Goal: Task Accomplishment & Management: Manage account settings

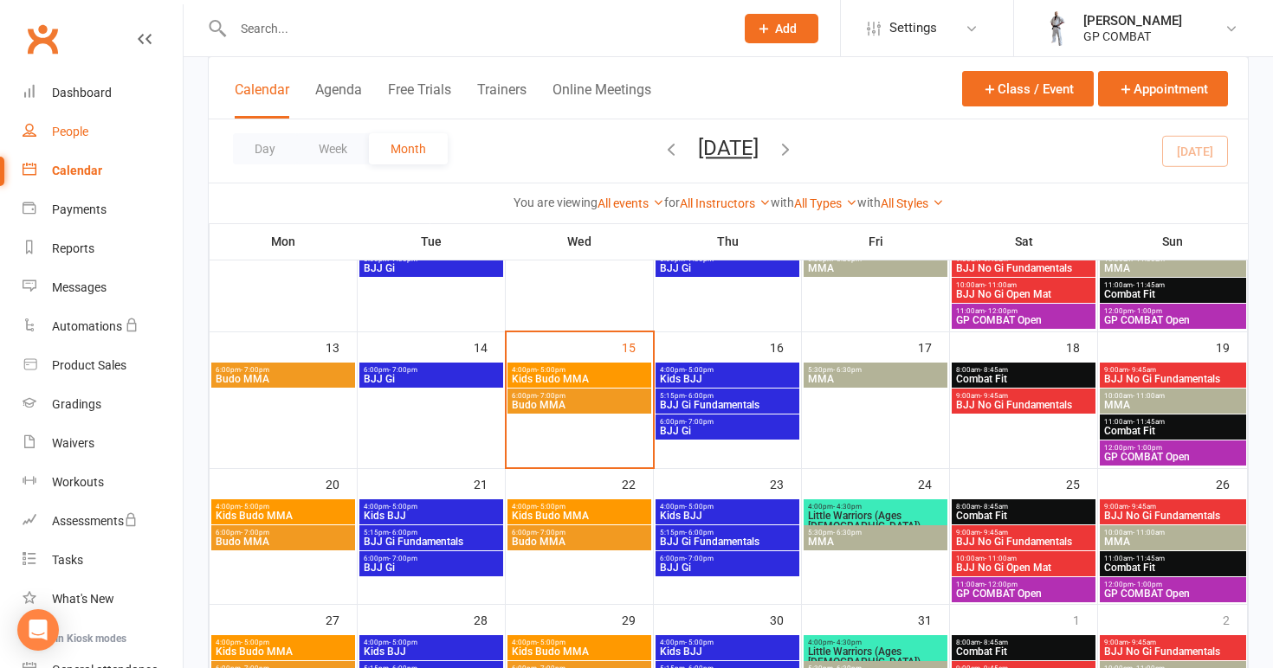
click at [75, 126] on div "People" at bounding box center [70, 132] width 36 height 14
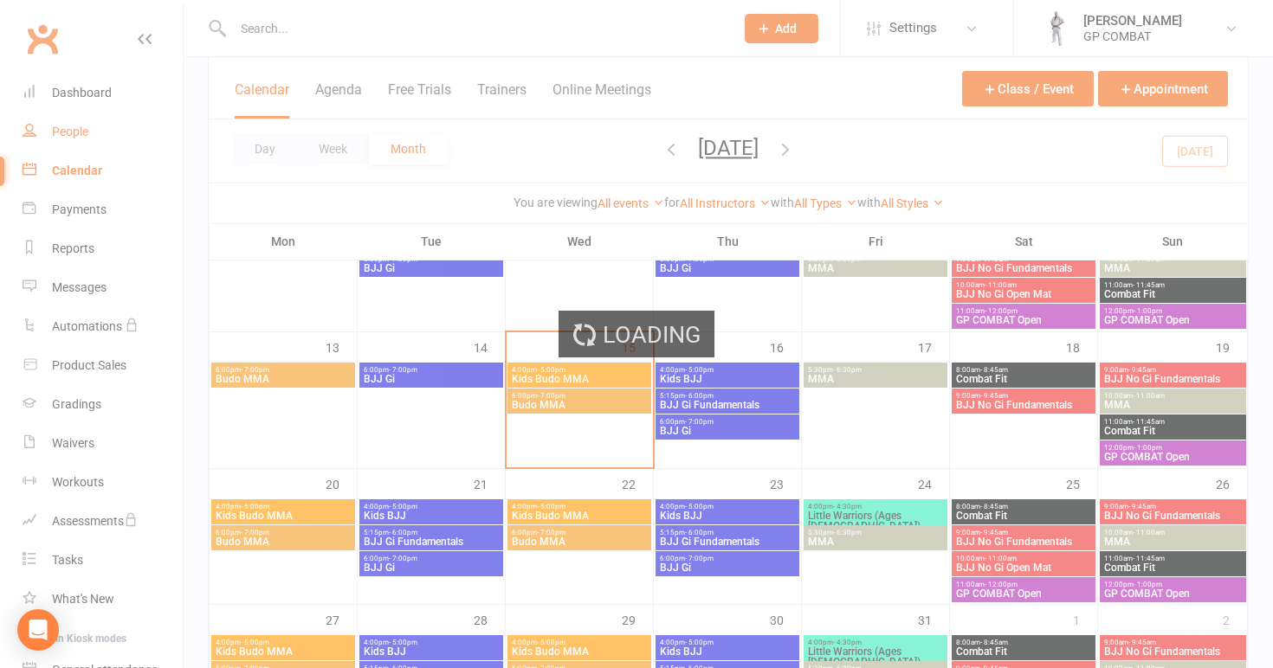
select select "100"
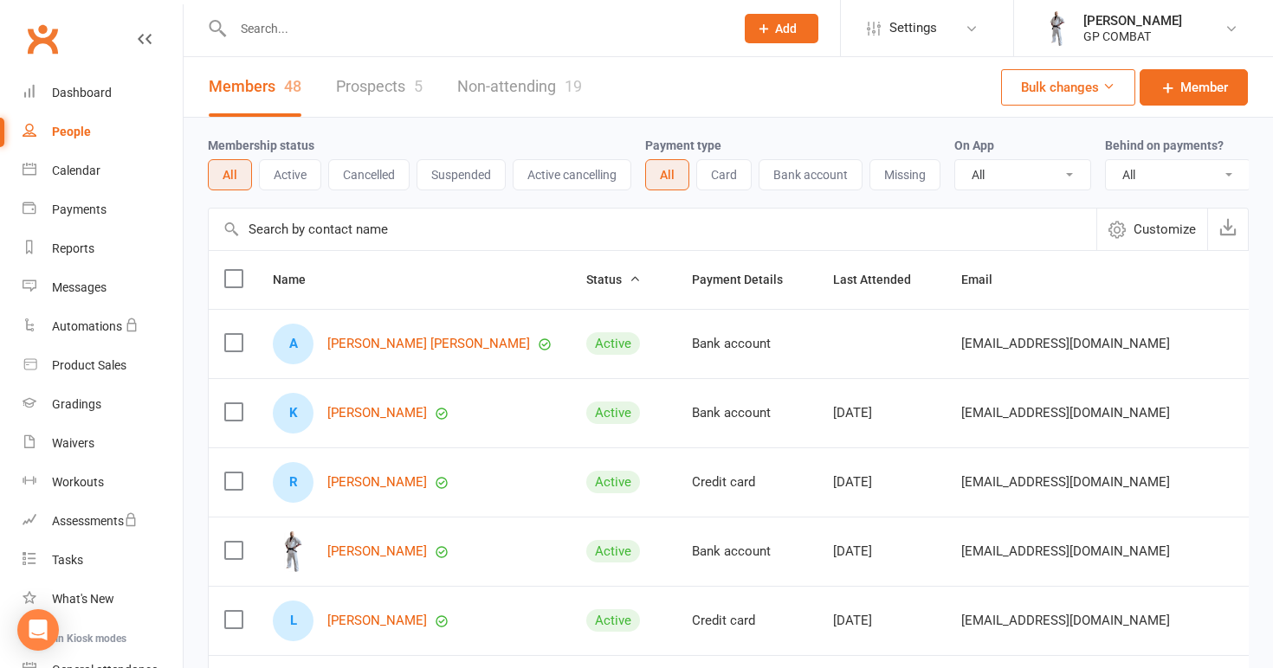
click at [509, 82] on link "Non-attending 19" at bounding box center [519, 87] width 125 height 60
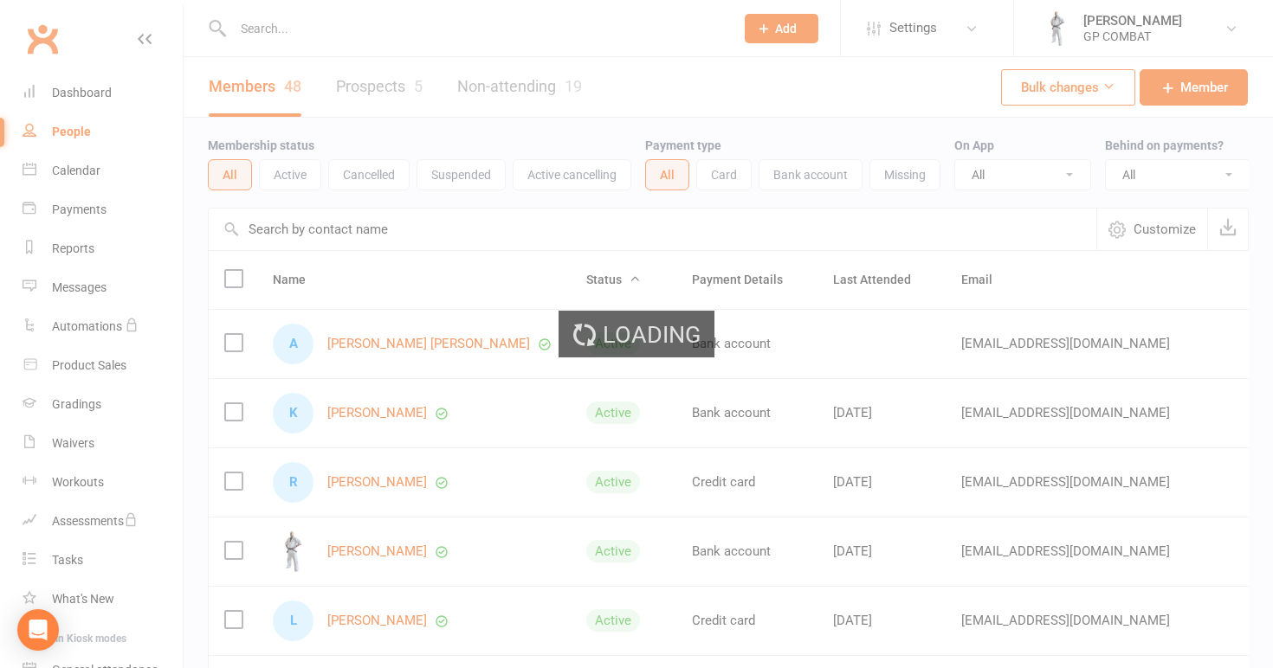
select select "100"
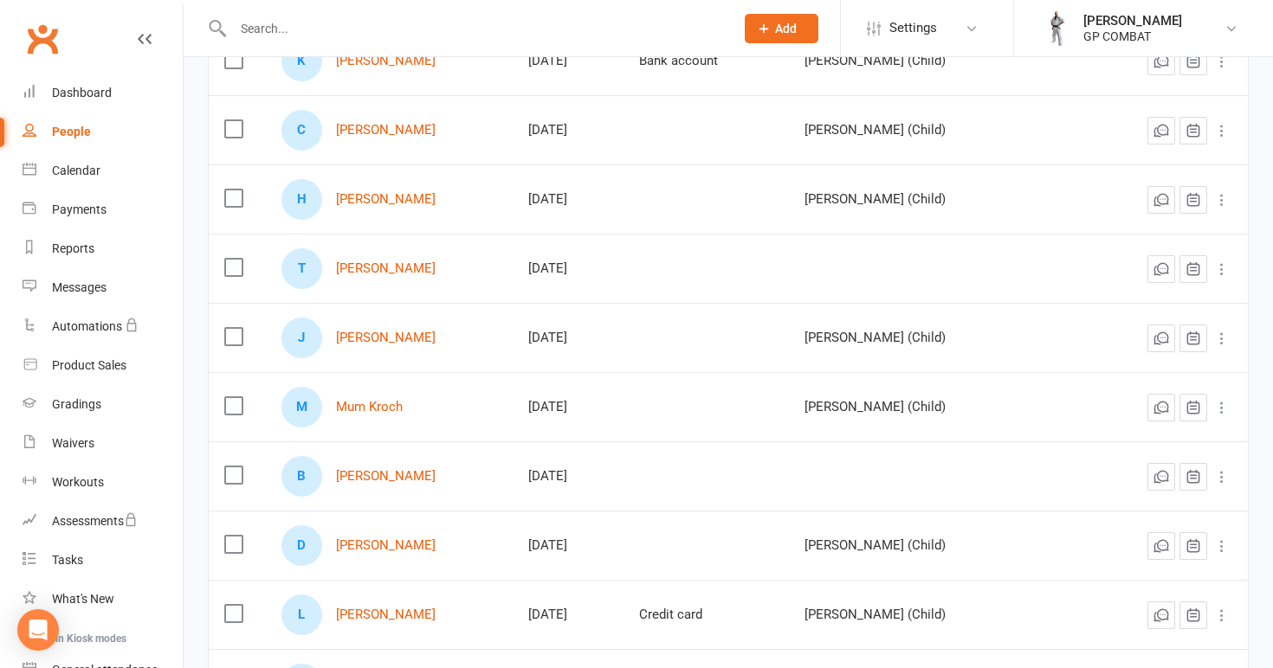
scroll to position [584, 0]
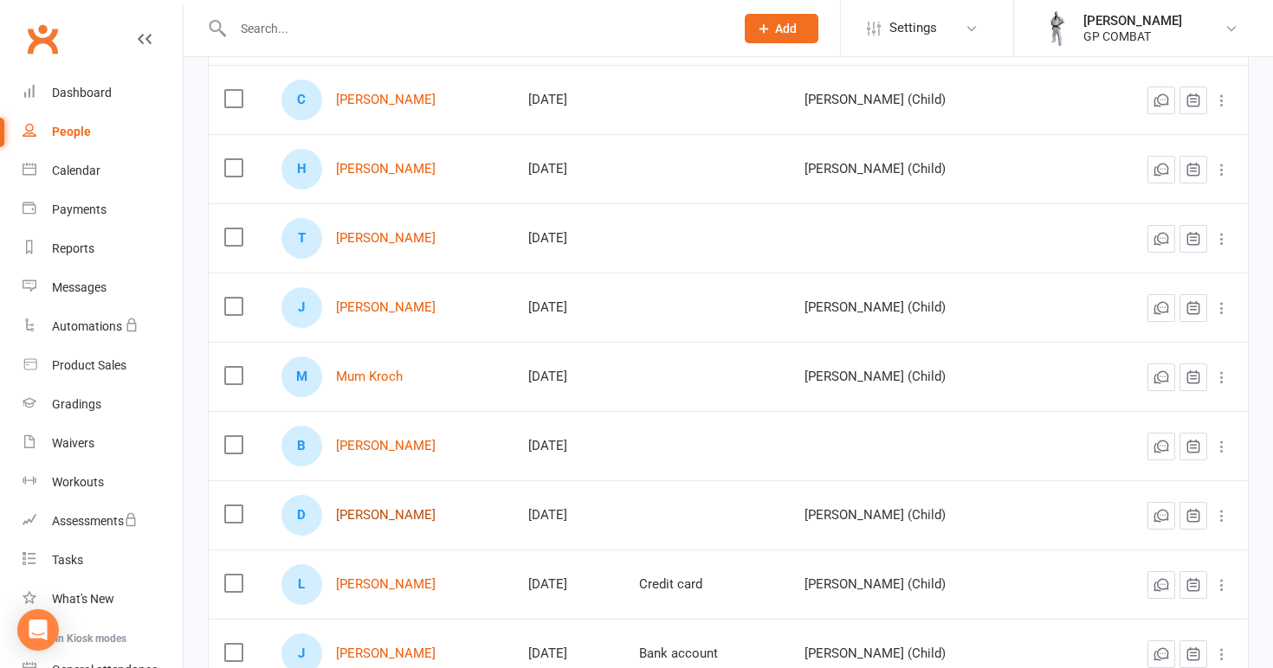
click at [369, 511] on link "[PERSON_NAME]" at bounding box center [386, 515] width 100 height 15
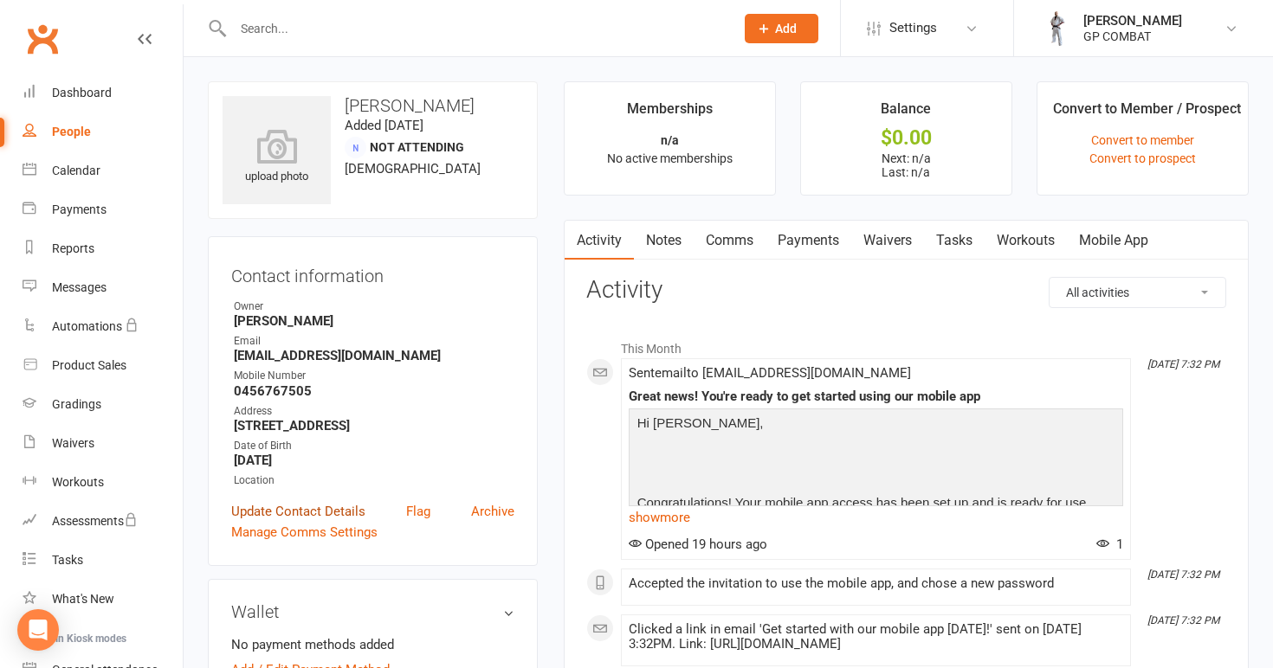
click at [319, 511] on link "Update Contact Details" at bounding box center [298, 511] width 134 height 21
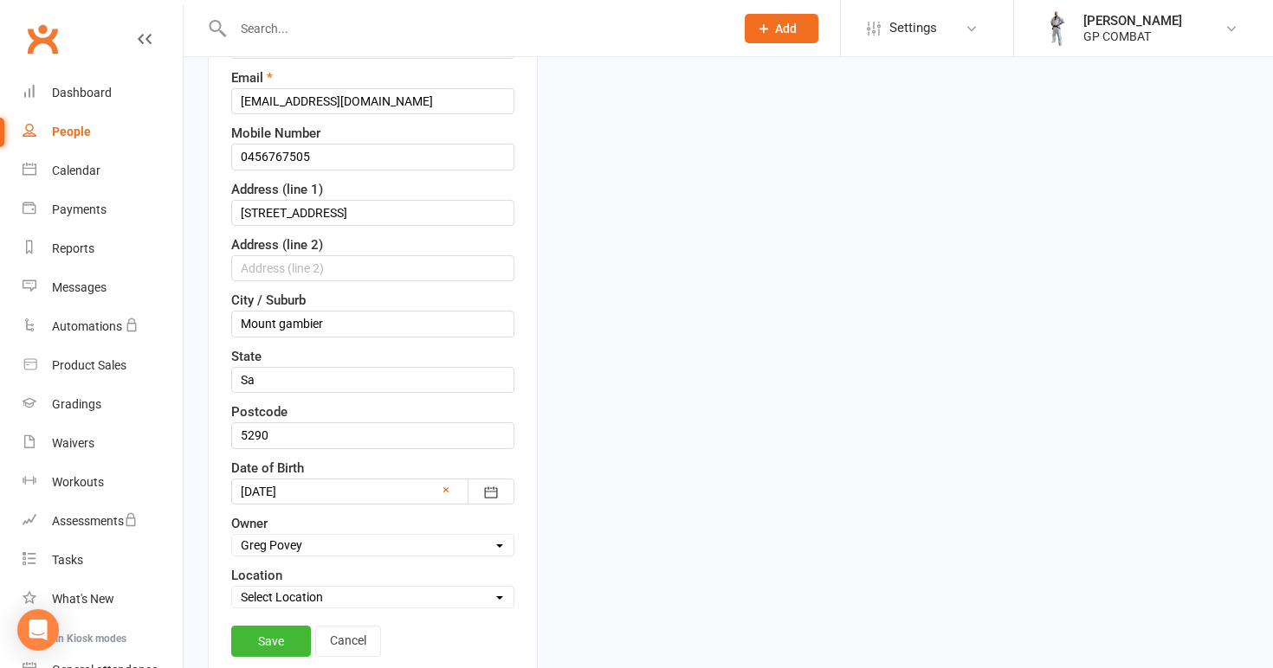
scroll to position [93, 0]
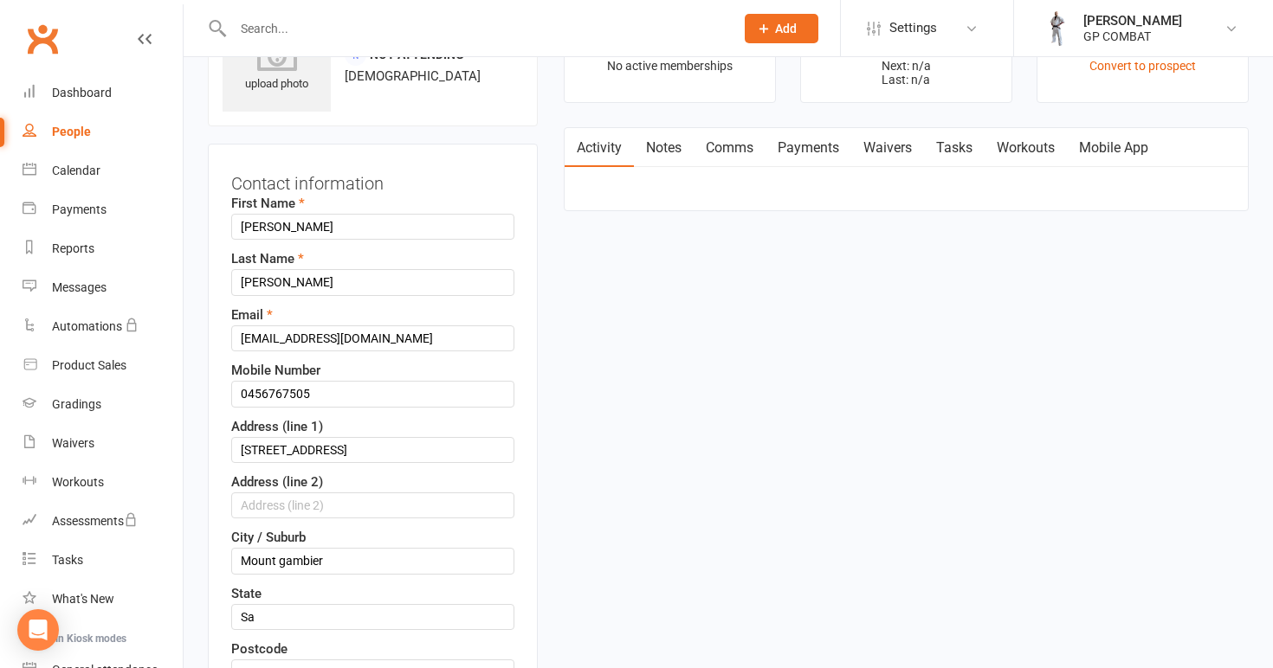
click at [81, 128] on div "People" at bounding box center [71, 132] width 39 height 14
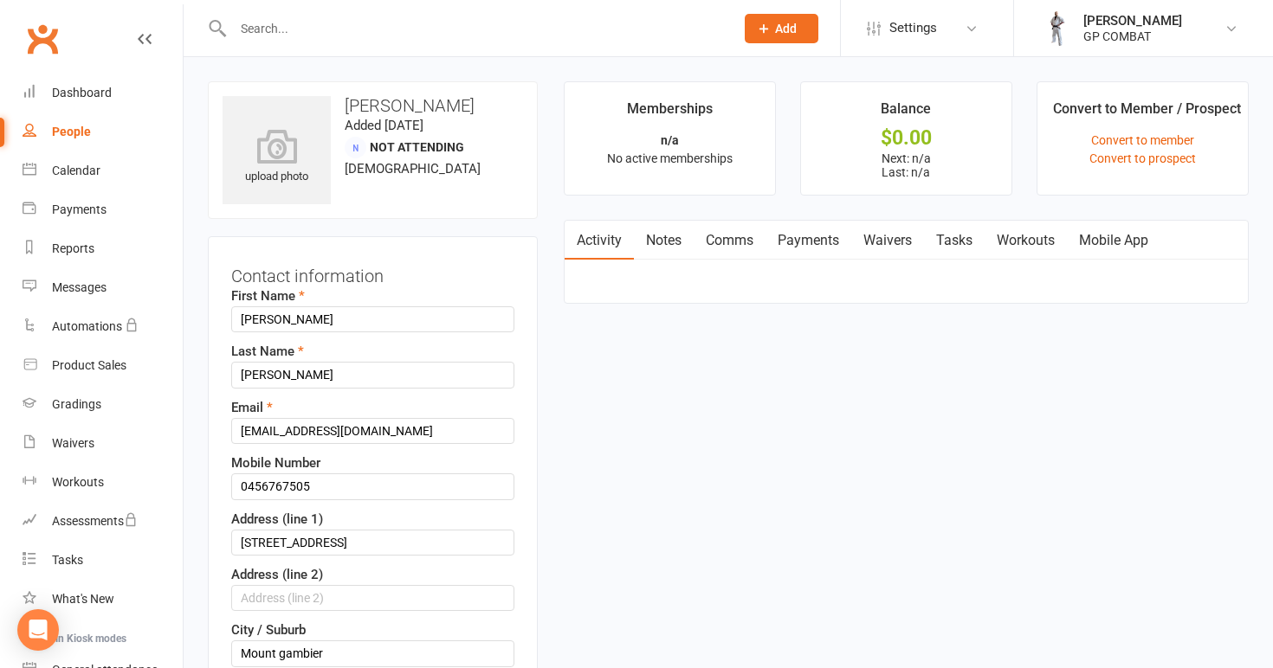
select select "100"
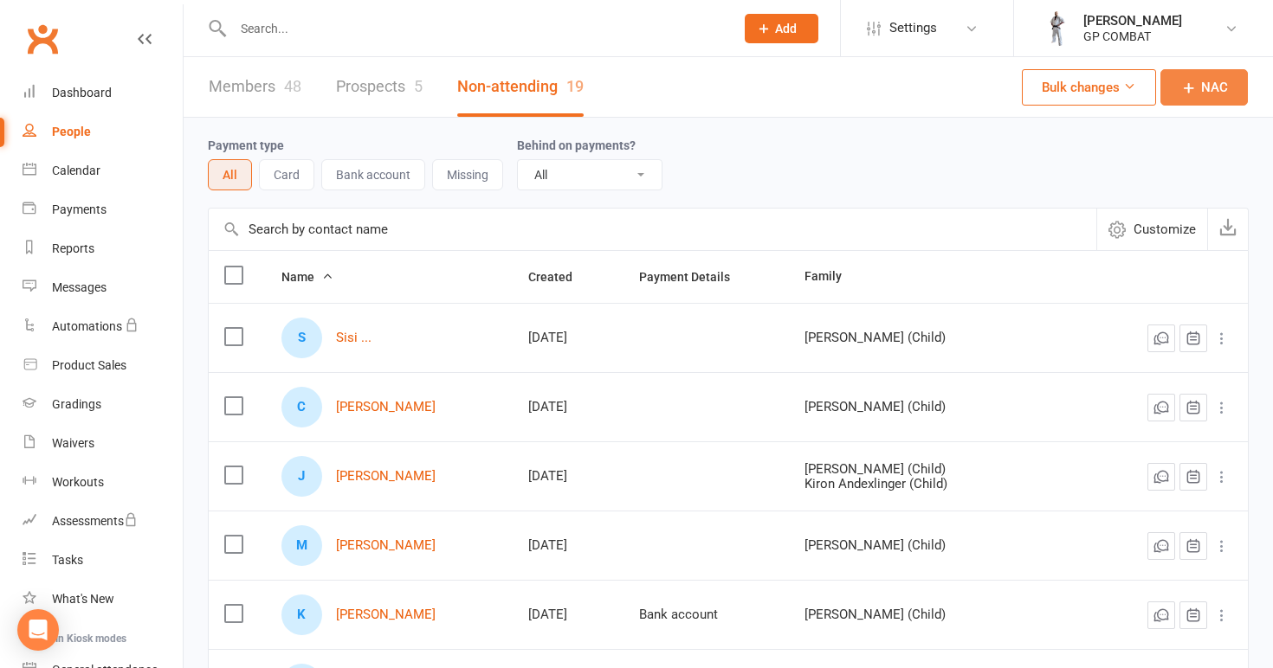
click at [1211, 83] on span "NAC" at bounding box center [1214, 87] width 27 height 21
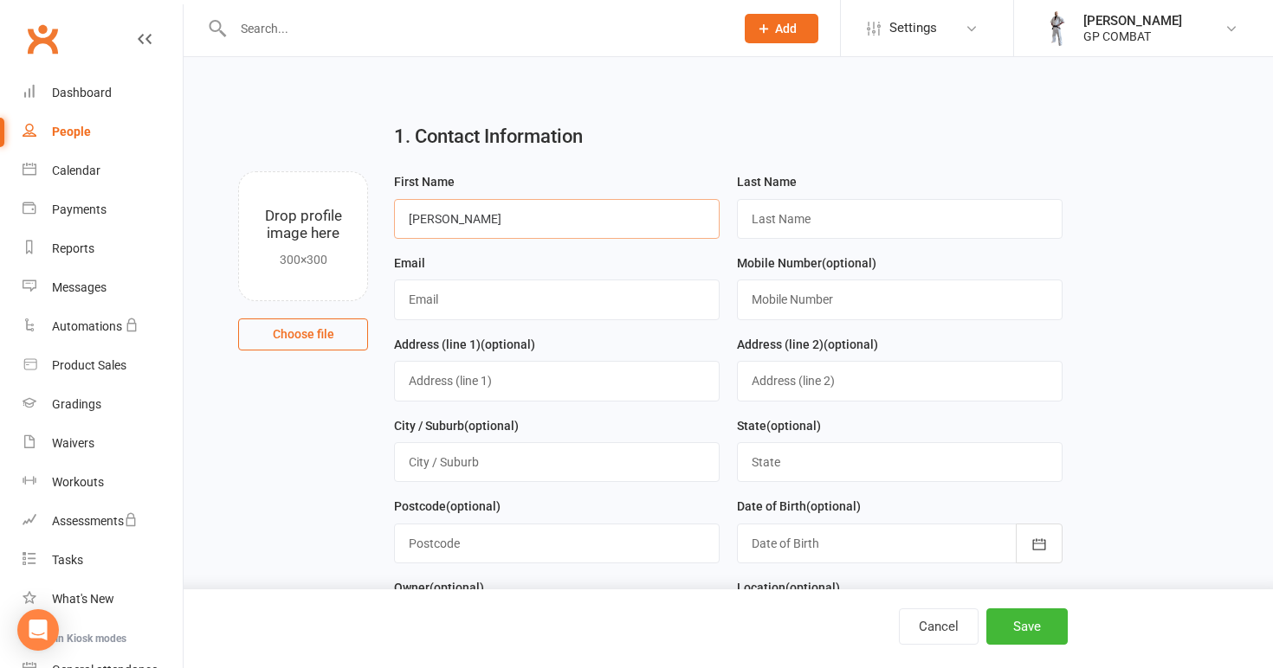
type input "[PERSON_NAME]"
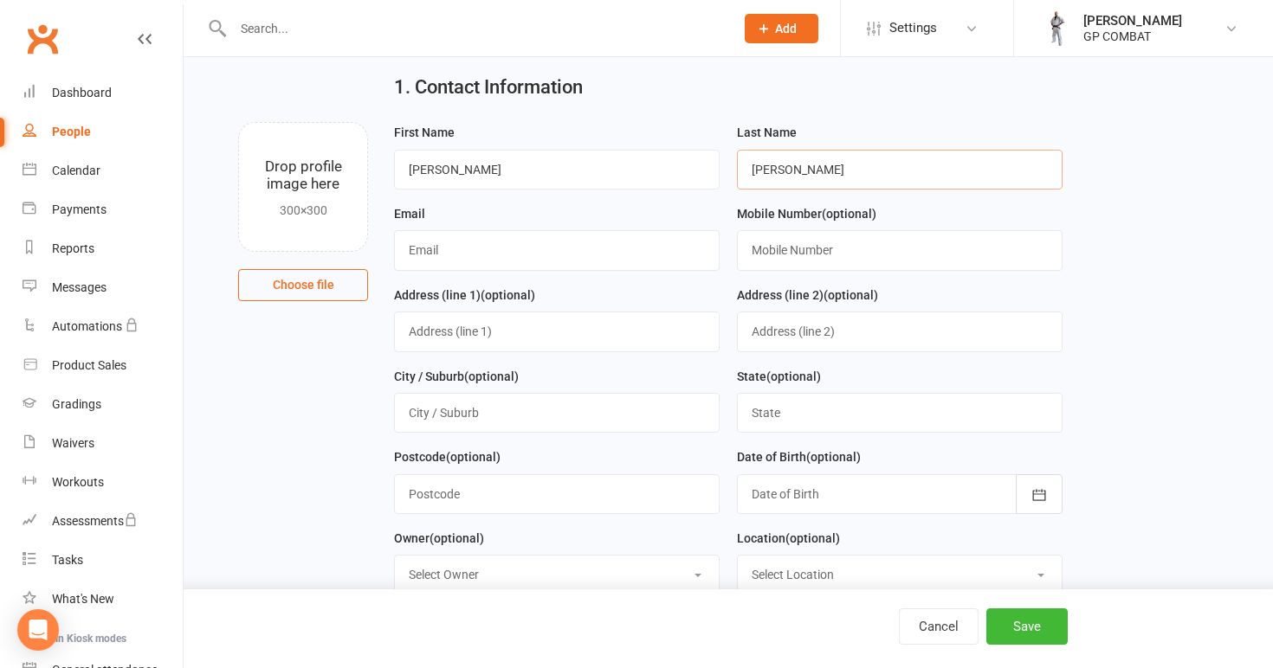
scroll to position [74, 0]
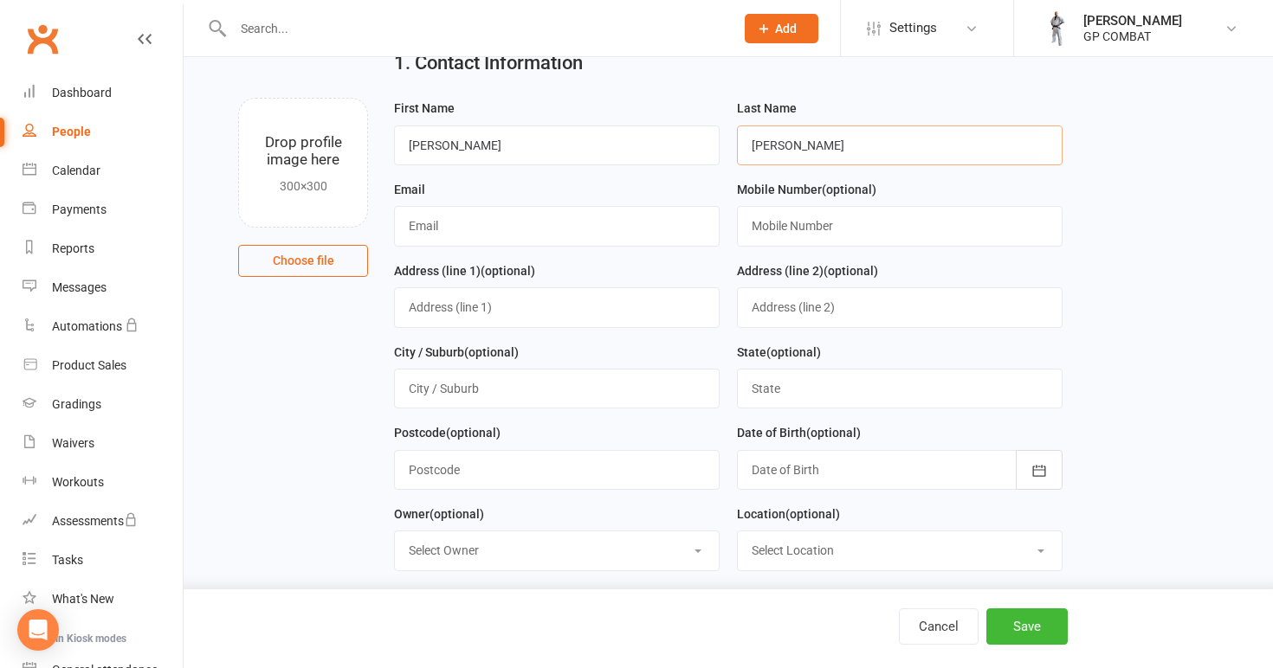
type input "[PERSON_NAME]"
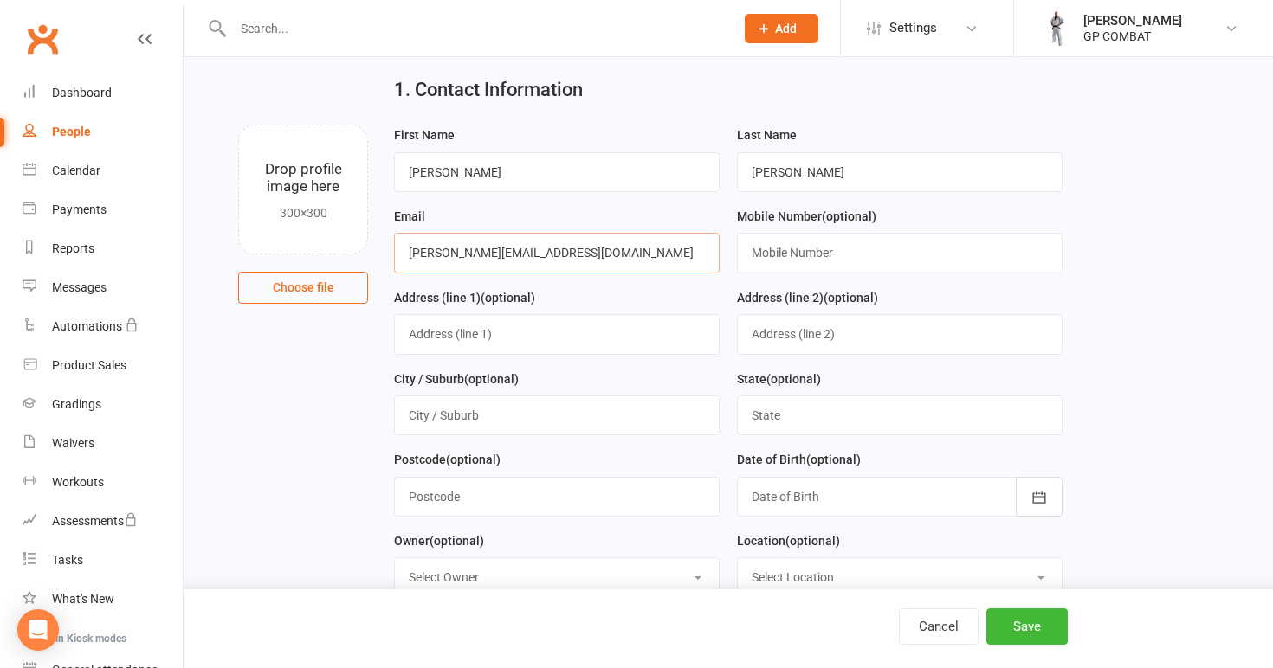
scroll to position [46, 0]
type input "[PERSON_NAME][EMAIL_ADDRESS][DOMAIN_NAME]"
click at [945, 627] on button "Cancel" at bounding box center [939, 627] width 80 height 36
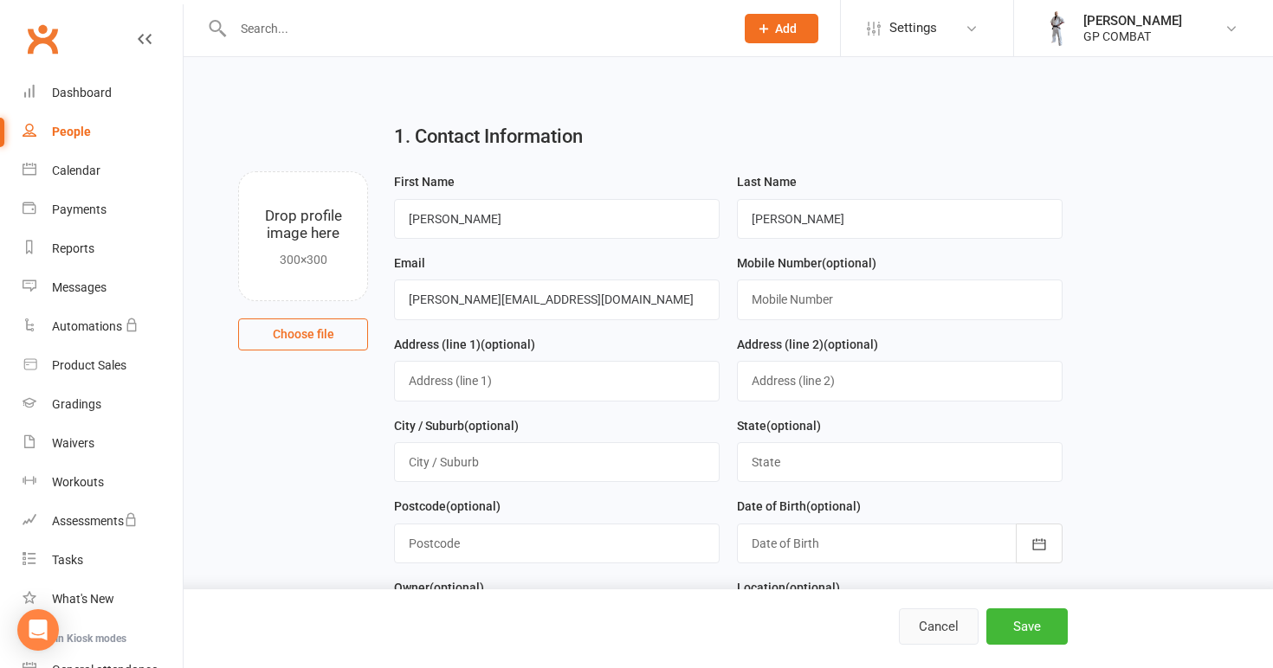
select select "100"
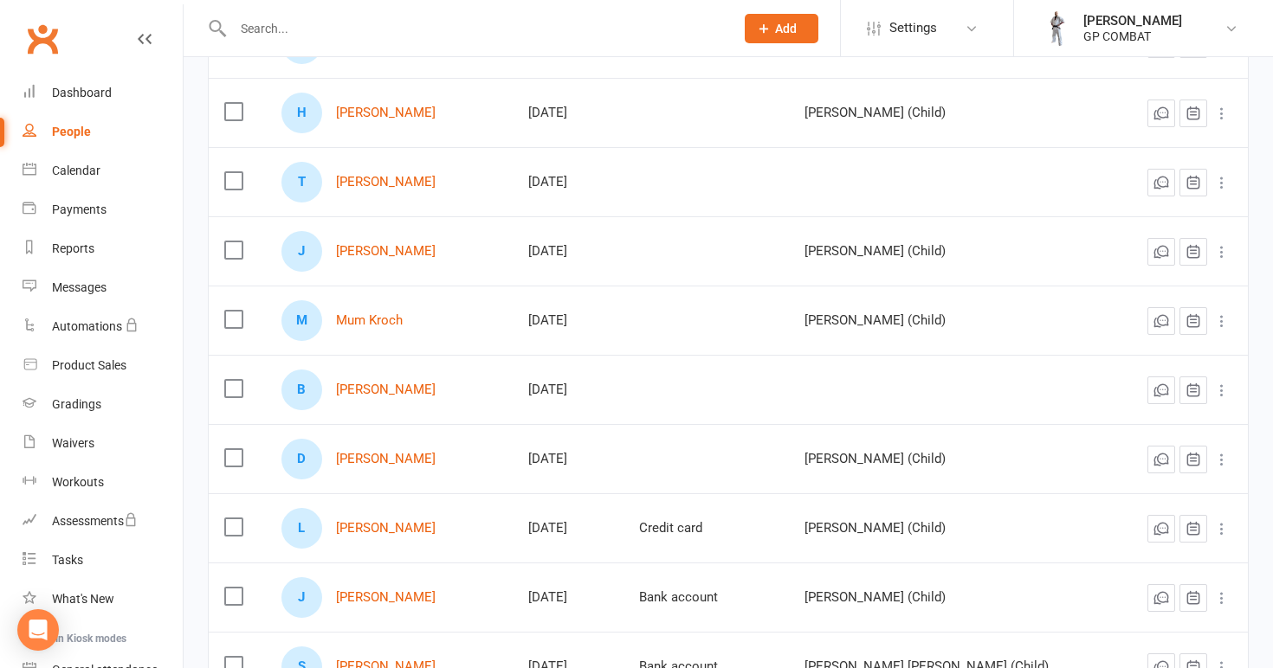
scroll to position [639, 0]
click at [365, 467] on link "[PERSON_NAME]" at bounding box center [386, 461] width 100 height 15
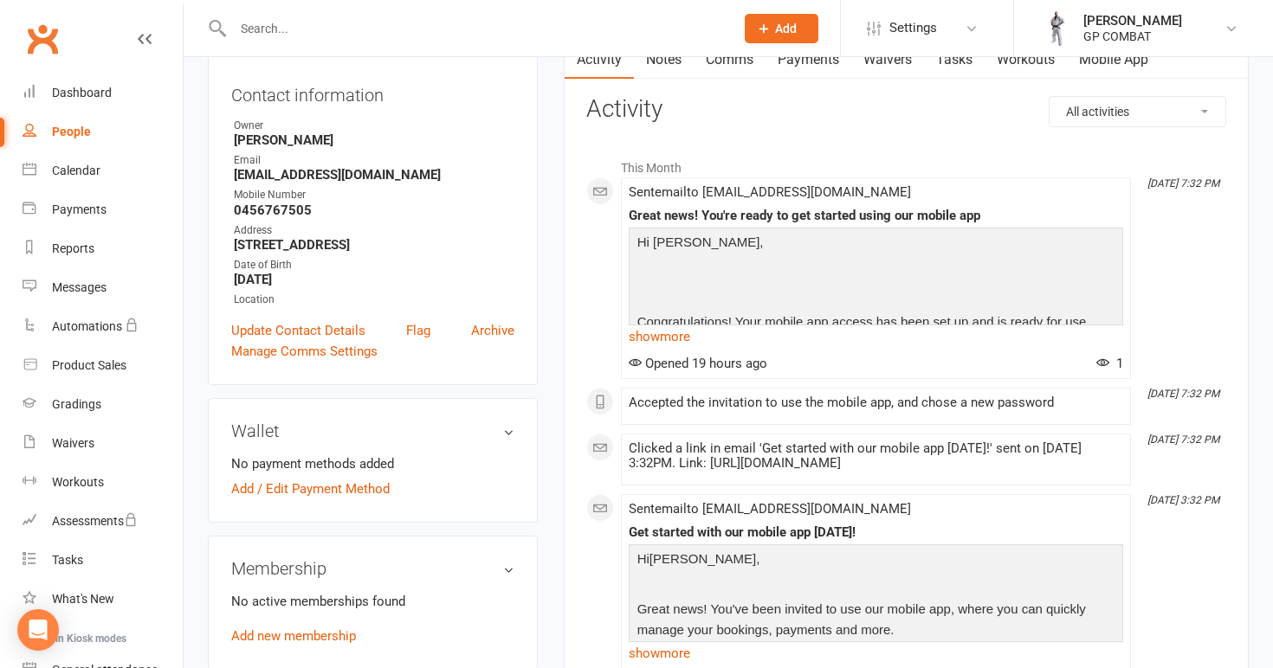
scroll to position [180, 0]
click at [294, 328] on link "Update Contact Details" at bounding box center [298, 331] width 134 height 21
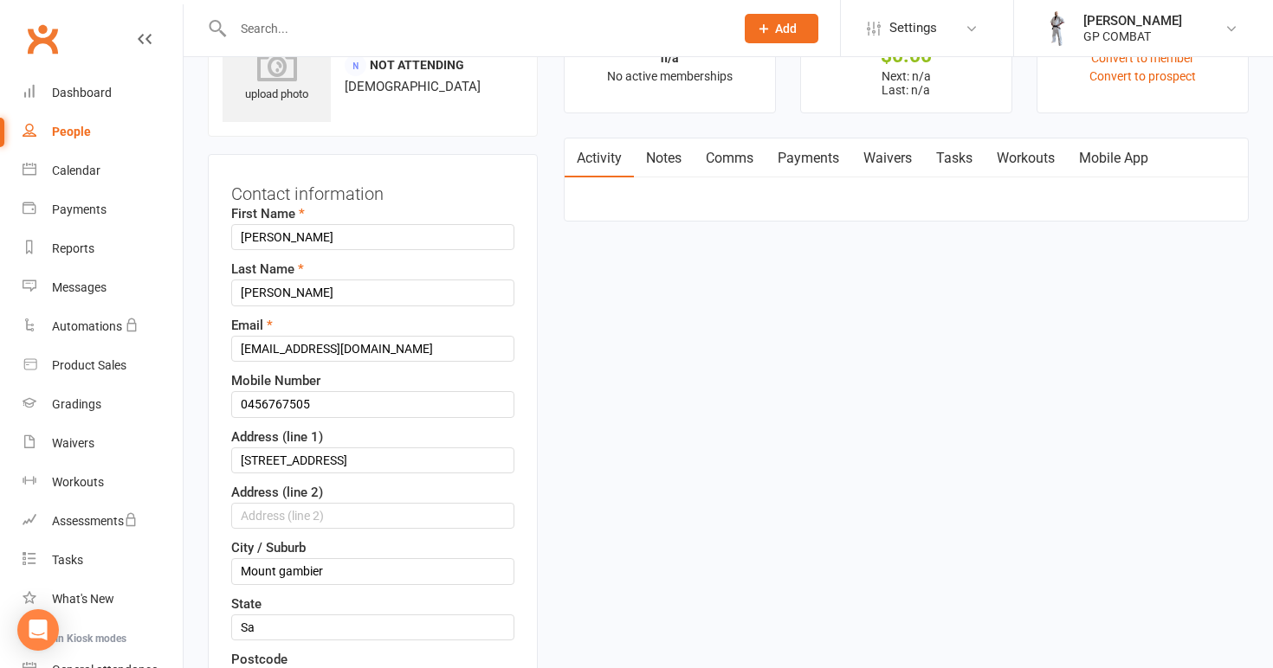
scroll to position [81, 0]
click at [499, 353] on input "[EMAIL_ADDRESS][DOMAIN_NAME]" at bounding box center [372, 350] width 283 height 26
click at [528, 378] on div "Contact information First Name [PERSON_NAME] Last Name [PERSON_NAME] Email [EMA…" at bounding box center [373, 546] width 330 height 783
click at [358, 348] on input "[EMAIL_ADDRESS][DOMAIN_NAME]" at bounding box center [372, 350] width 283 height 26
click at [281, 352] on input "[PERSON_NAME][EMAIL_ADDRESS][DOMAIN_NAME]" at bounding box center [372, 350] width 283 height 26
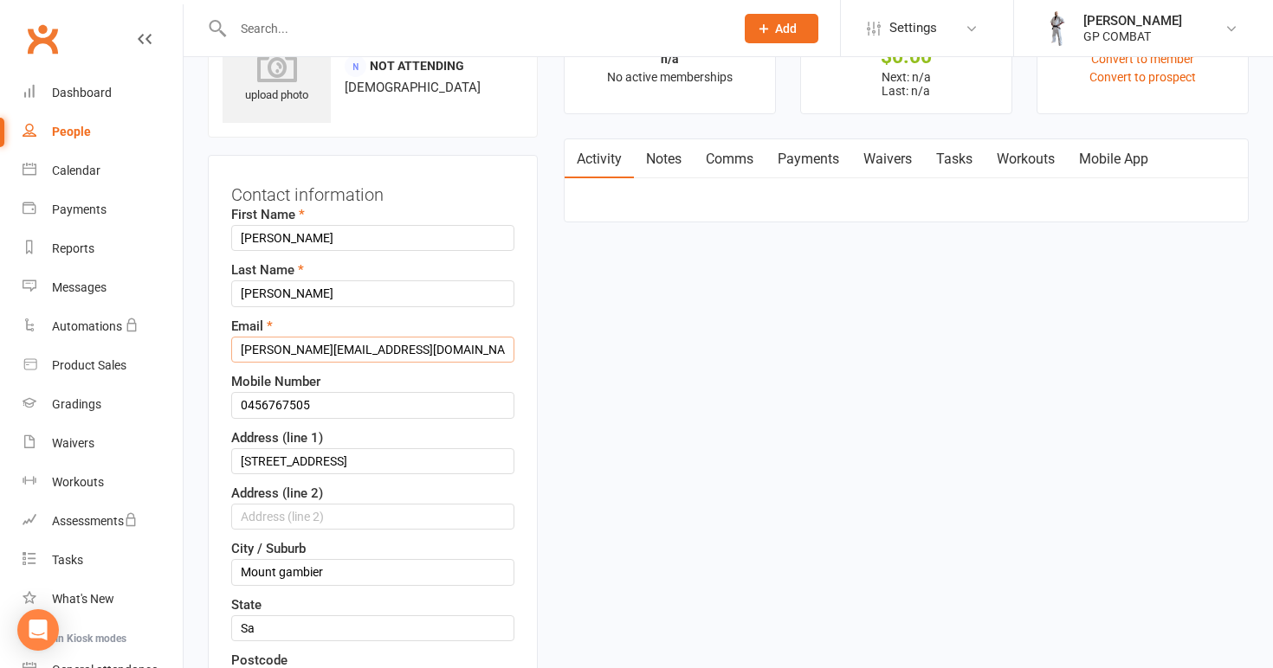
click at [248, 353] on input "[PERSON_NAME][EMAIL_ADDRESS][DOMAIN_NAME]" at bounding box center [372, 350] width 283 height 26
click at [443, 353] on input "[PERSON_NAME][EMAIL_ADDRESS][DOMAIN_NAME]" at bounding box center [372, 350] width 283 height 26
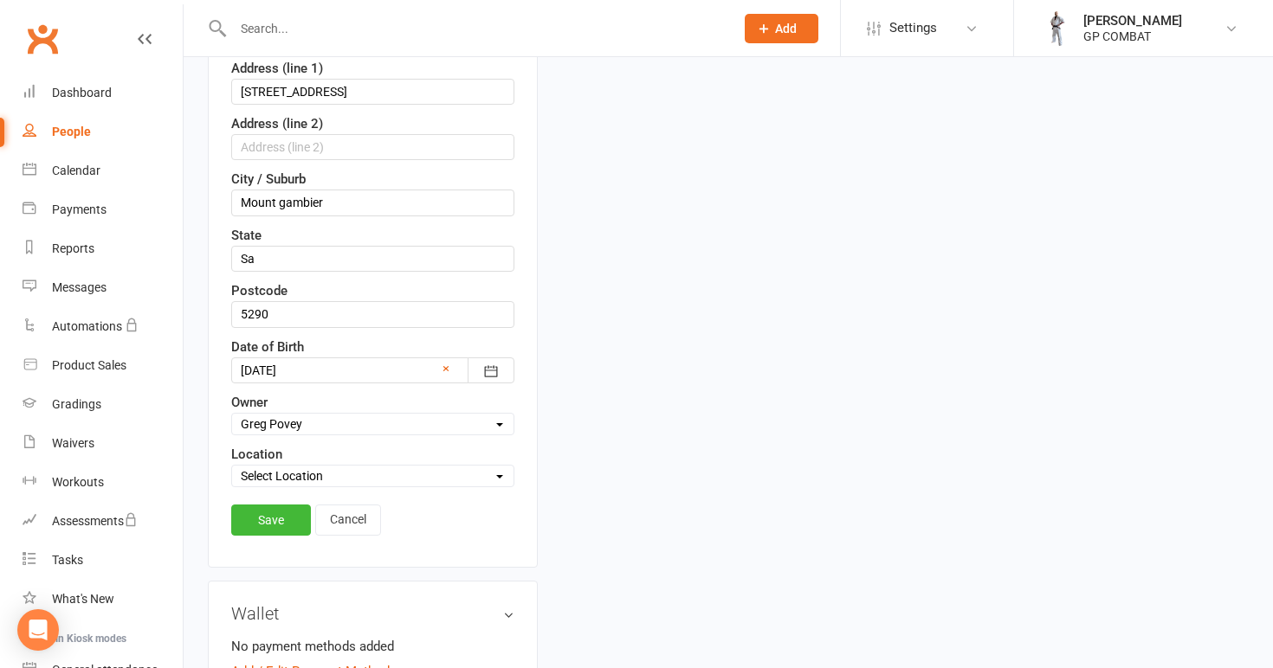
scroll to position [463, 0]
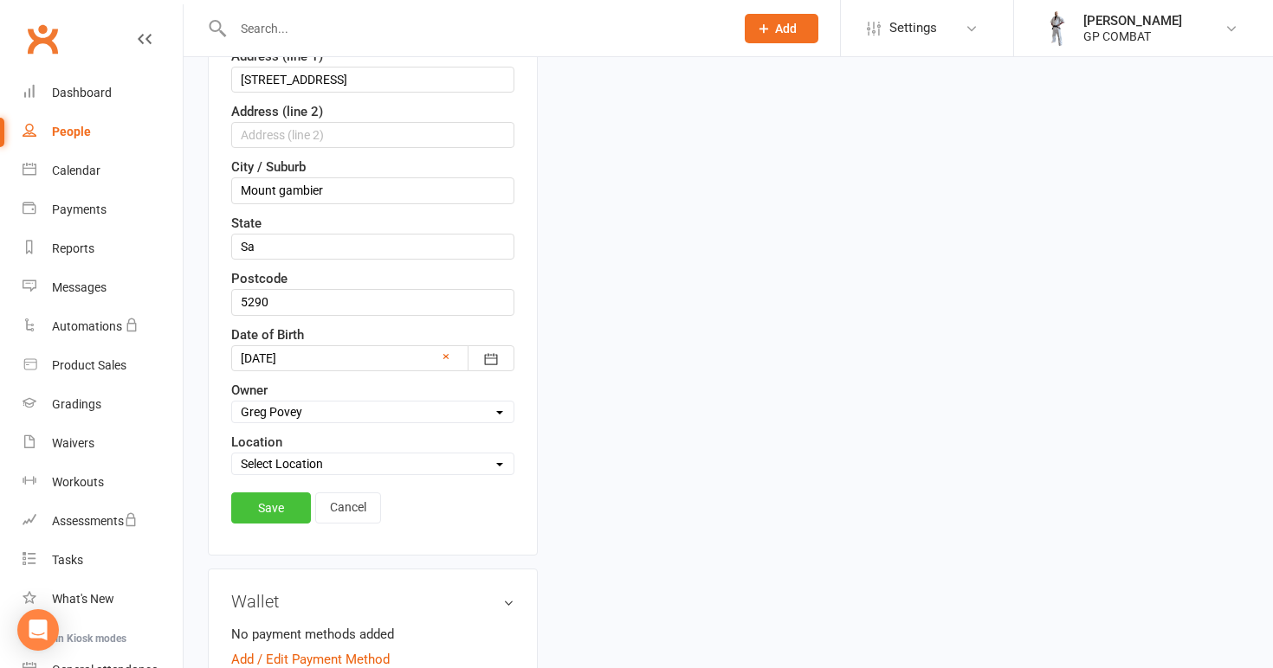
type input "[PERSON_NAME][EMAIL_ADDRESS][DOMAIN_NAME]"
click at [277, 501] on link "Save" at bounding box center [271, 508] width 80 height 31
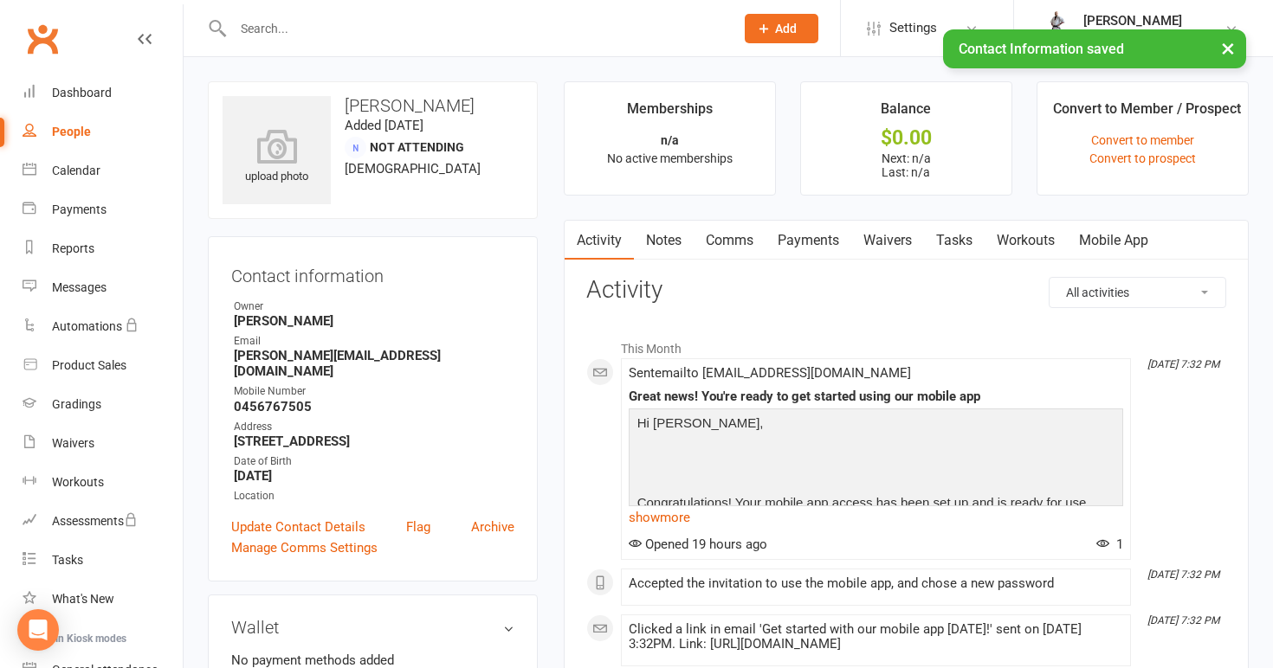
scroll to position [0, 0]
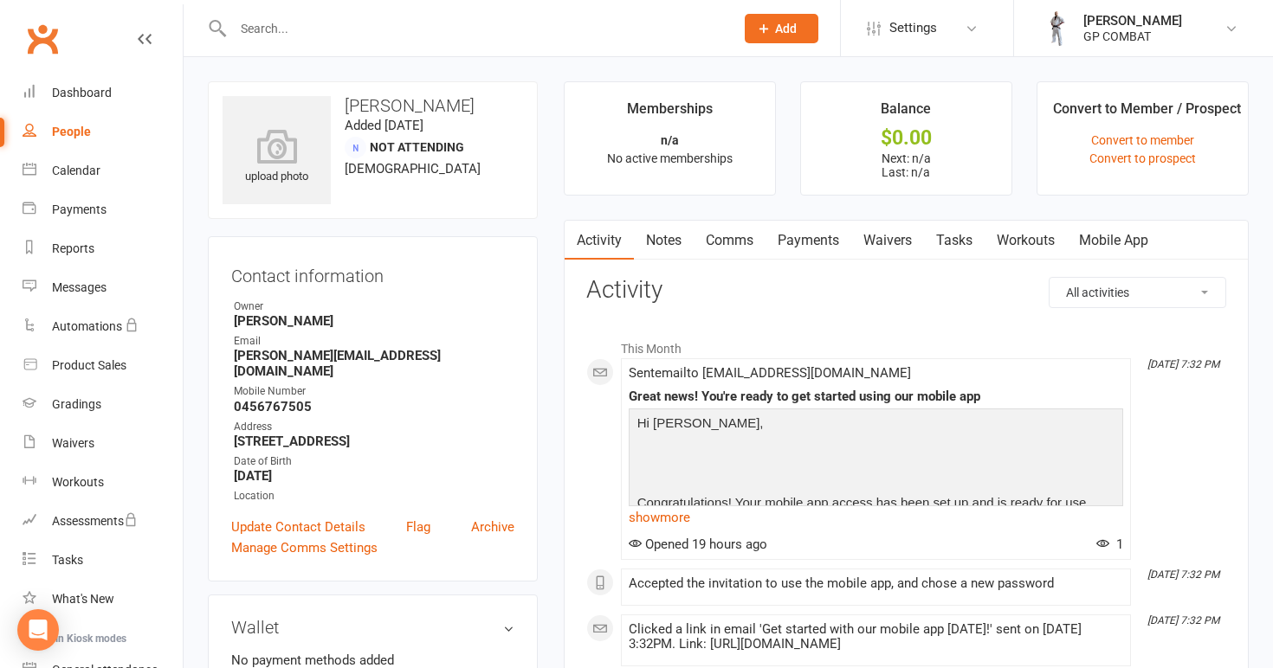
click at [897, 243] on link "Waivers" at bounding box center [887, 241] width 73 height 40
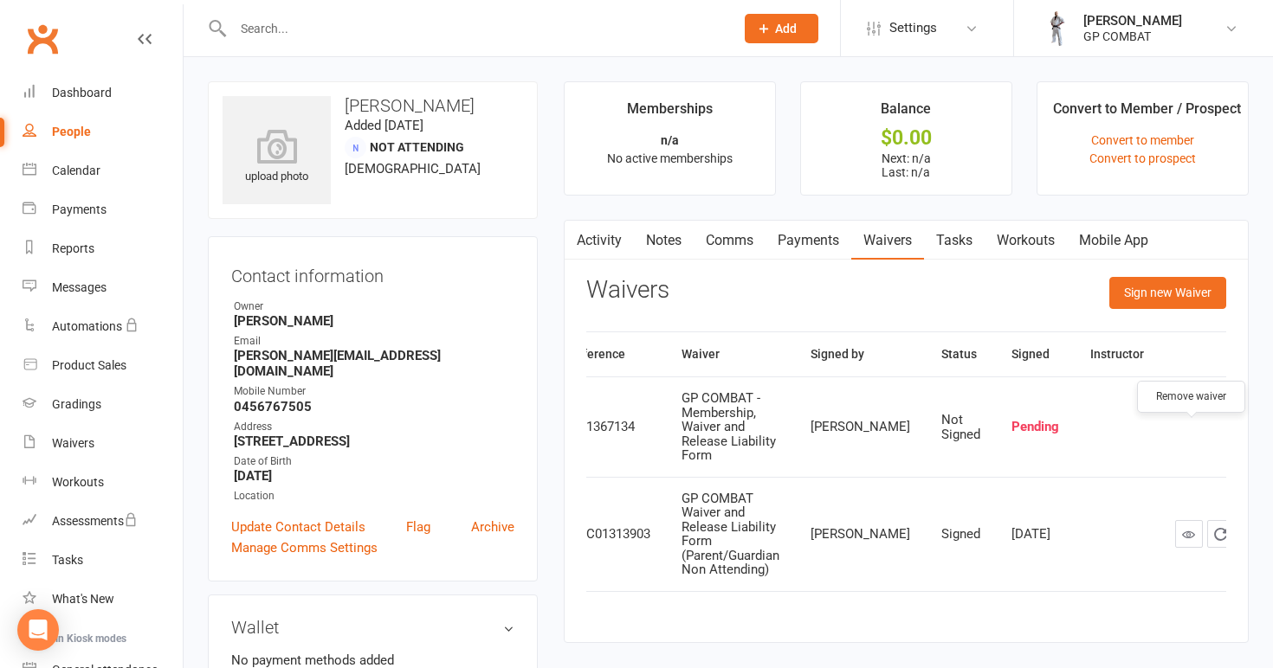
scroll to position [0, 34]
click at [1246, 436] on icon "button" at bounding box center [1254, 428] width 16 height 16
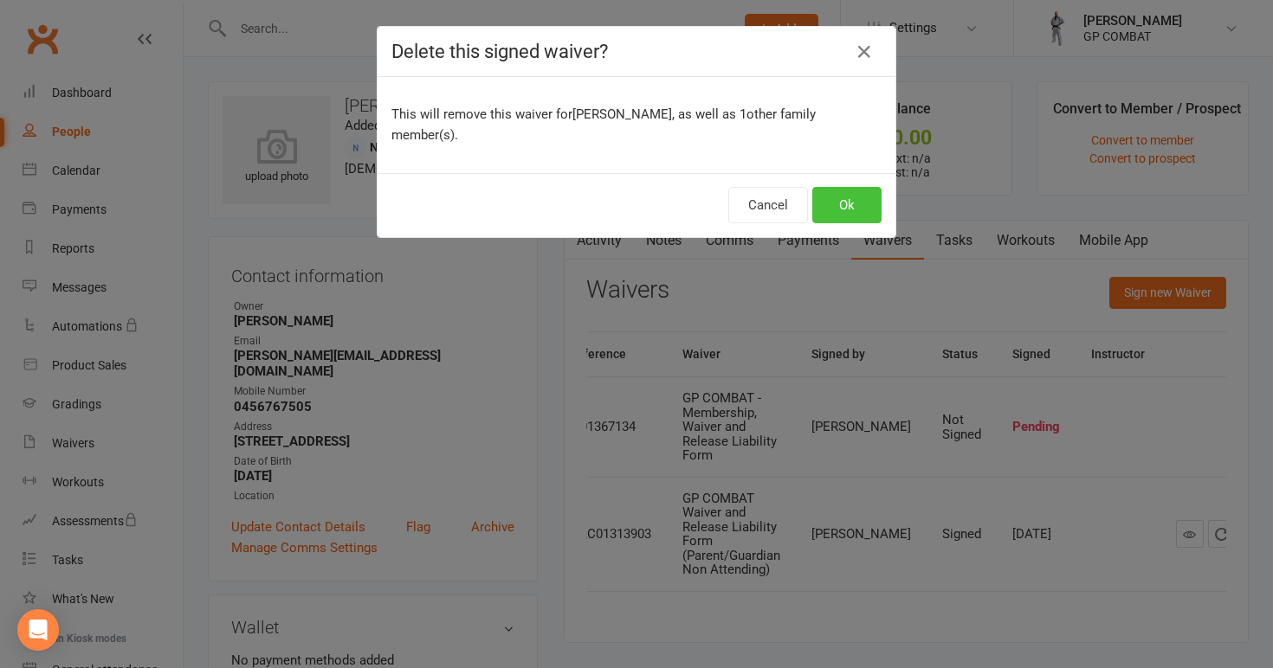
click at [856, 187] on button "Ok" at bounding box center [846, 205] width 69 height 36
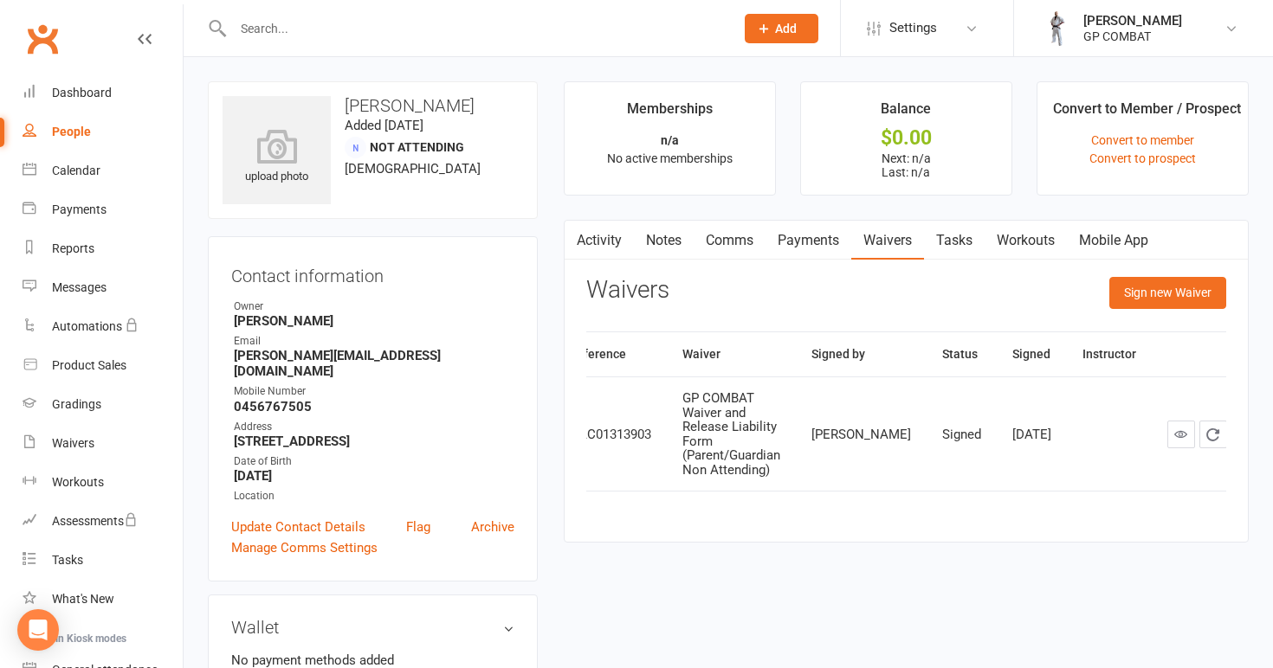
scroll to position [0, 23]
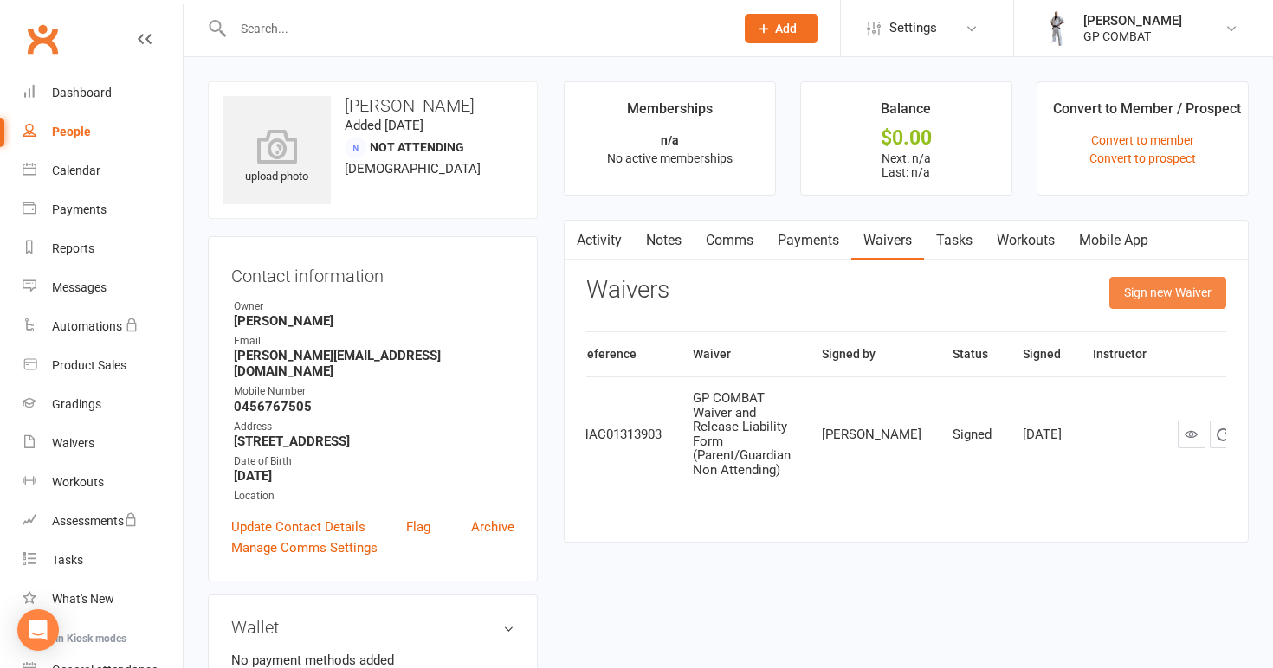
click at [1163, 291] on button "Sign new Waiver" at bounding box center [1167, 292] width 117 height 31
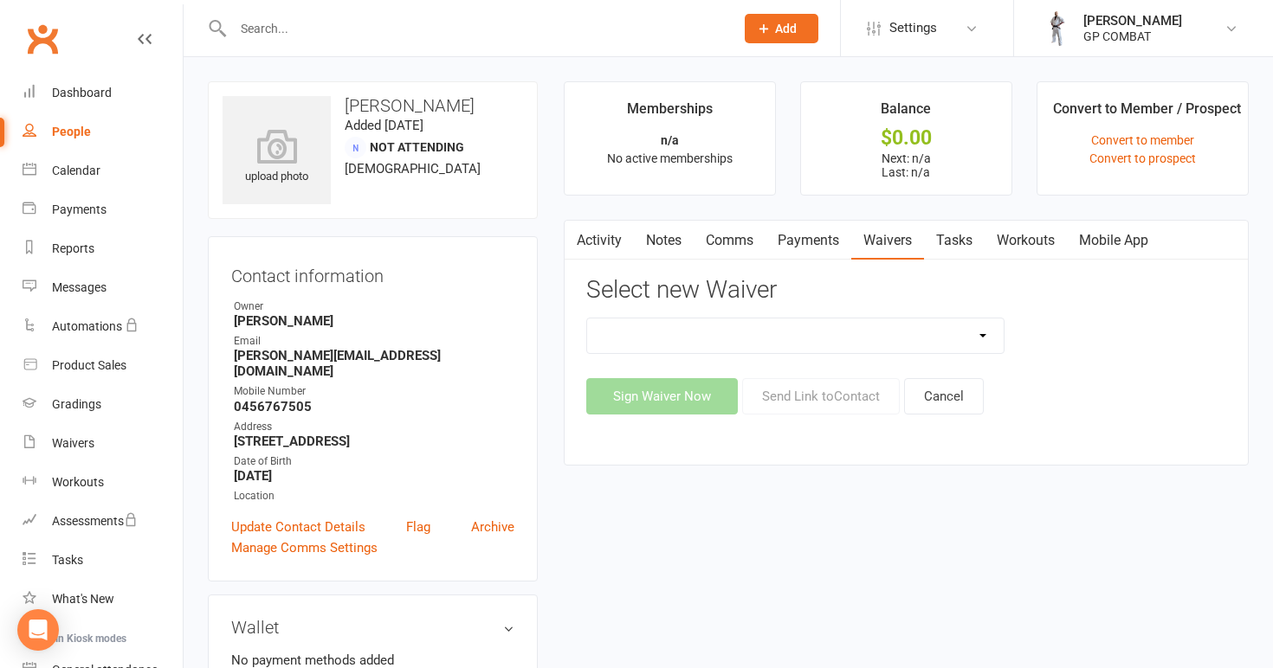
select select "14631"
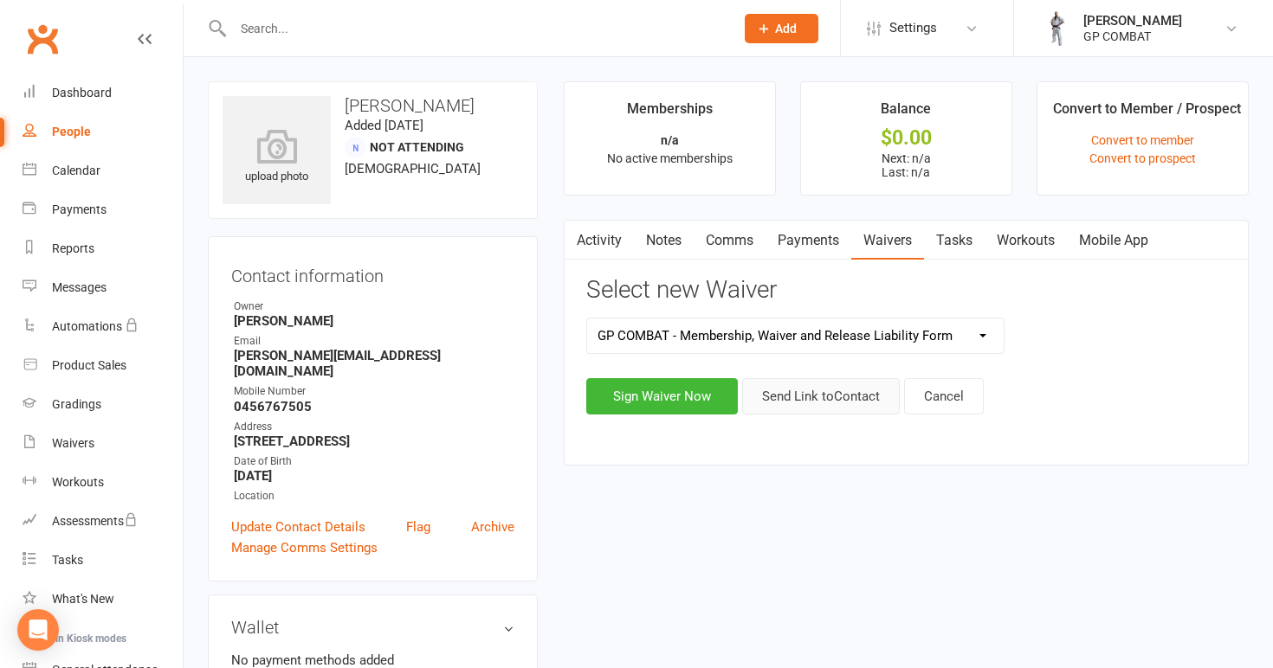
click at [845, 397] on button "Send Link to Contact" at bounding box center [821, 396] width 158 height 36
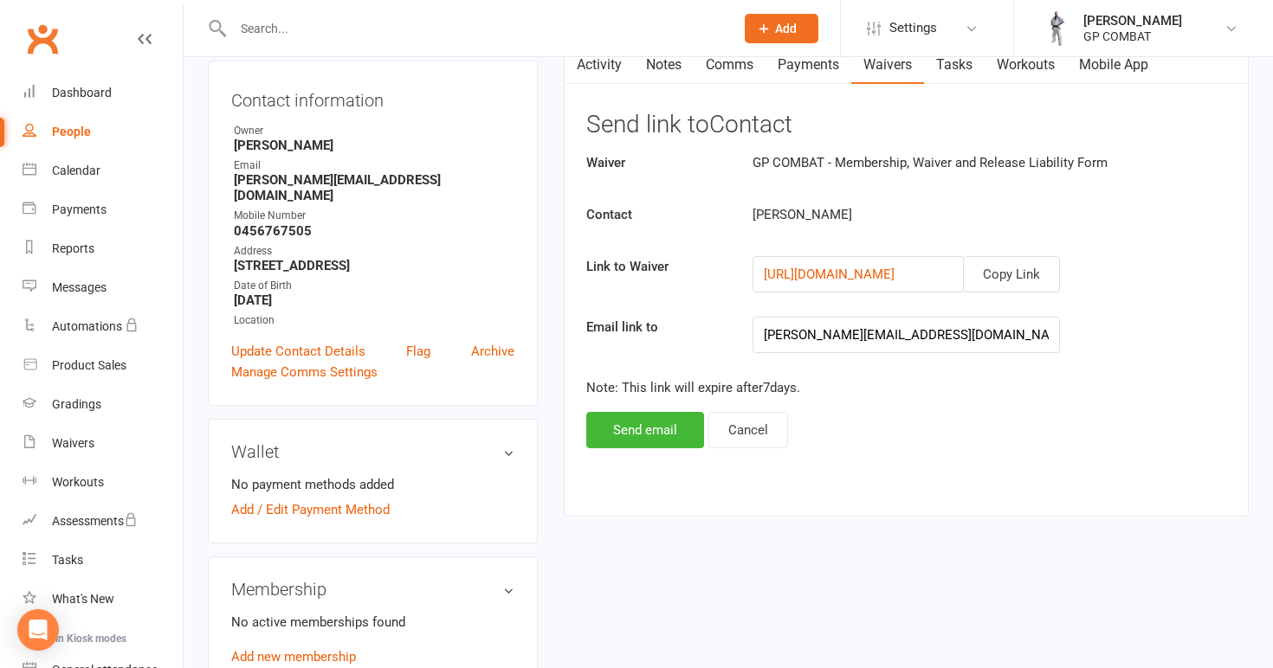
scroll to position [183, 0]
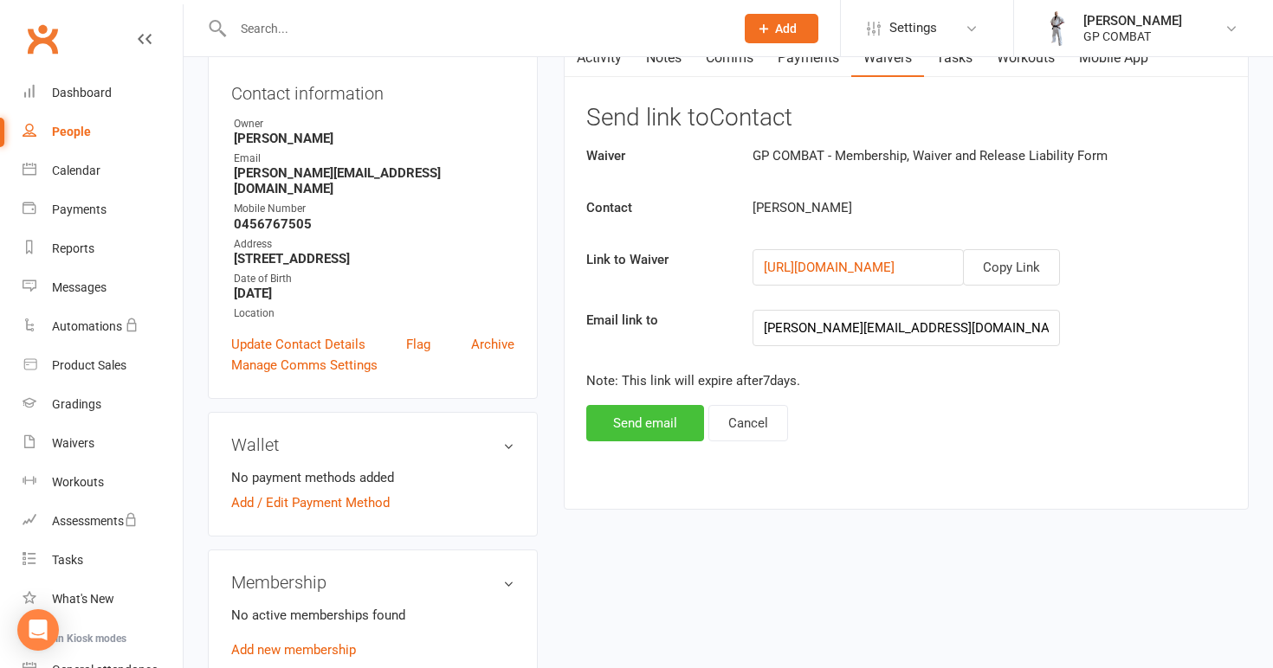
click at [653, 421] on button "Send email" at bounding box center [645, 423] width 118 height 36
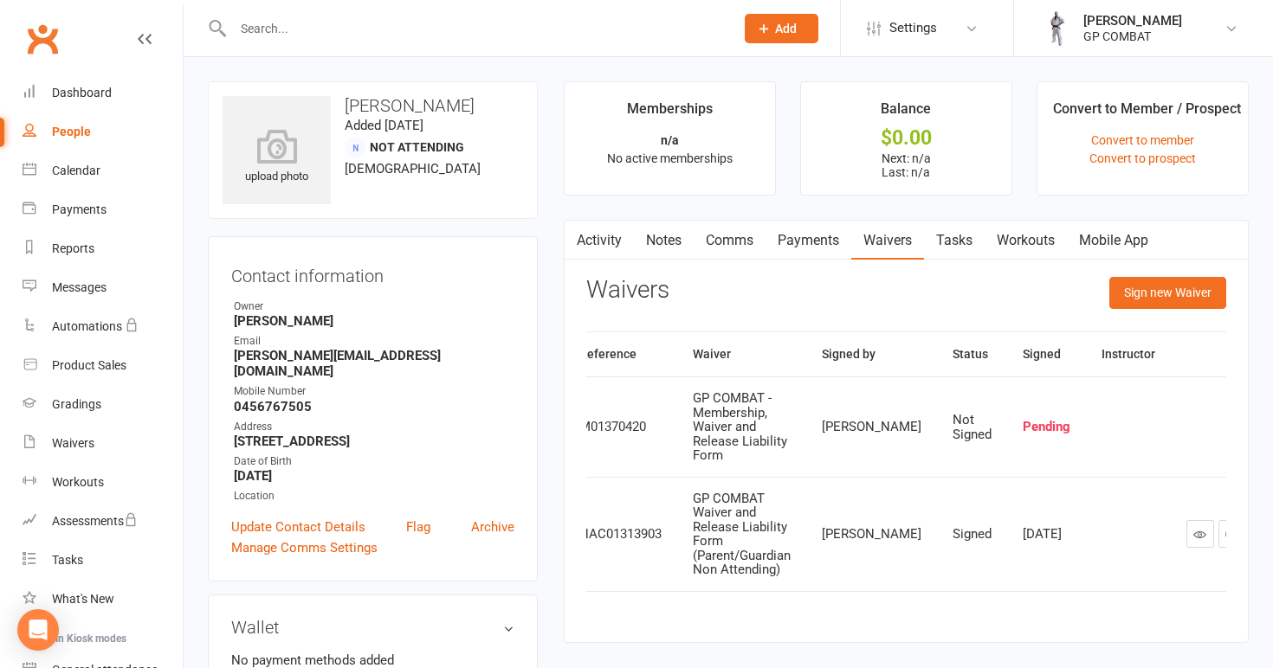
scroll to position [0, 0]
click at [86, 132] on div "People" at bounding box center [71, 132] width 39 height 14
select select "100"
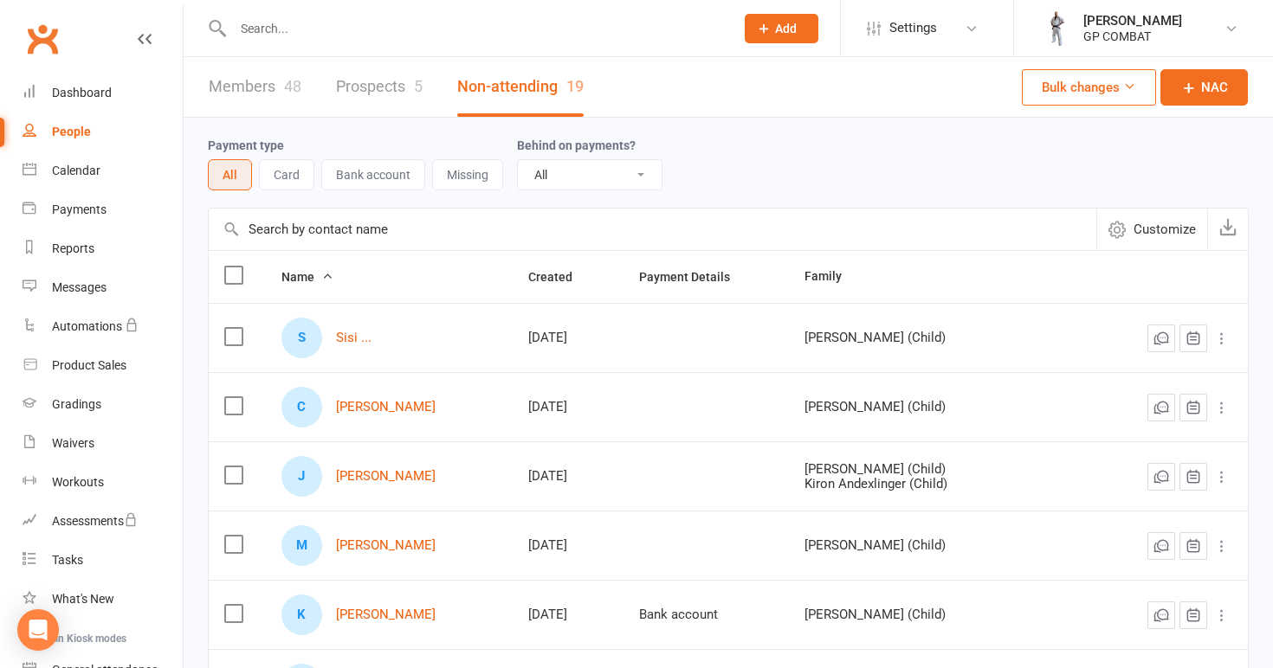
click at [269, 82] on link "Members 48" at bounding box center [255, 87] width 93 height 60
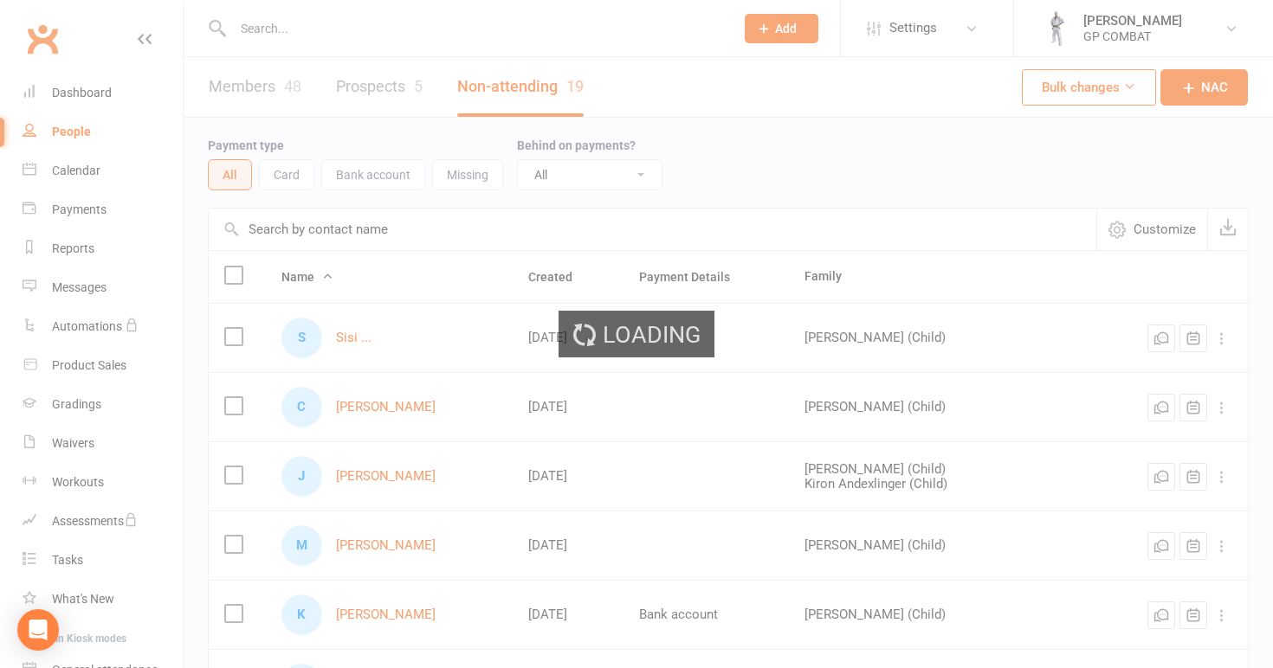
select select "100"
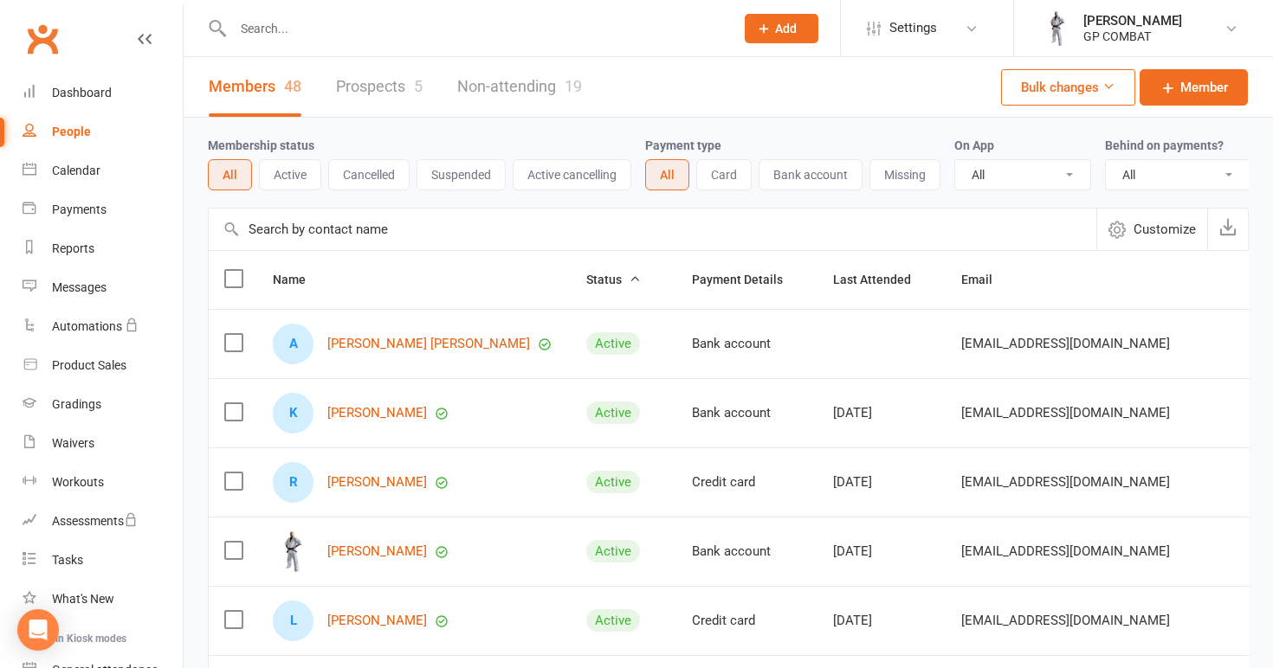
click at [78, 130] on div "People" at bounding box center [71, 132] width 39 height 14
click at [508, 90] on link "Non-attending 19" at bounding box center [519, 87] width 125 height 60
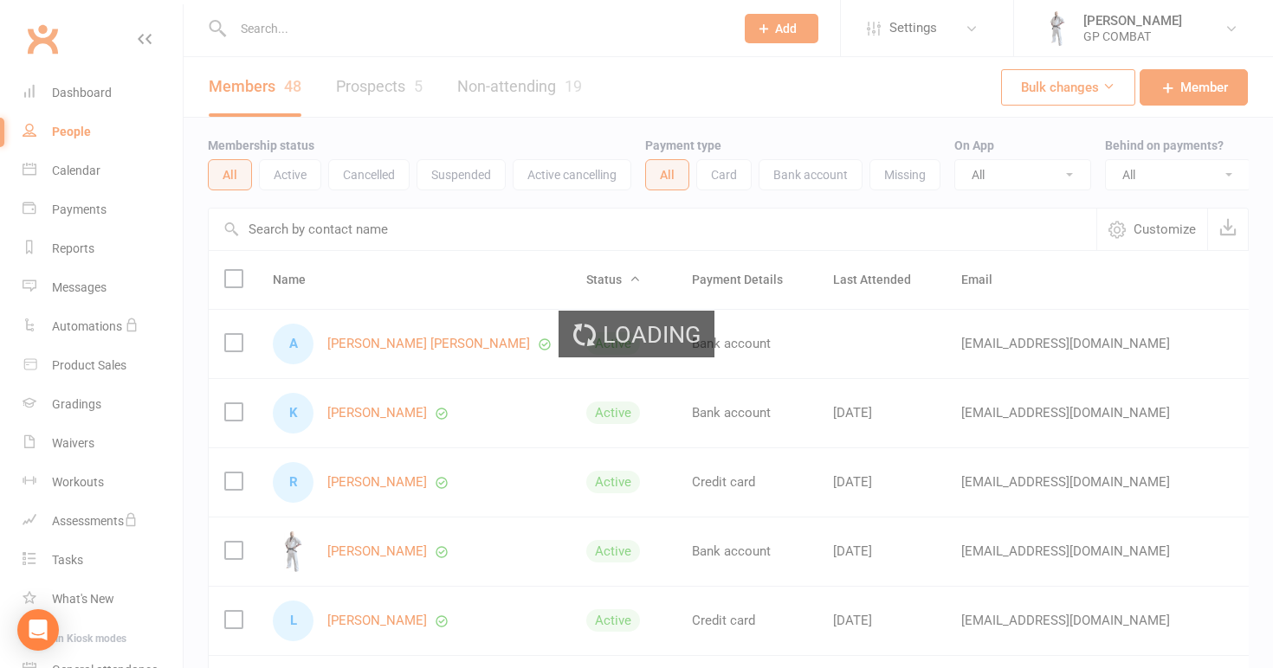
select select "100"
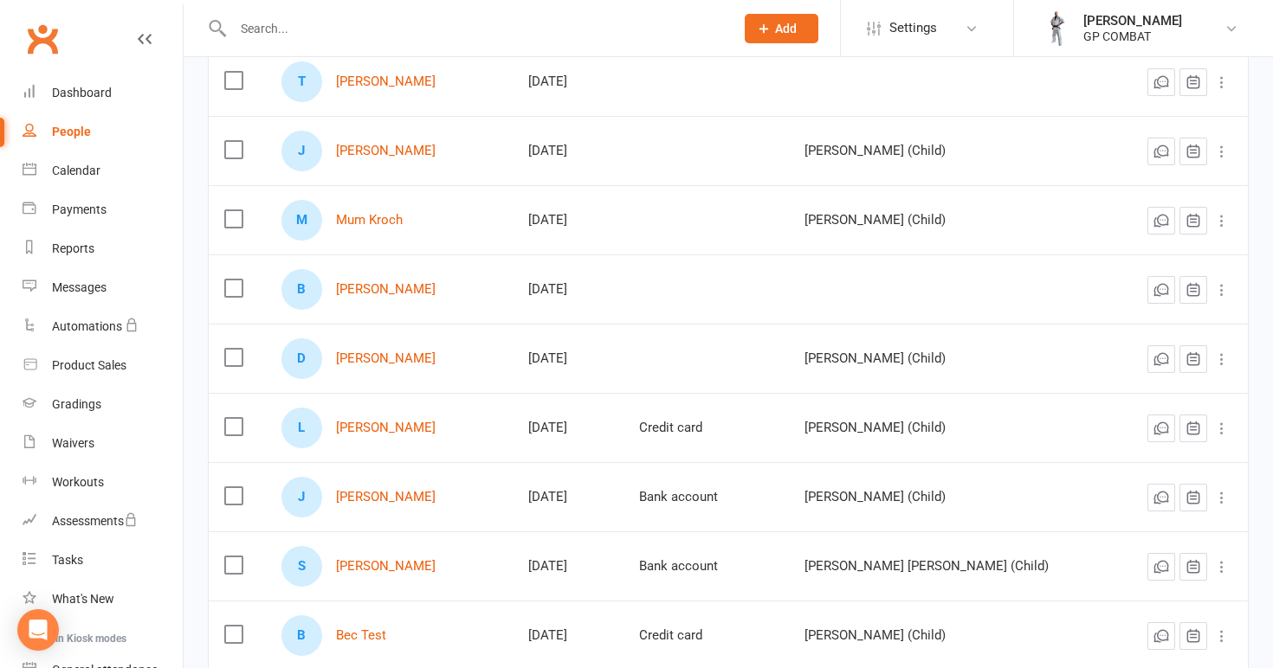
scroll to position [750, 0]
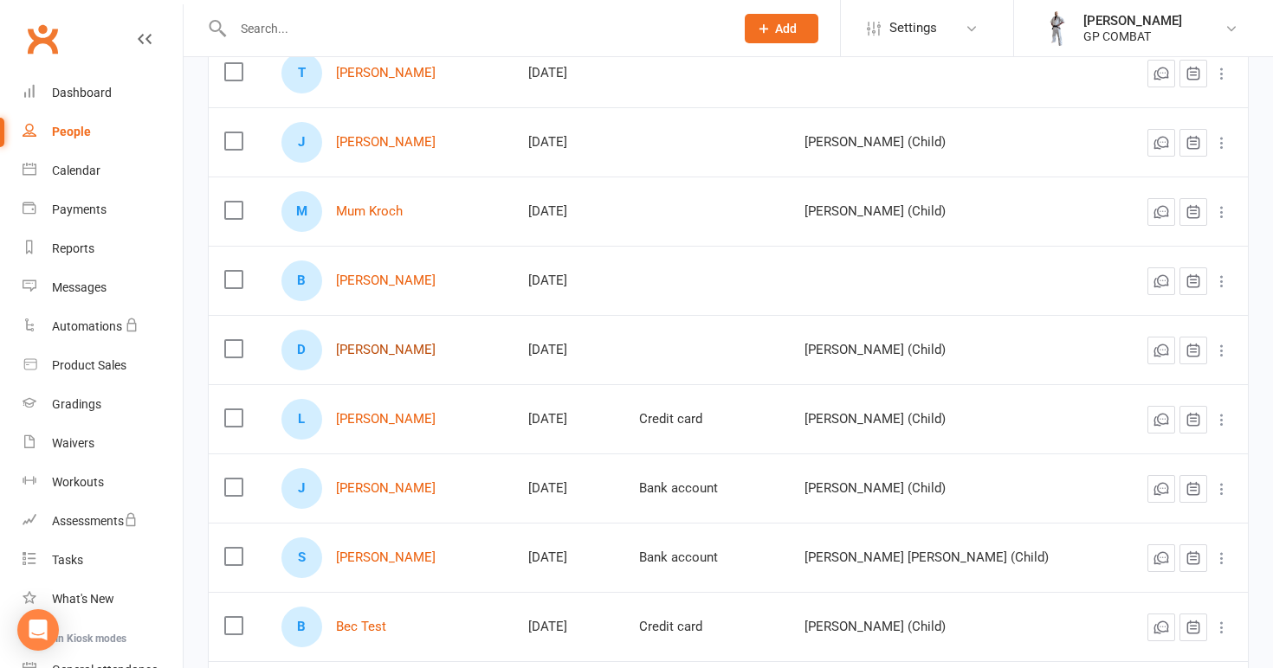
click at [378, 344] on link "[PERSON_NAME]" at bounding box center [386, 350] width 100 height 15
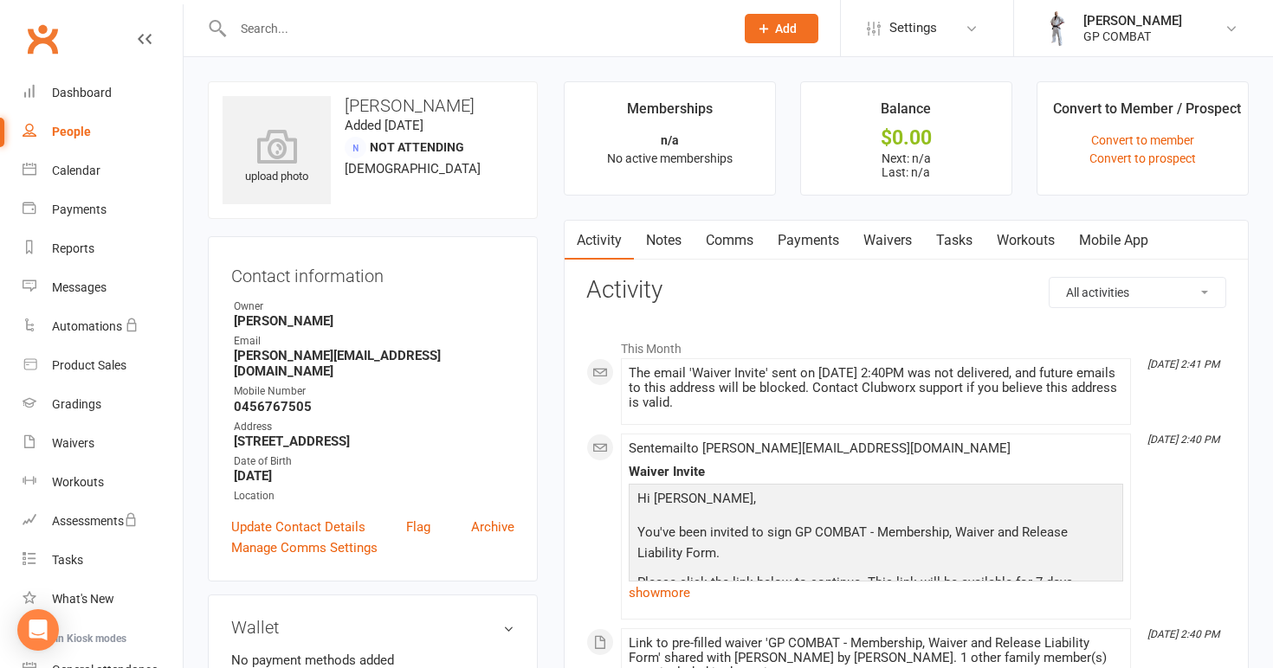
click at [743, 238] on link "Comms" at bounding box center [730, 241] width 72 height 40
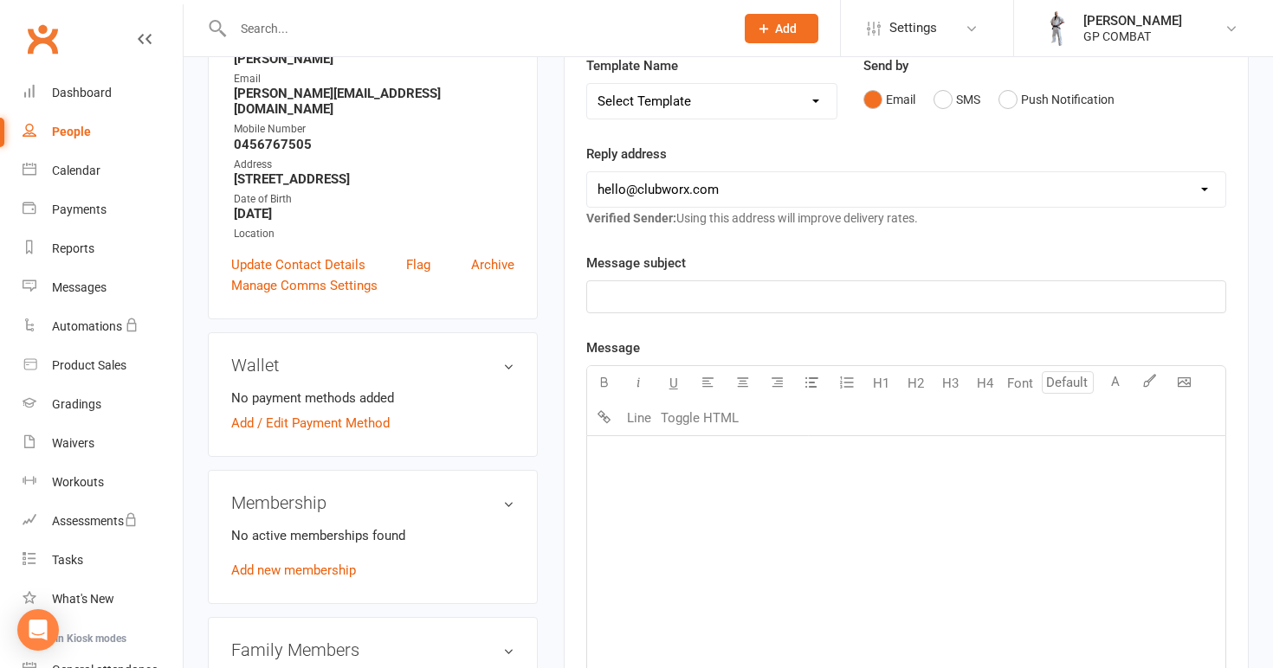
scroll to position [265, 0]
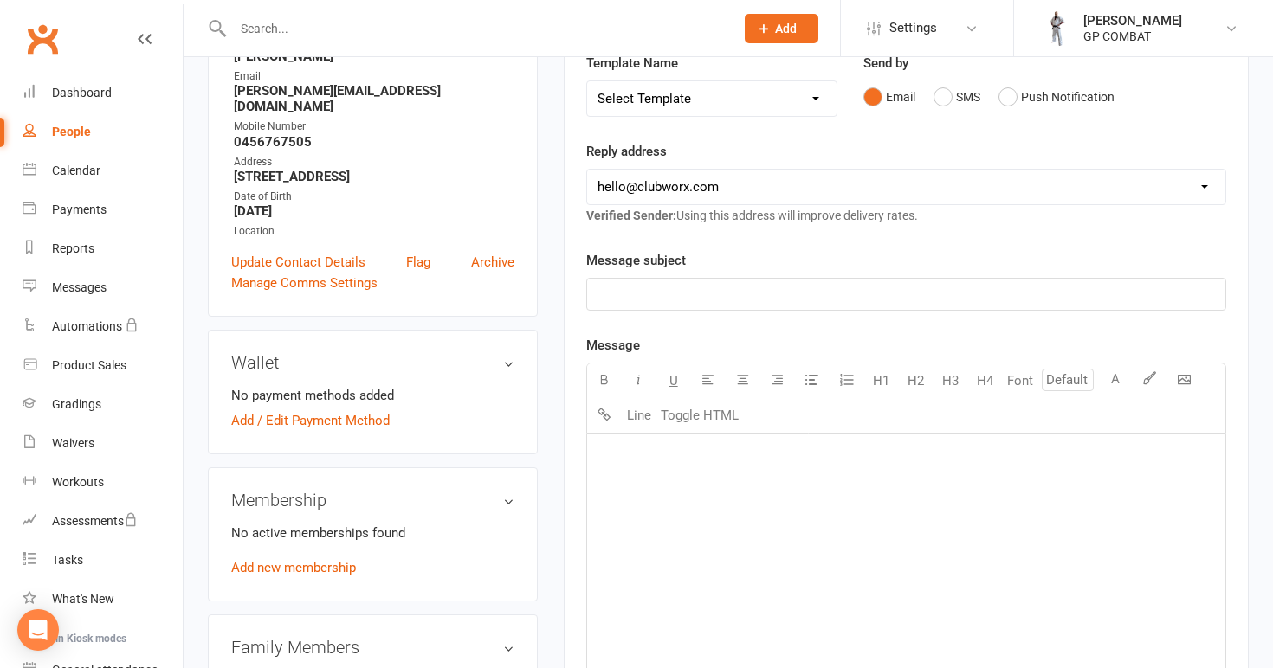
click at [752, 293] on p "﻿" at bounding box center [905, 294] width 617 height 21
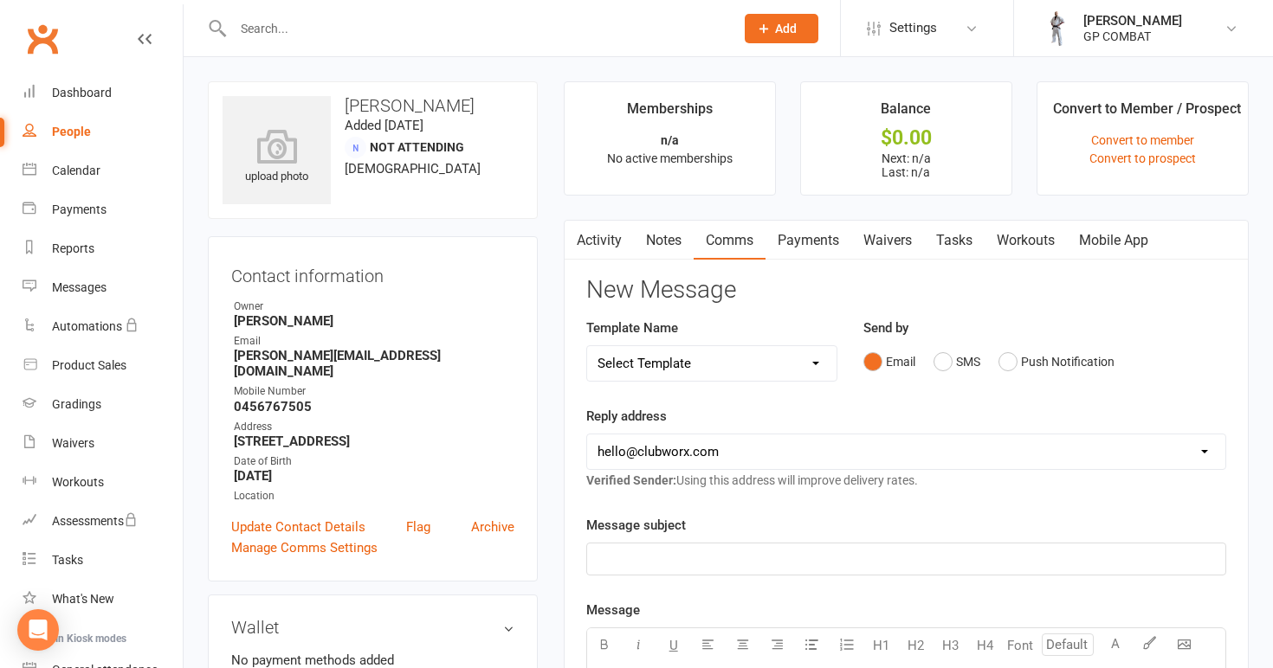
scroll to position [0, 0]
click at [1099, 238] on link "Mobile App" at bounding box center [1114, 241] width 94 height 40
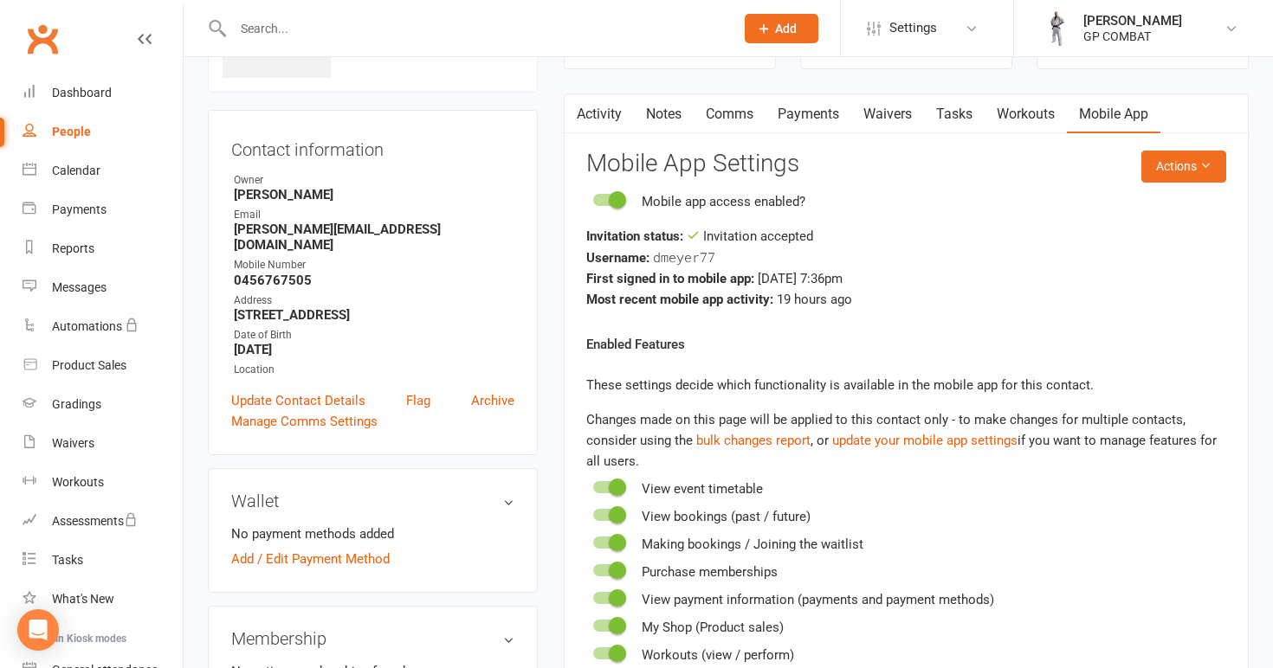
scroll to position [127, 0]
click at [311, 390] on link "Update Contact Details" at bounding box center [298, 400] width 134 height 21
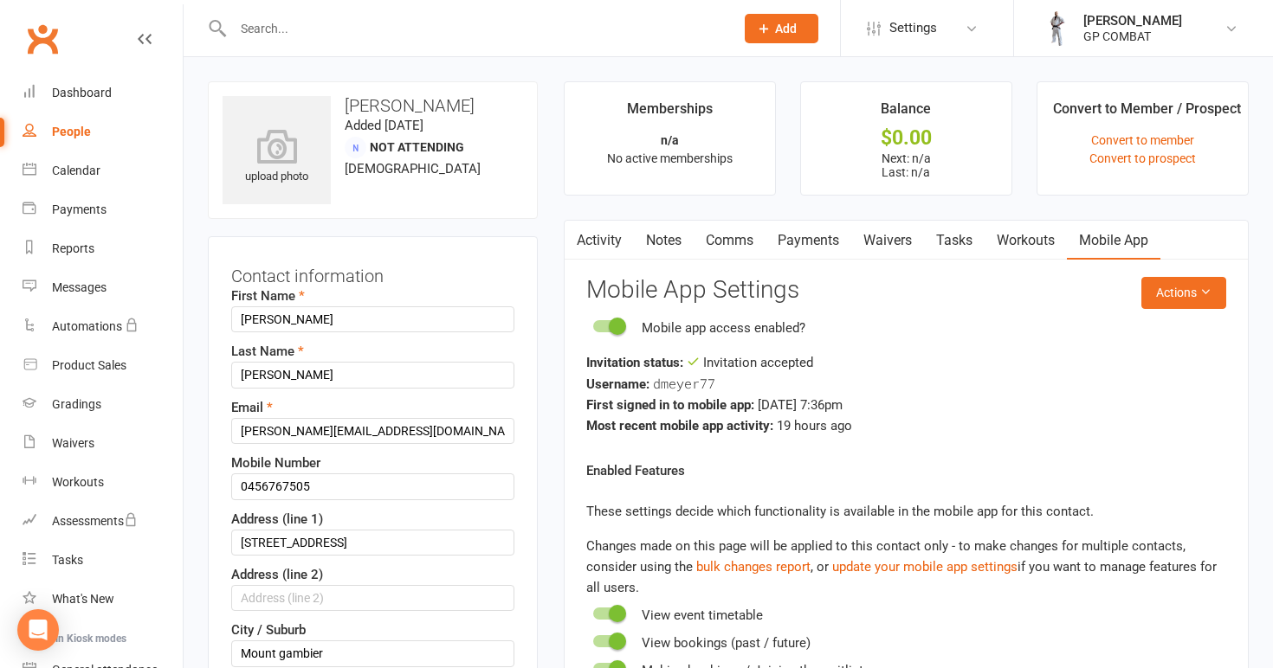
scroll to position [0, 0]
click at [49, 636] on div "Open Intercom Messenger" at bounding box center [39, 631] width 46 height 46
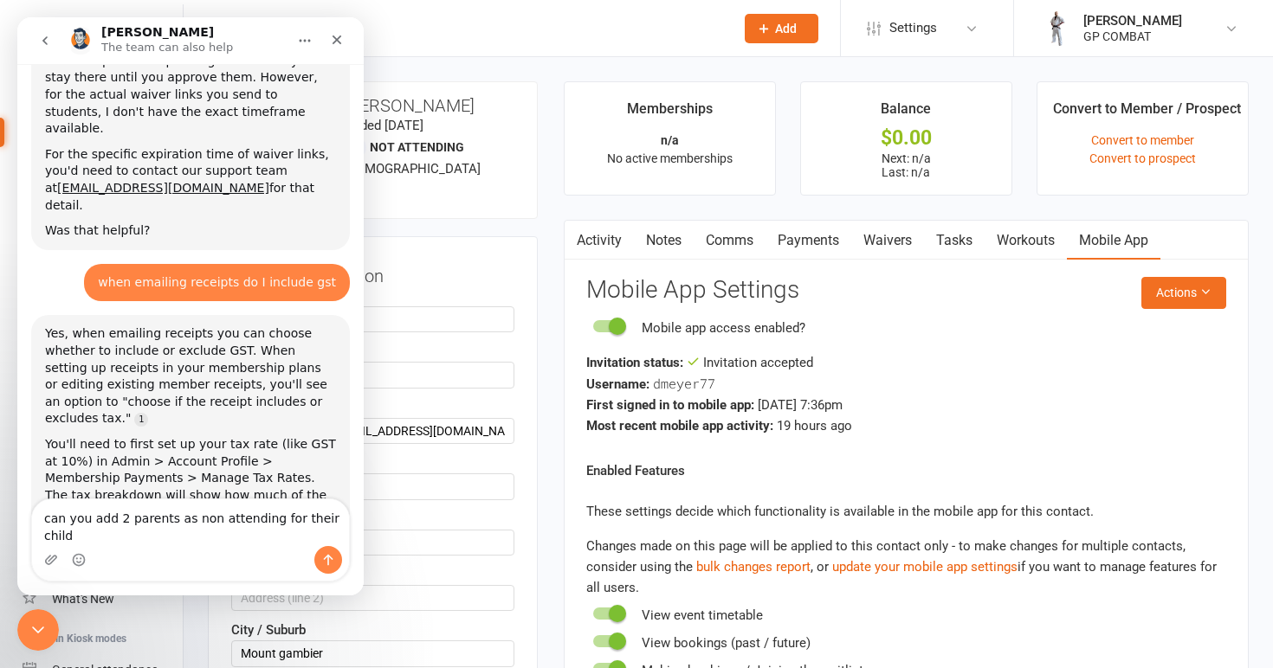
scroll to position [7003, 0]
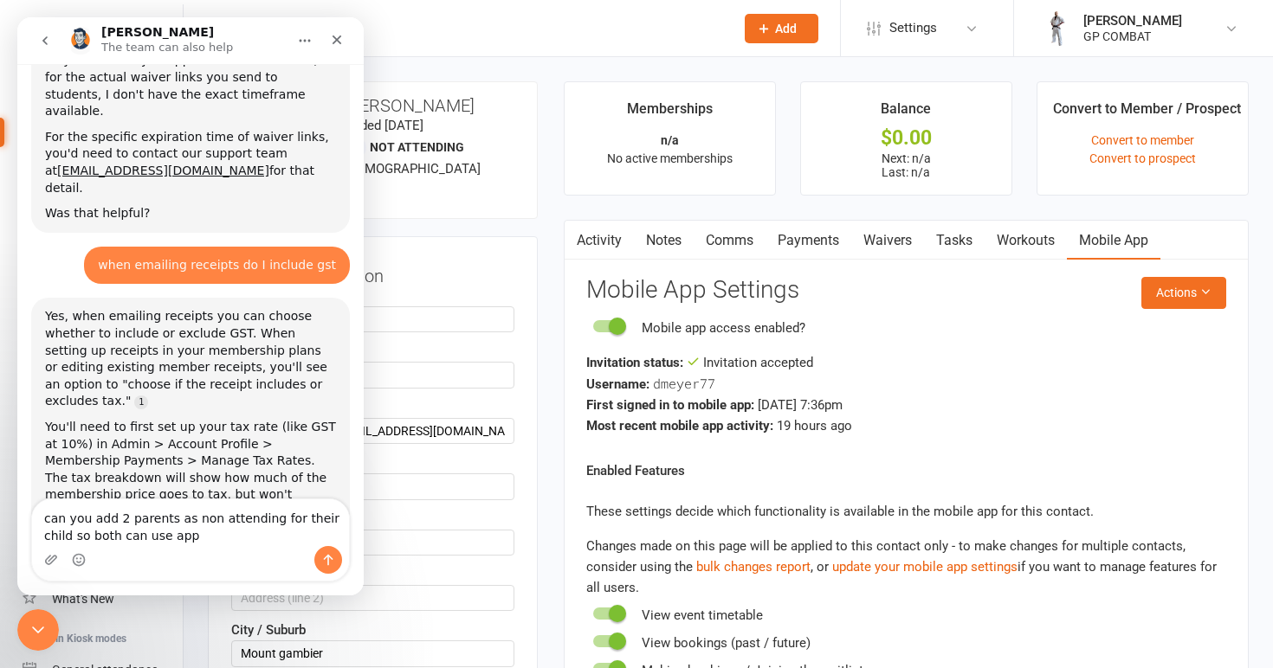
type textarea "can you add 2 parents as non attending for their child so both can use app?"
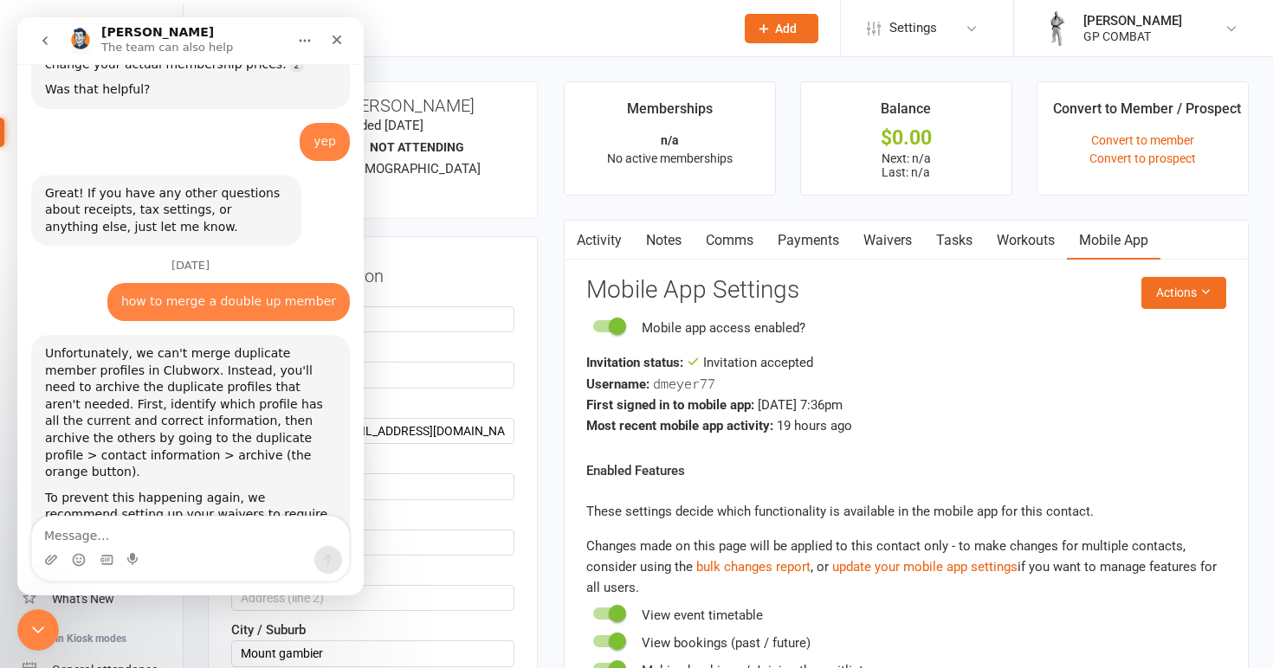
scroll to position [7465, 0]
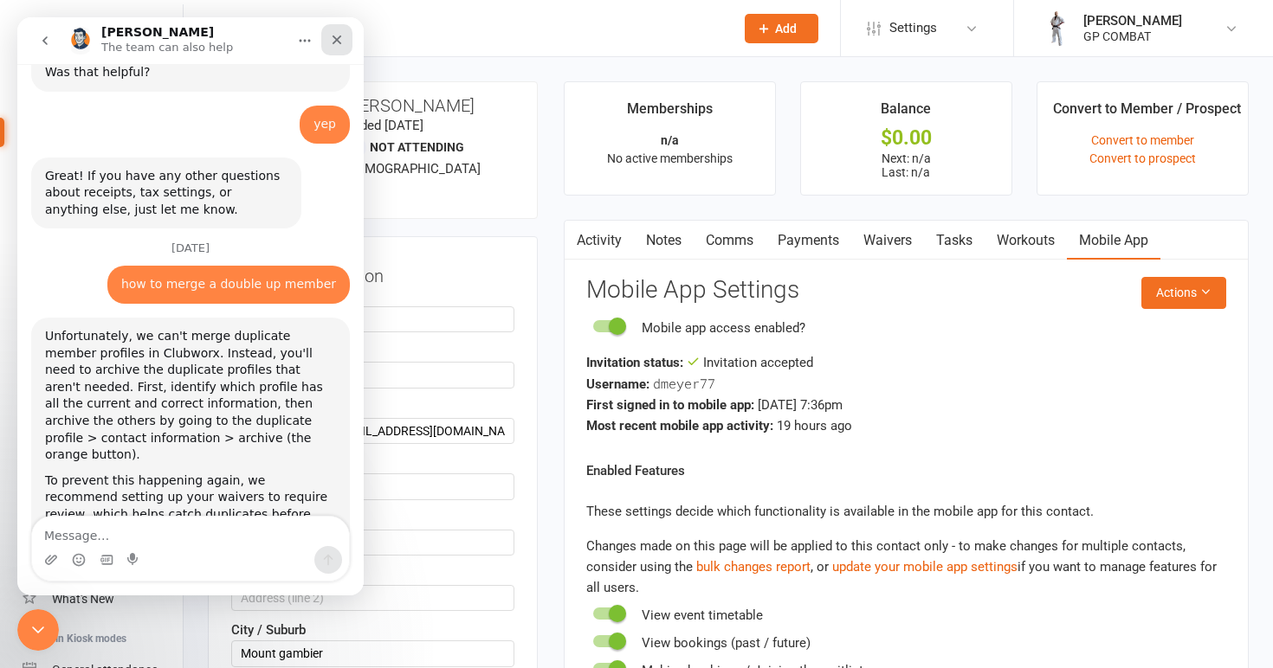
click at [340, 42] on icon "Close" at bounding box center [337, 40] width 14 height 14
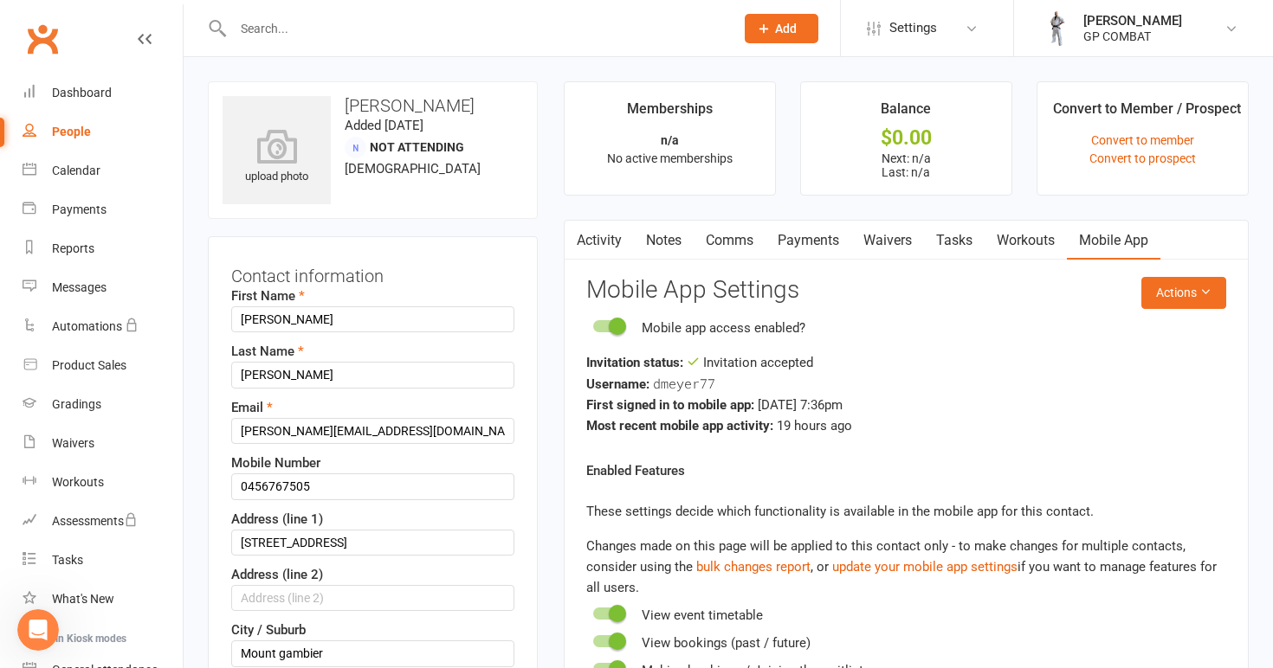
scroll to position [0, 0]
click at [86, 136] on div "People" at bounding box center [71, 132] width 39 height 14
select select "100"
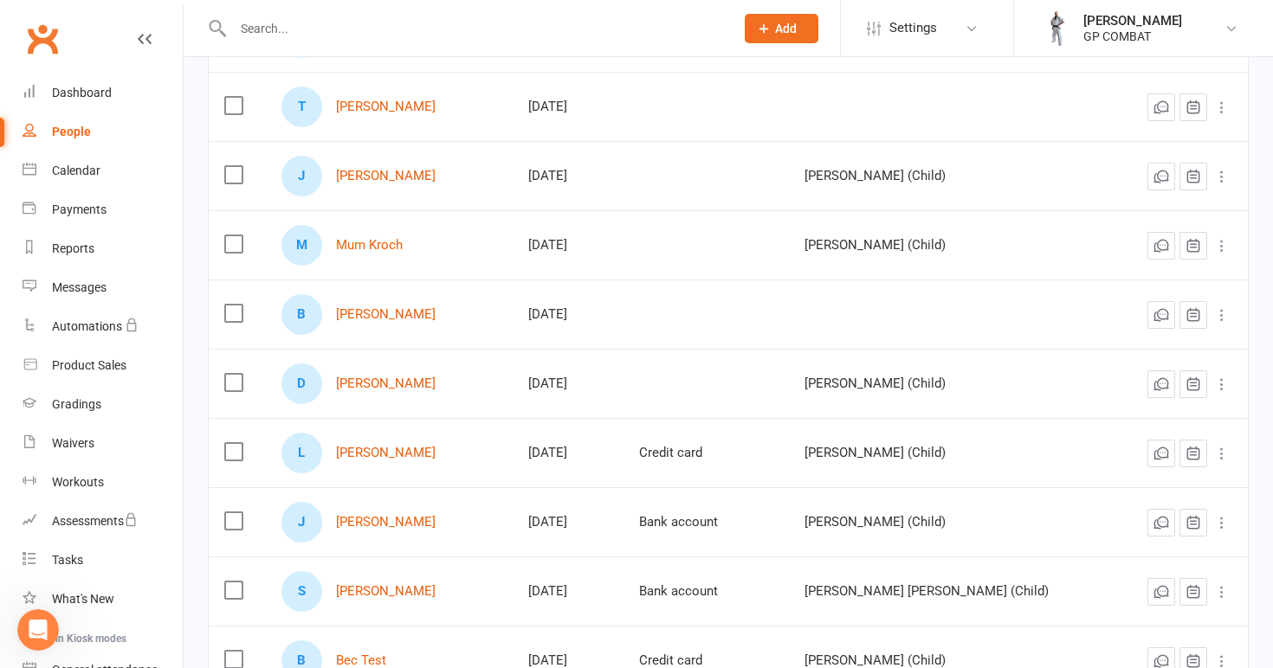
scroll to position [719, 0]
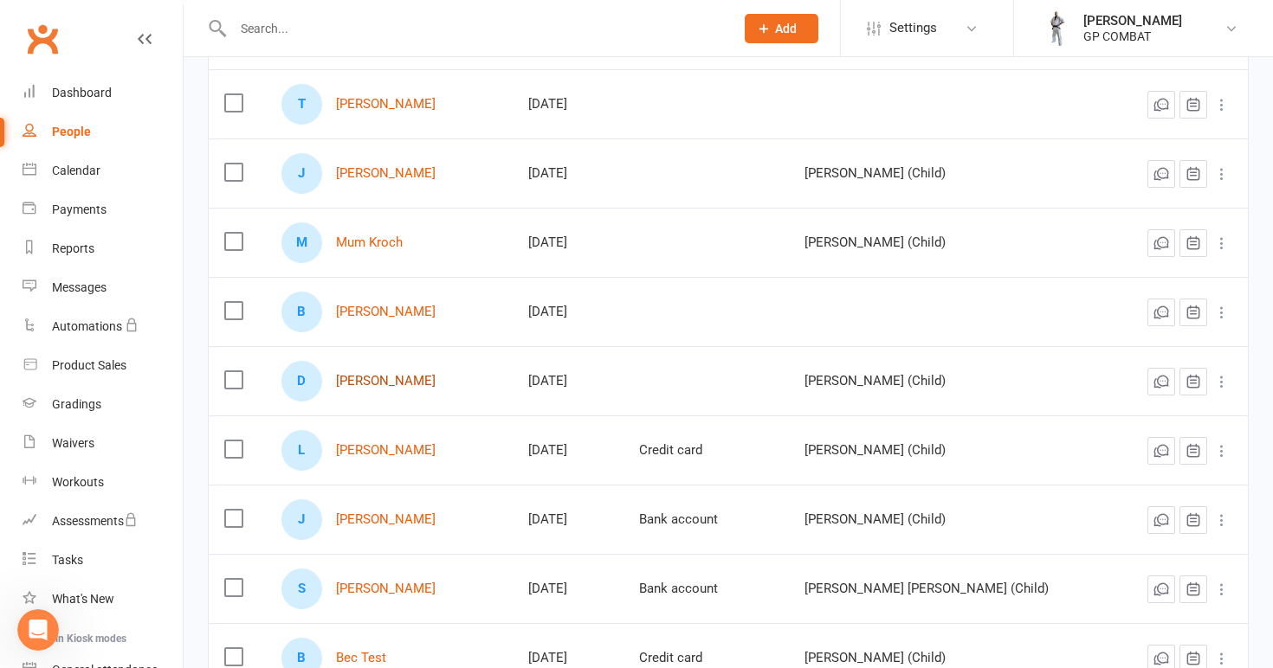
click at [372, 379] on link "[PERSON_NAME]" at bounding box center [386, 381] width 100 height 15
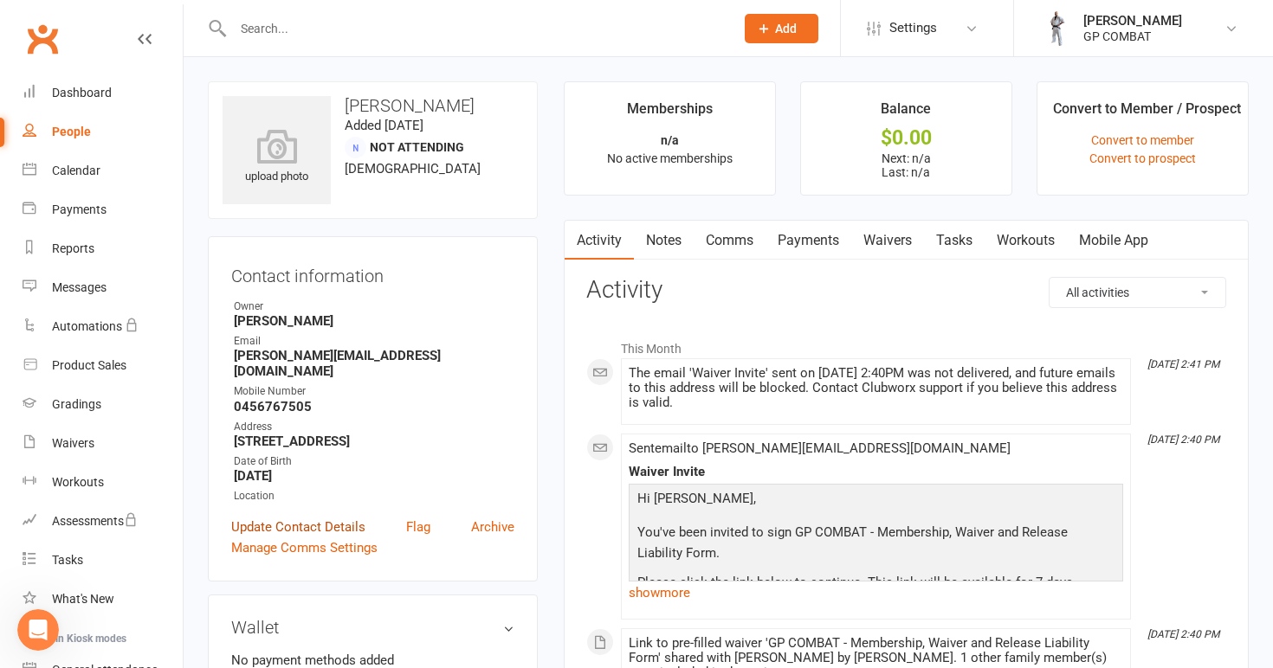
click at [333, 517] on link "Update Contact Details" at bounding box center [298, 527] width 134 height 21
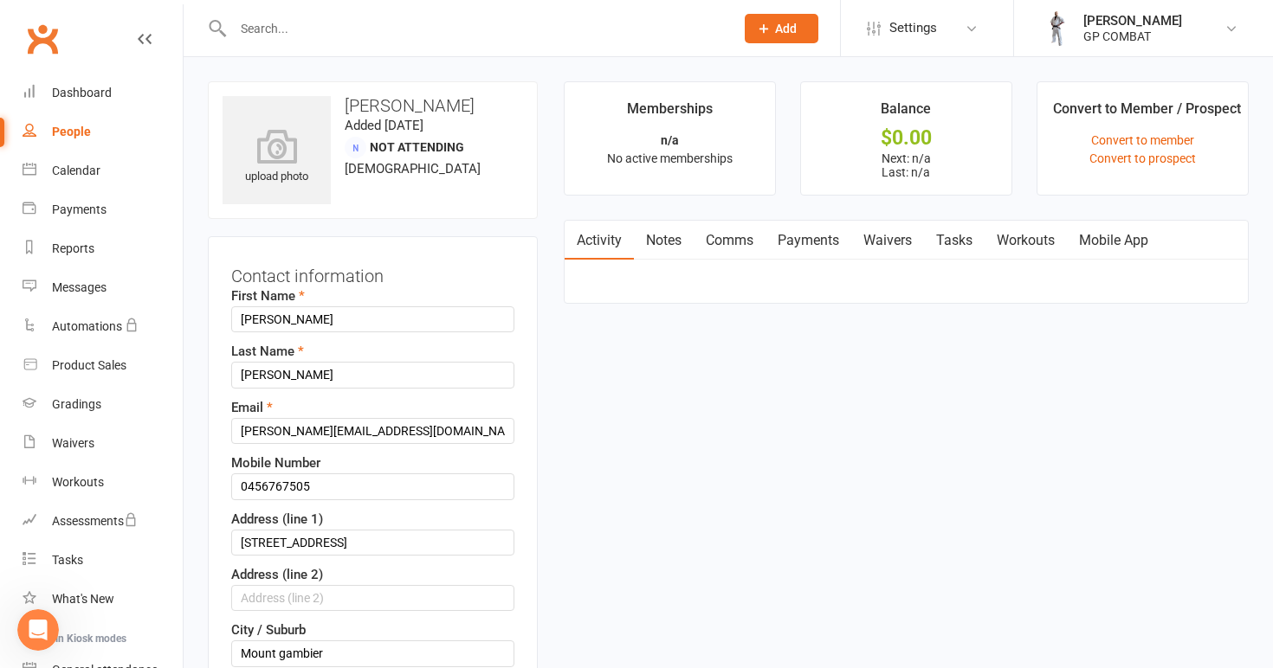
scroll to position [81, 0]
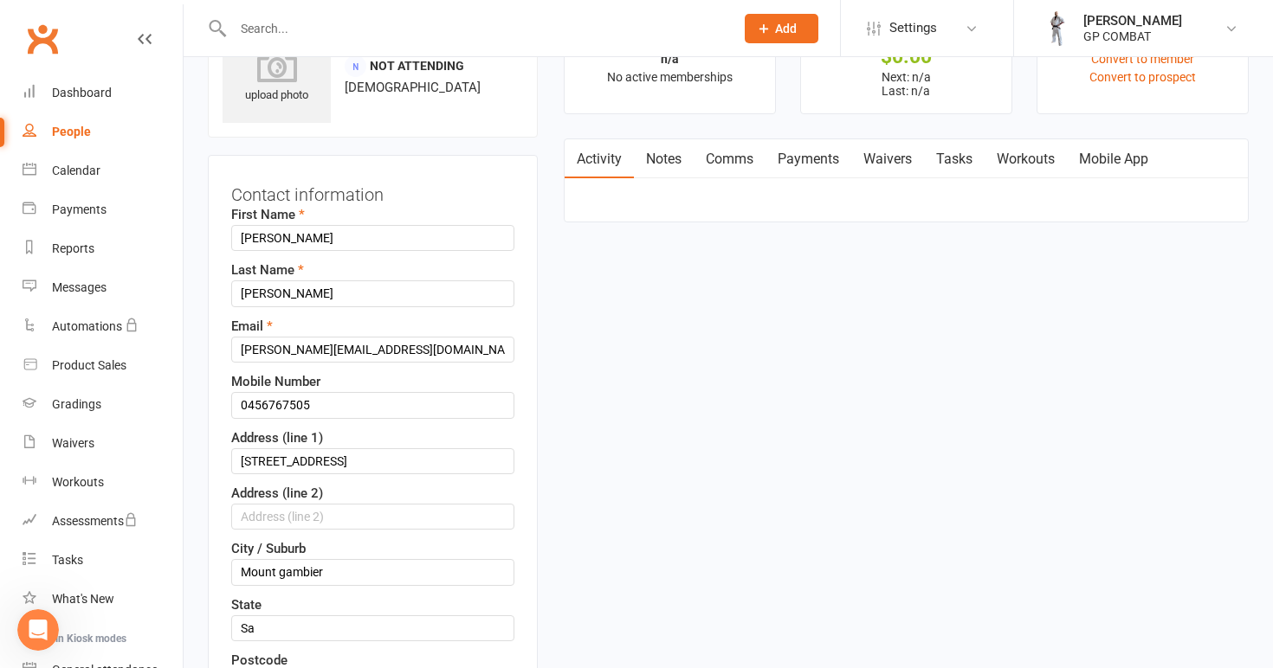
click at [100, 137] on link "People" at bounding box center [103, 132] width 160 height 39
select select "100"
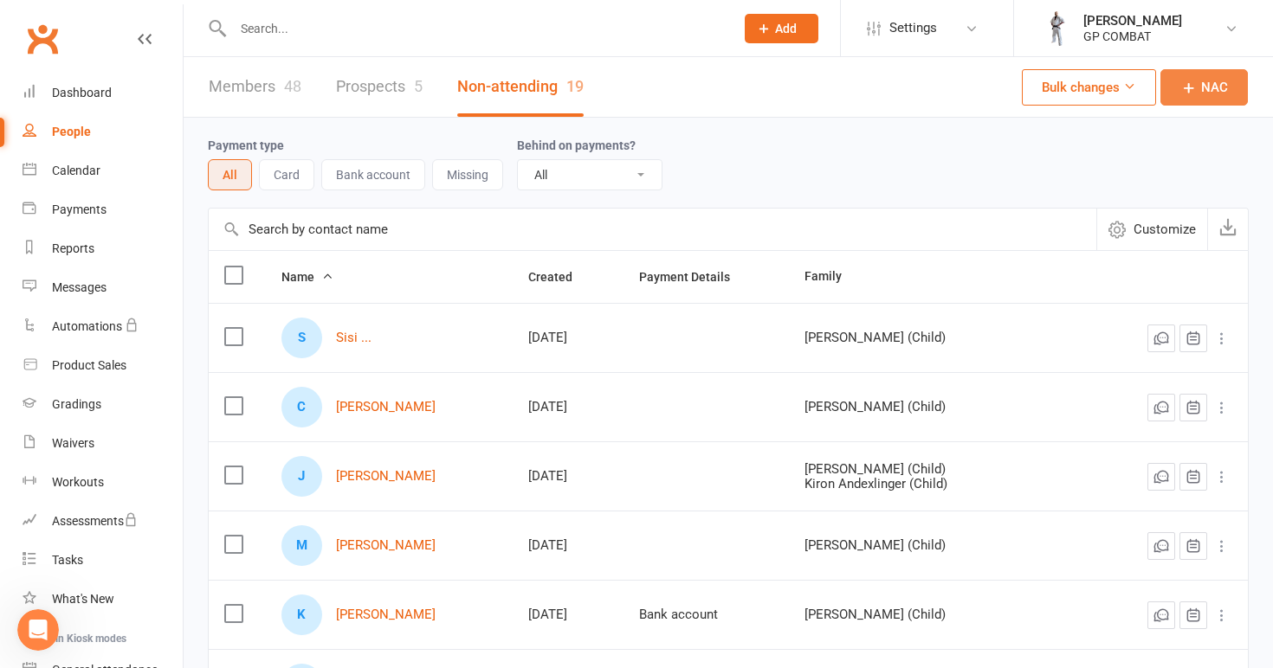
click at [1204, 88] on span "NAC" at bounding box center [1214, 87] width 27 height 21
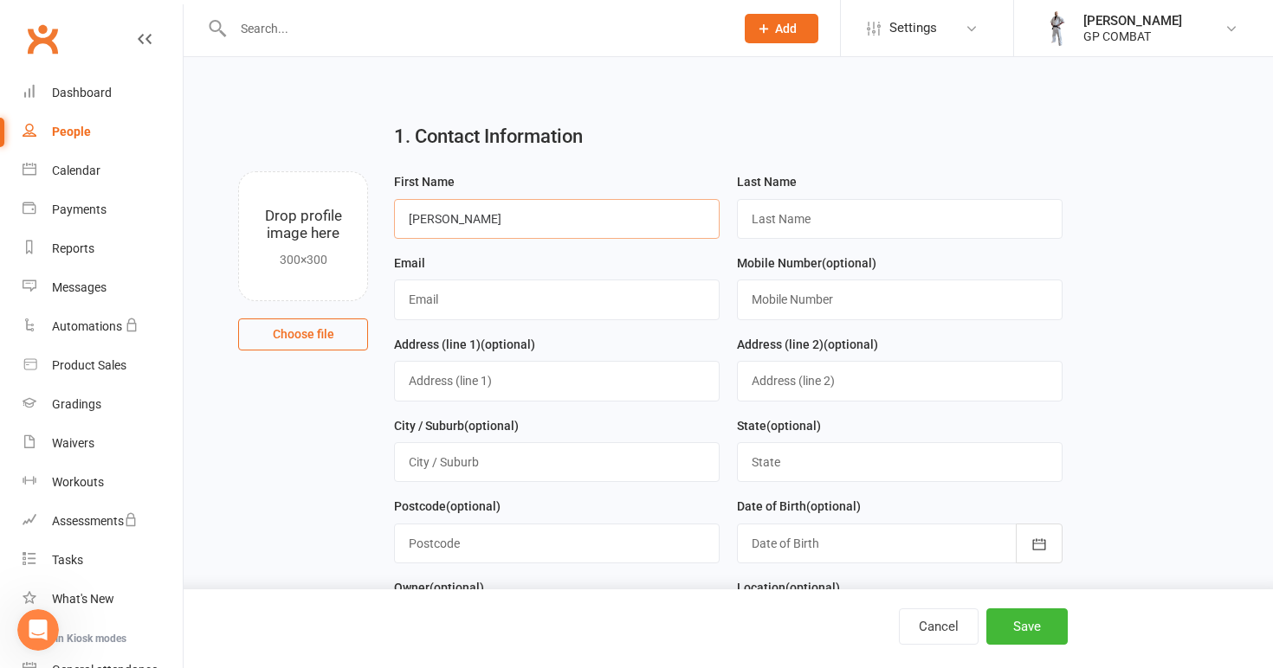
type input "[PERSON_NAME]"
click at [495, 221] on input "[PERSON_NAME]" at bounding box center [557, 219] width 326 height 40
type input "D"
type input "[PERSON_NAME]"
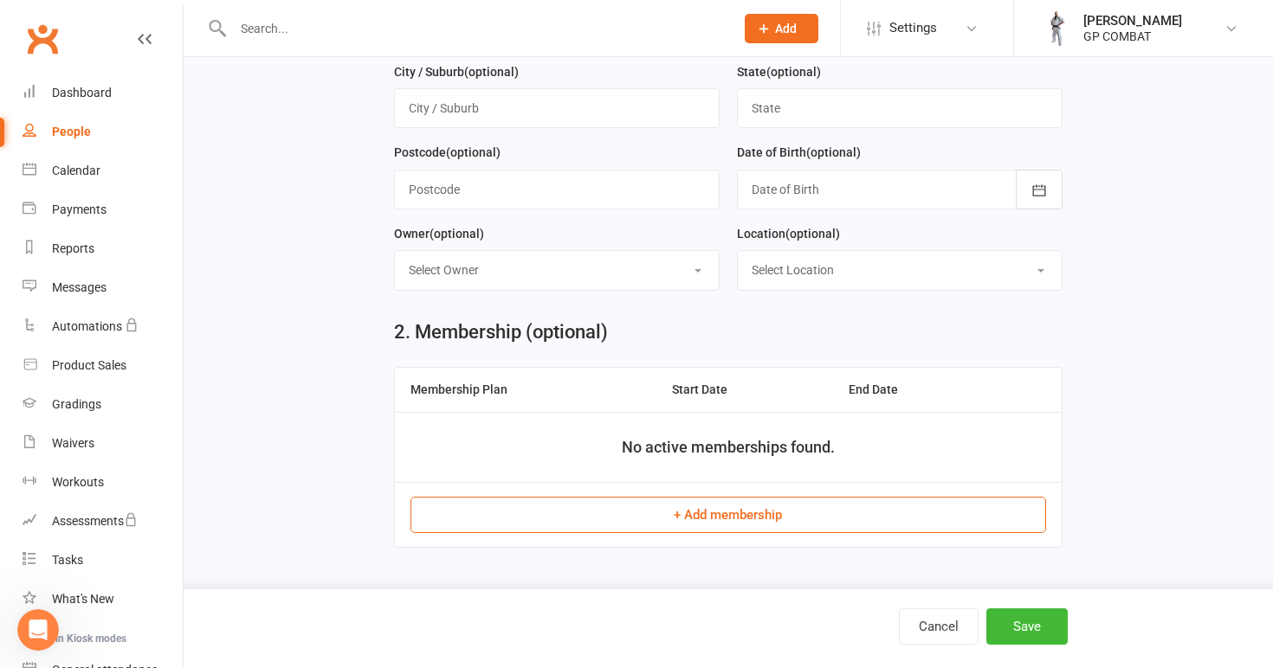
scroll to position [365, 0]
type input "[PERSON_NAME][EMAIL_ADDRESS][DOMAIN_NAME]"
click at [1014, 624] on button "Save" at bounding box center [1026, 627] width 81 height 36
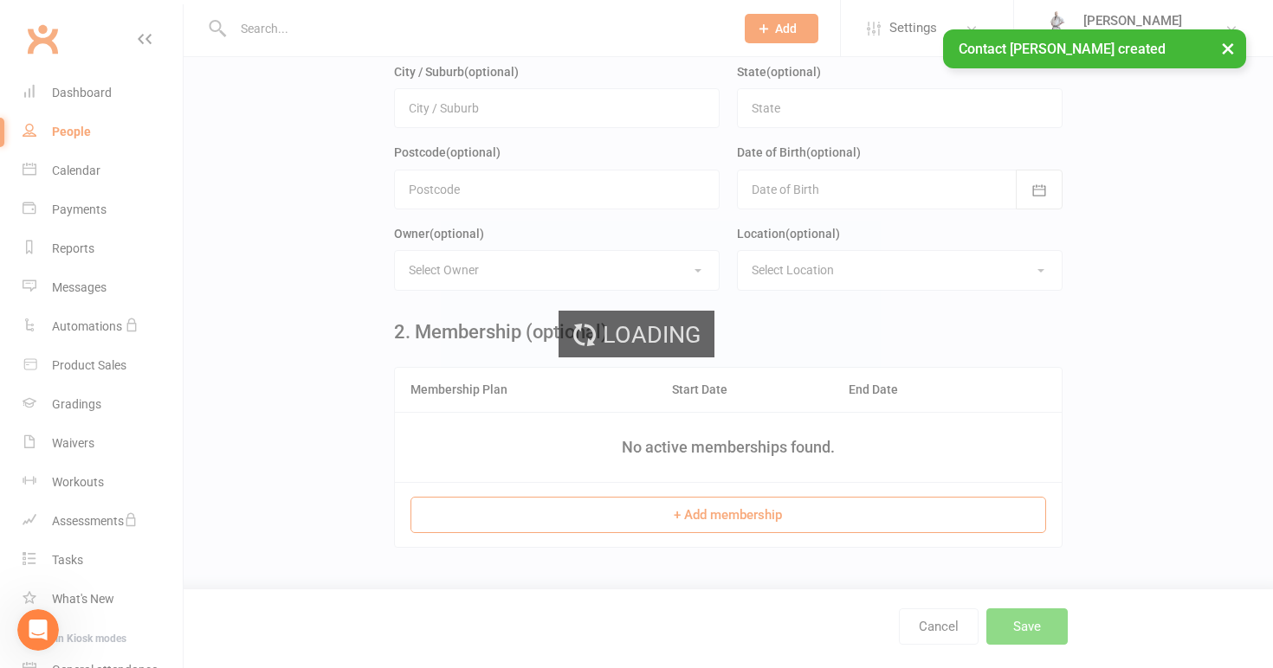
scroll to position [0, 0]
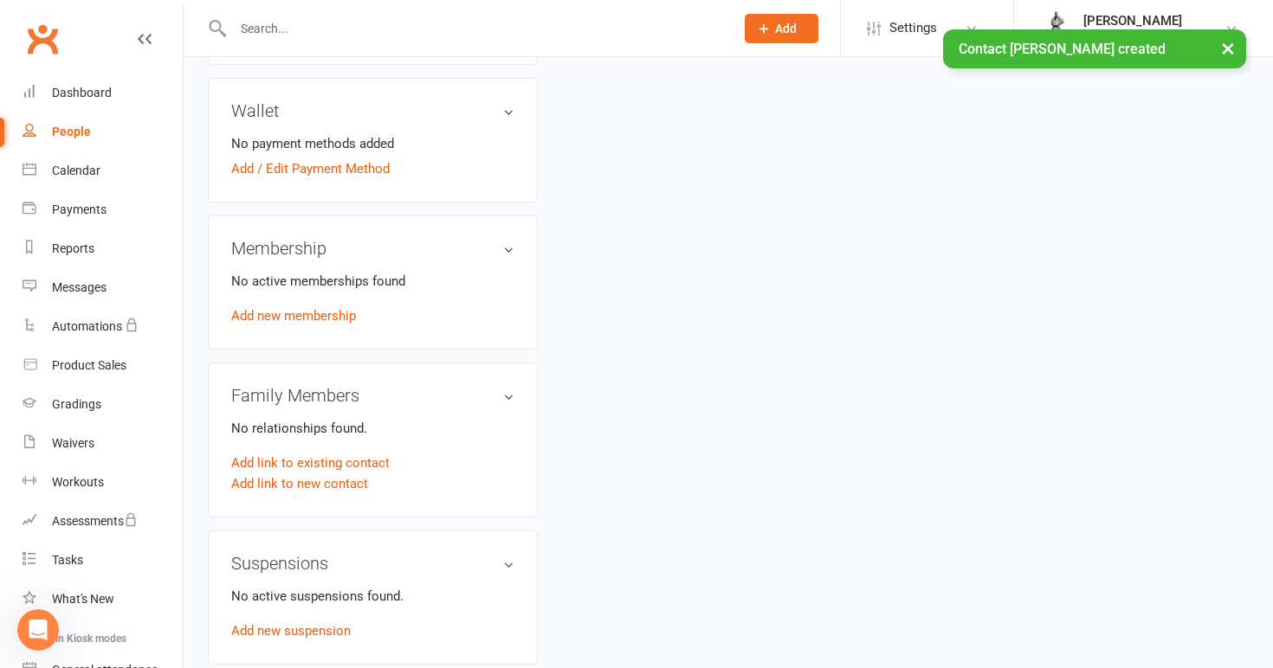
scroll to position [539, 0]
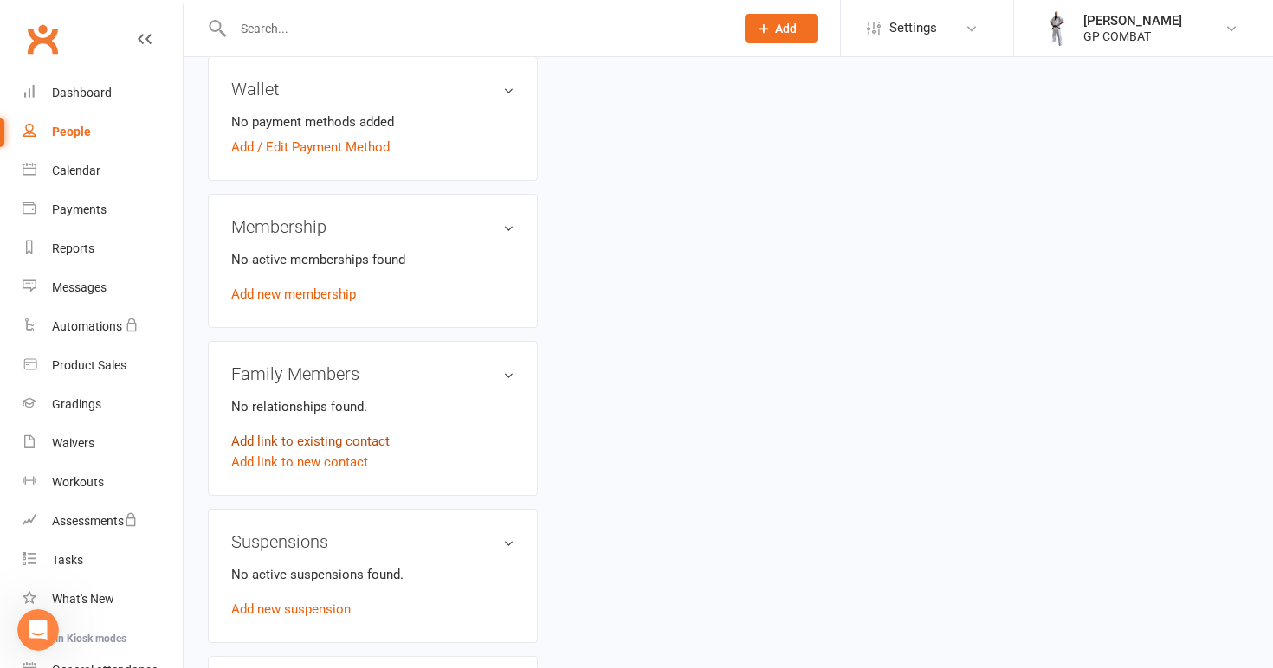
click at [321, 431] on link "Add link to existing contact" at bounding box center [310, 441] width 158 height 21
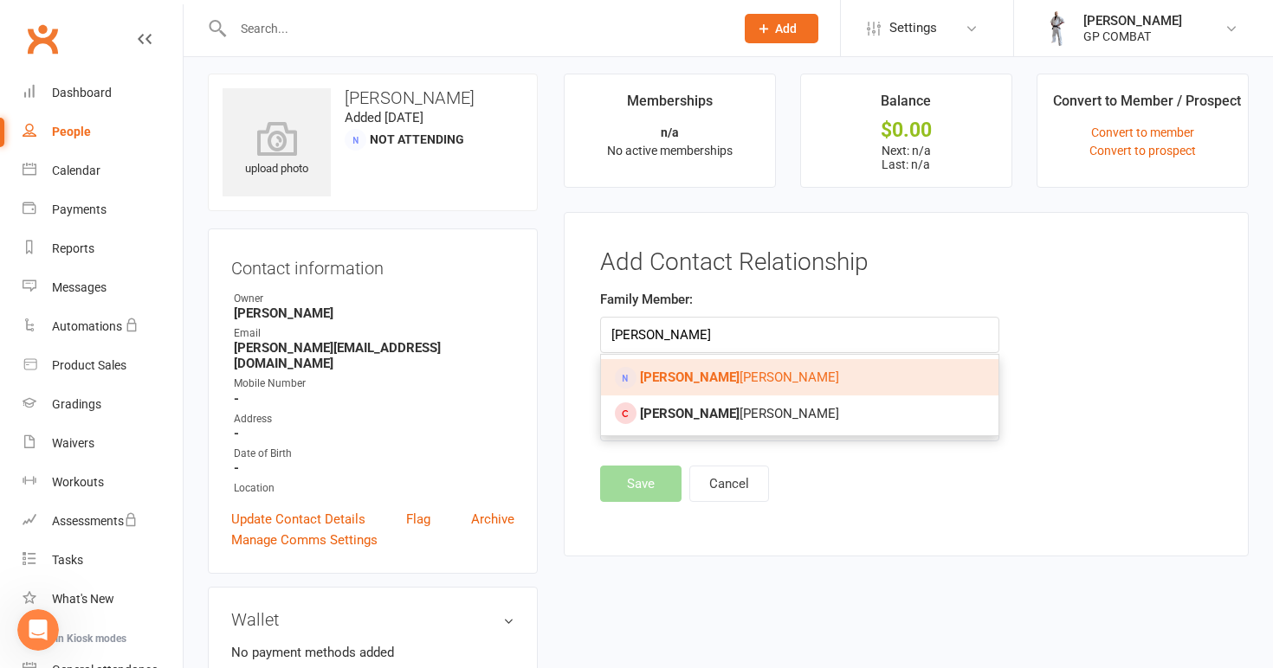
type input "[PERSON_NAME]"
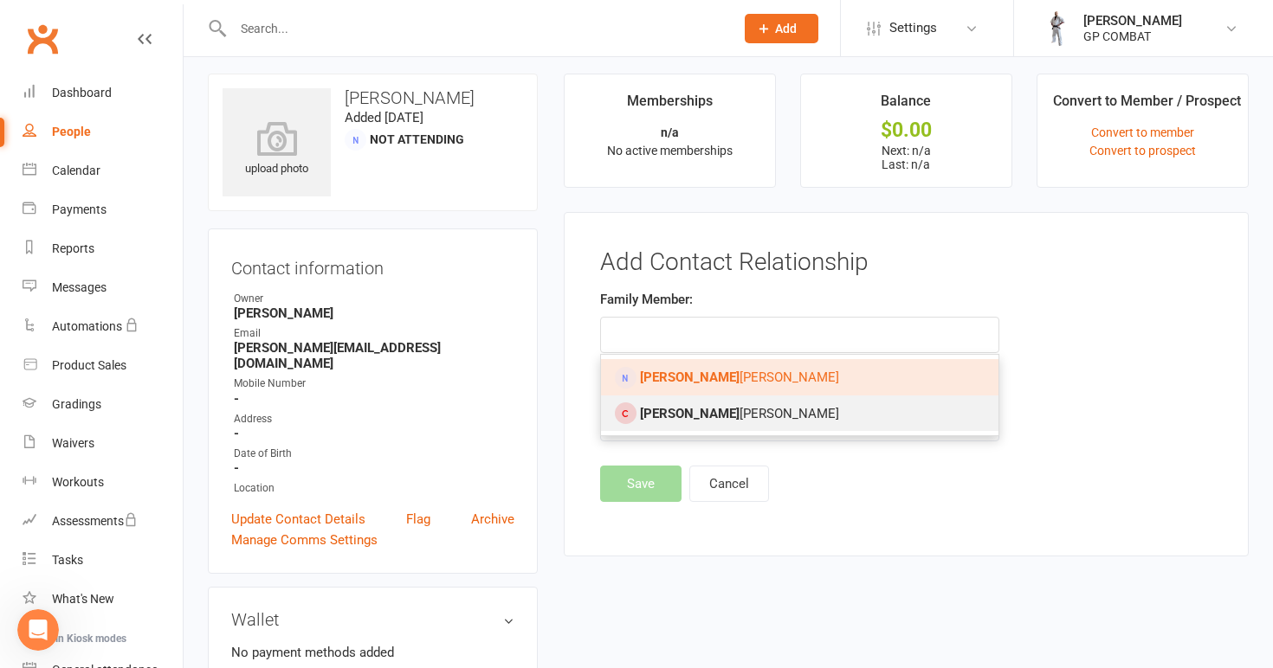
drag, startPoint x: 662, startPoint y: 346, endPoint x: 684, endPoint y: 413, distance: 71.2
click at [684, 413] on span "[PERSON_NAME]" at bounding box center [739, 414] width 199 height 16
type input "[PERSON_NAME]"
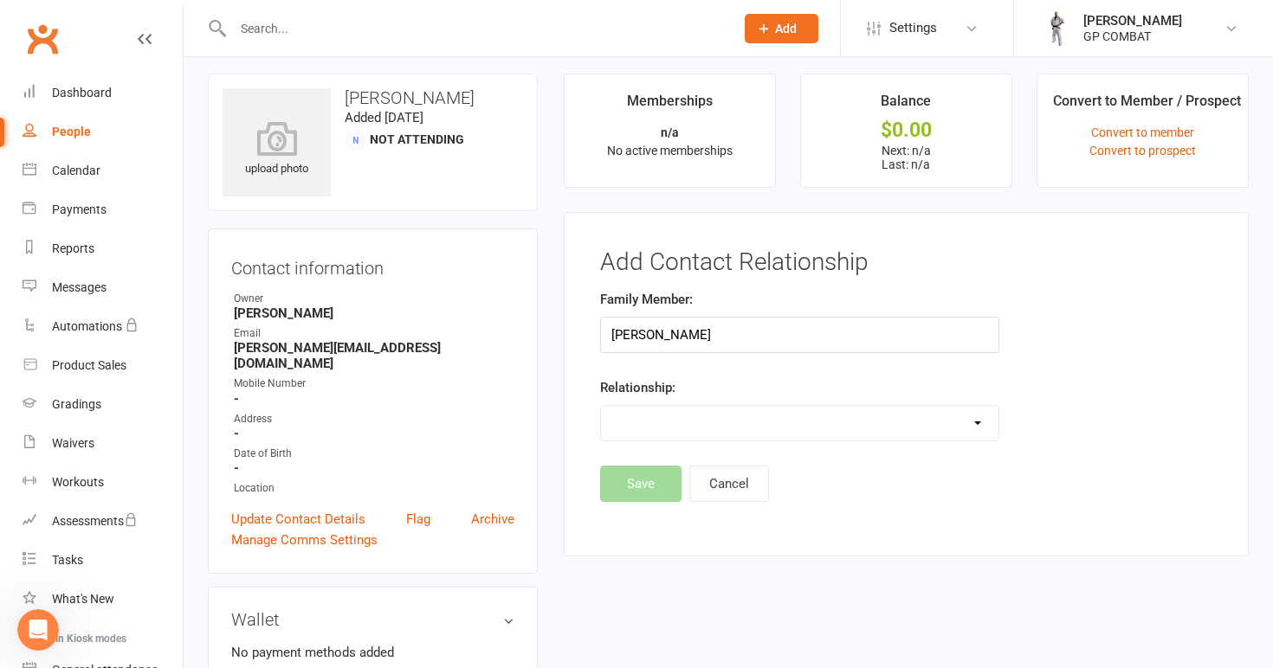
select select "1"
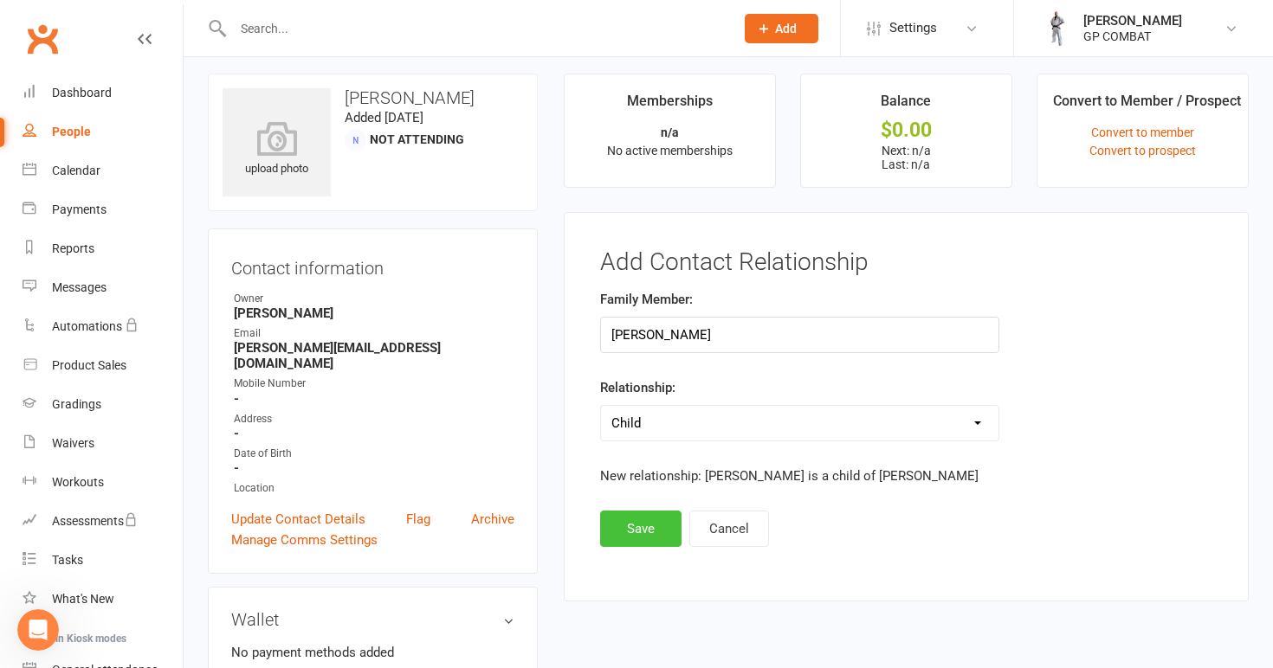
click at [633, 526] on button "Save" at bounding box center [640, 529] width 81 height 36
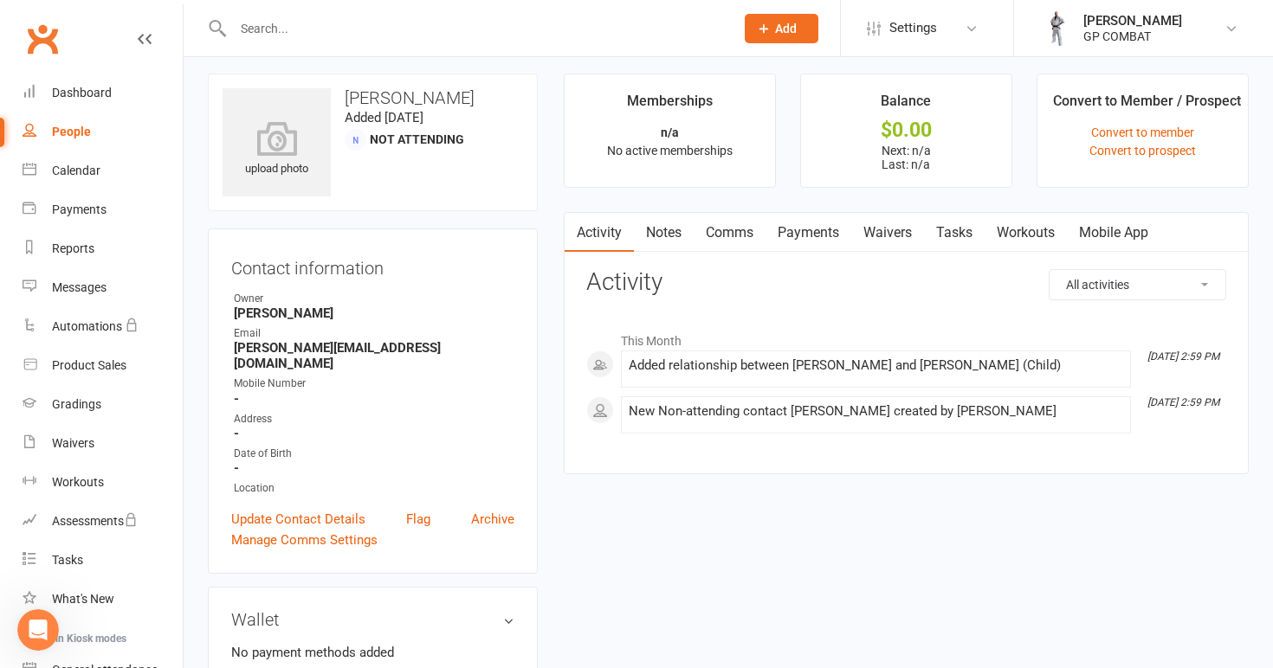
click at [88, 139] on link "People" at bounding box center [103, 132] width 160 height 39
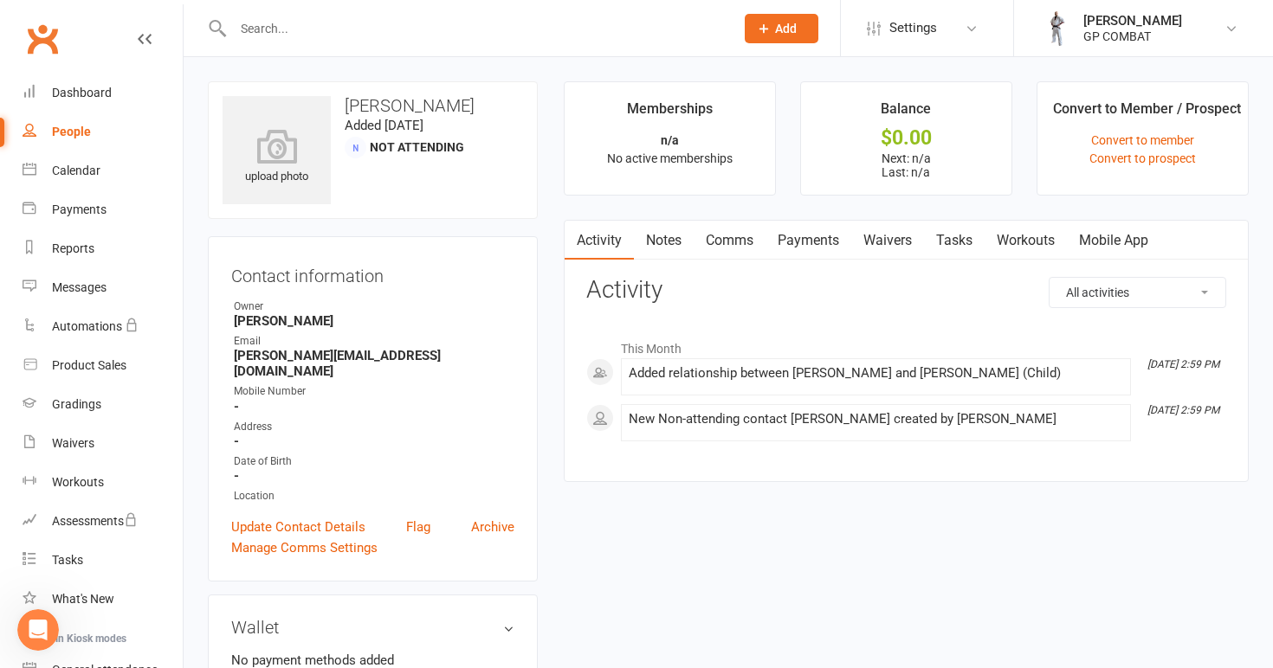
select select "100"
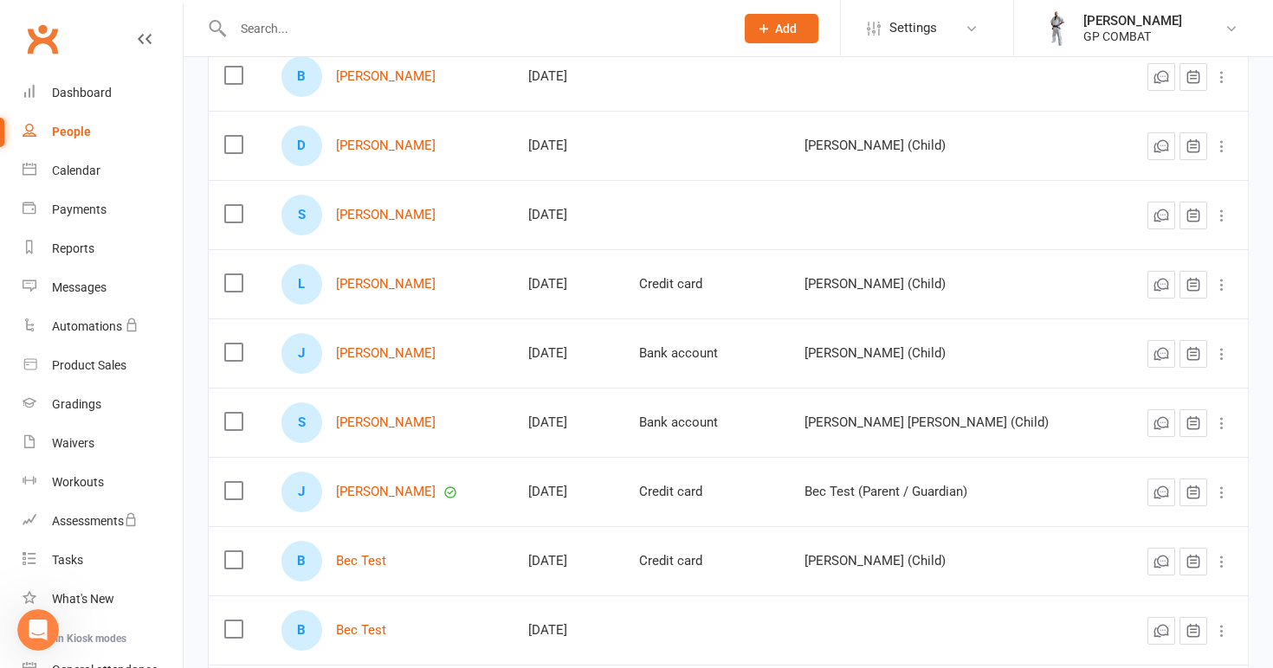
scroll to position [955, 0]
click at [379, 144] on link "[PERSON_NAME]" at bounding box center [386, 145] width 100 height 15
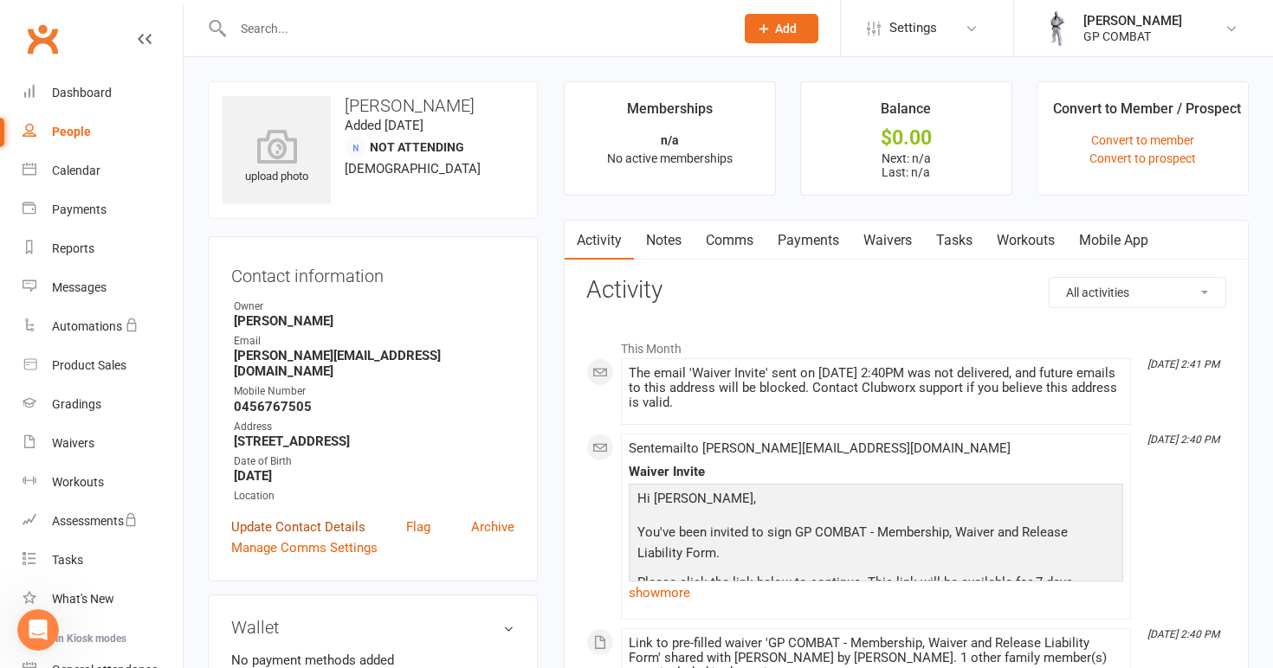
click at [320, 517] on link "Update Contact Details" at bounding box center [298, 527] width 134 height 21
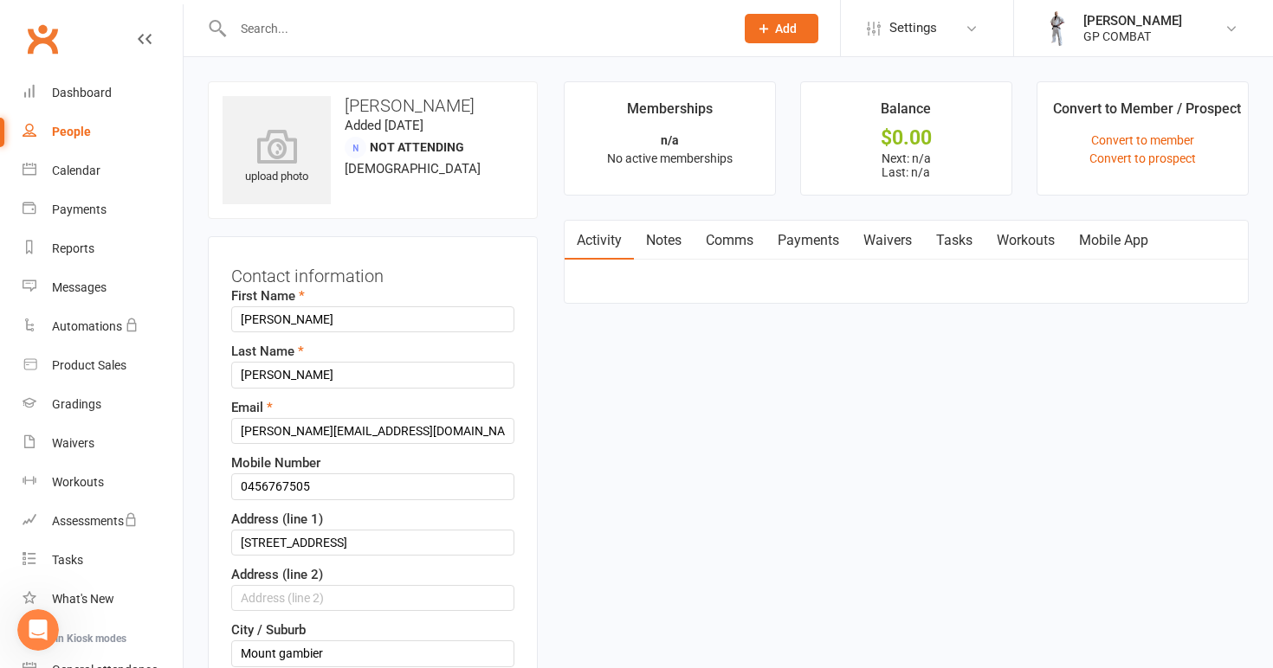
scroll to position [81, 0]
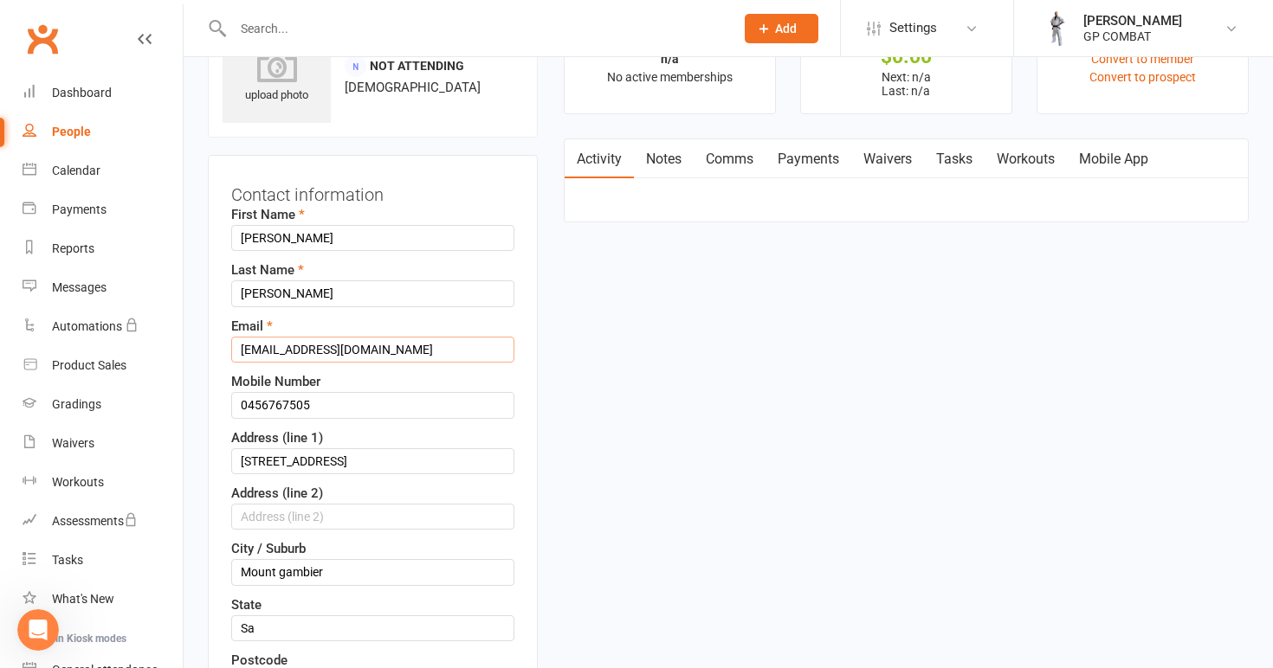
click at [347, 347] on input "[EMAIL_ADDRESS][DOMAIN_NAME]" at bounding box center [372, 350] width 283 height 26
type input "[EMAIL_ADDRESS][DOMAIN_NAME]"
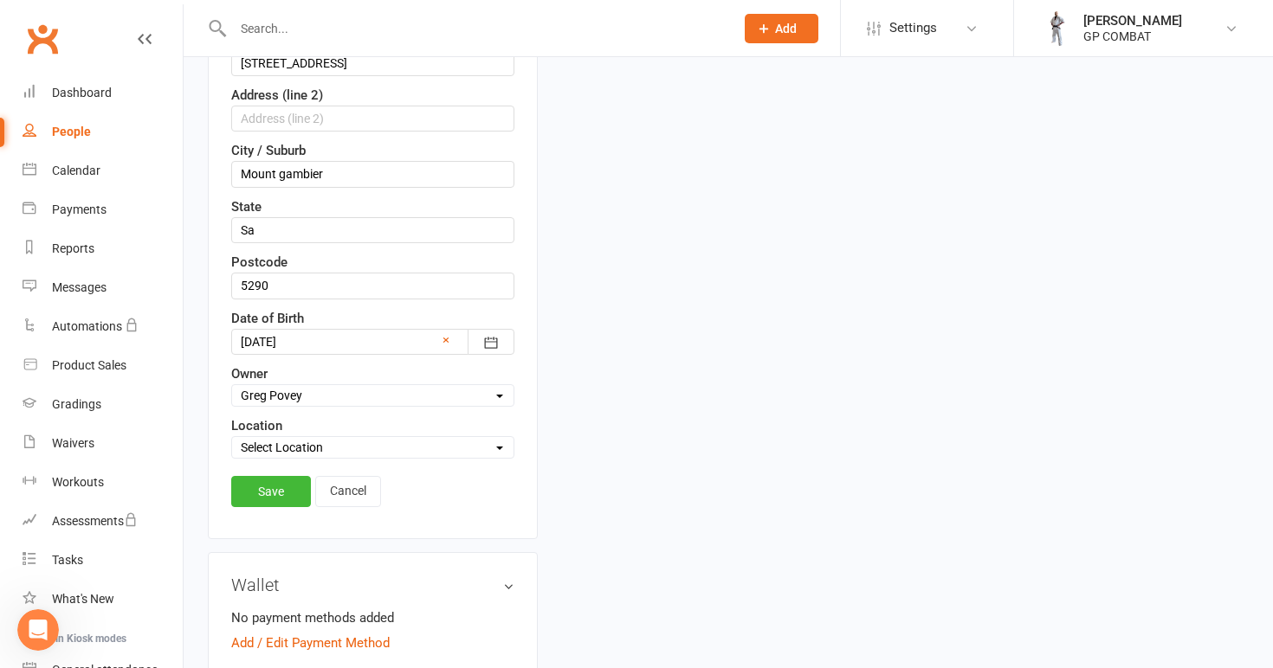
scroll to position [510, 0]
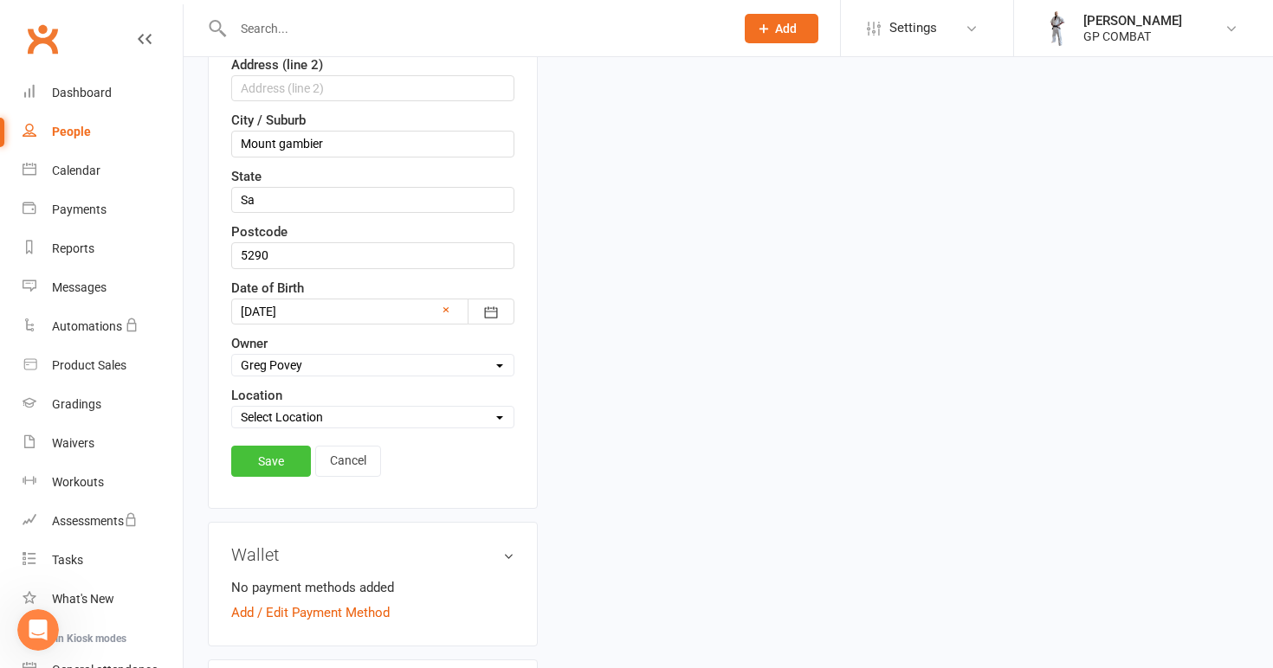
click at [273, 464] on link "Save" at bounding box center [271, 461] width 80 height 31
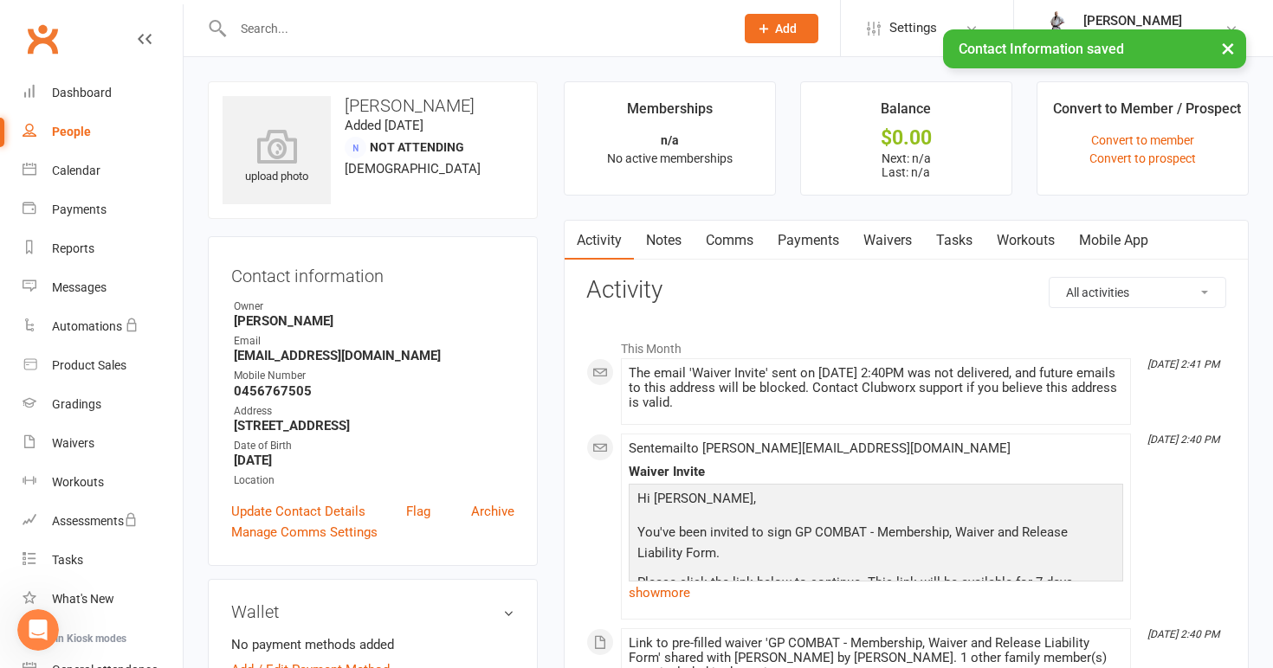
scroll to position [0, 0]
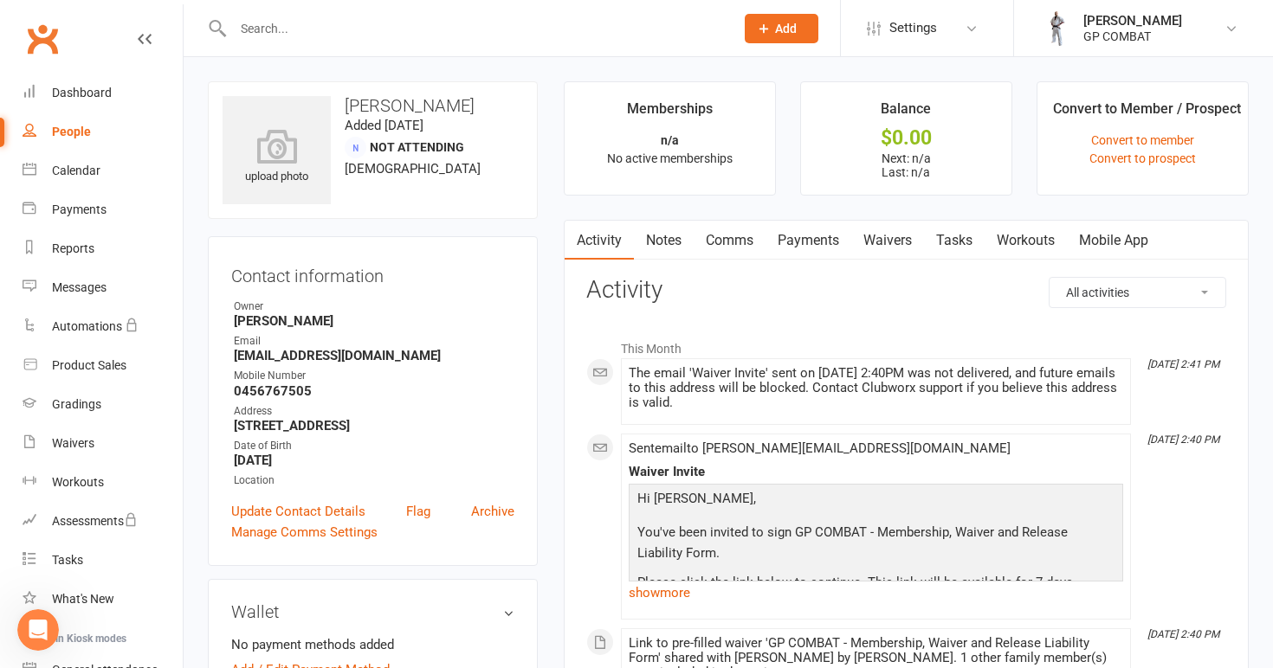
click at [73, 130] on div "People" at bounding box center [71, 132] width 39 height 14
select select "100"
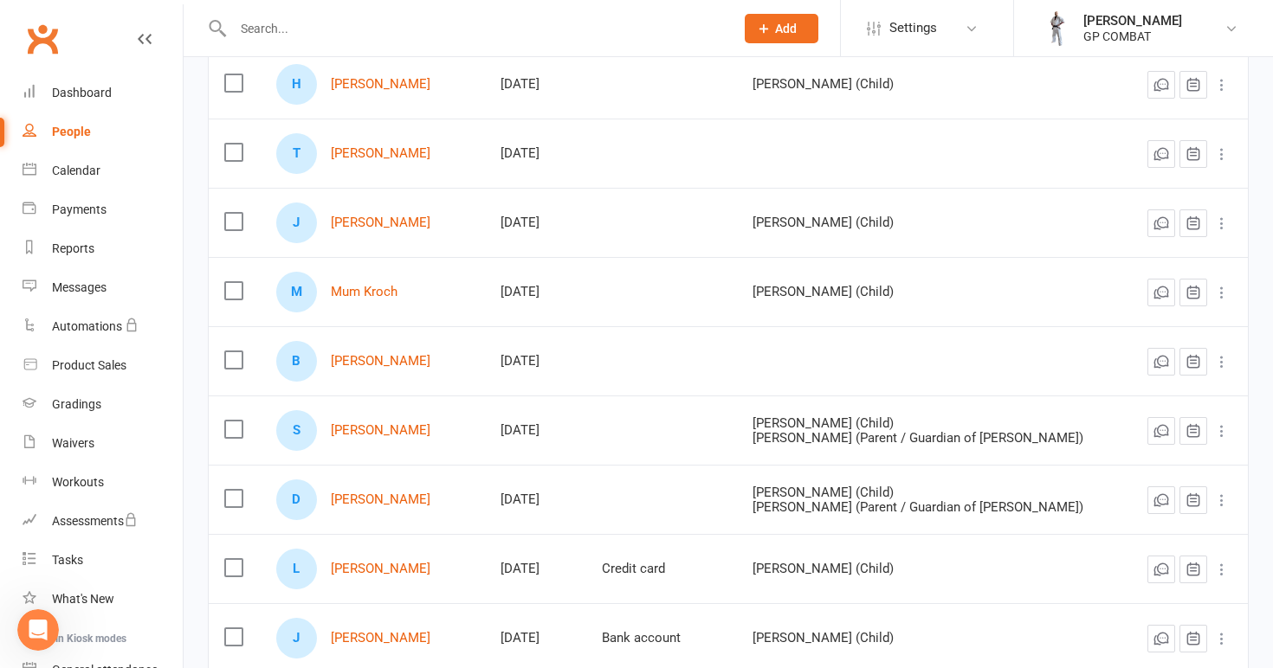
scroll to position [716, 0]
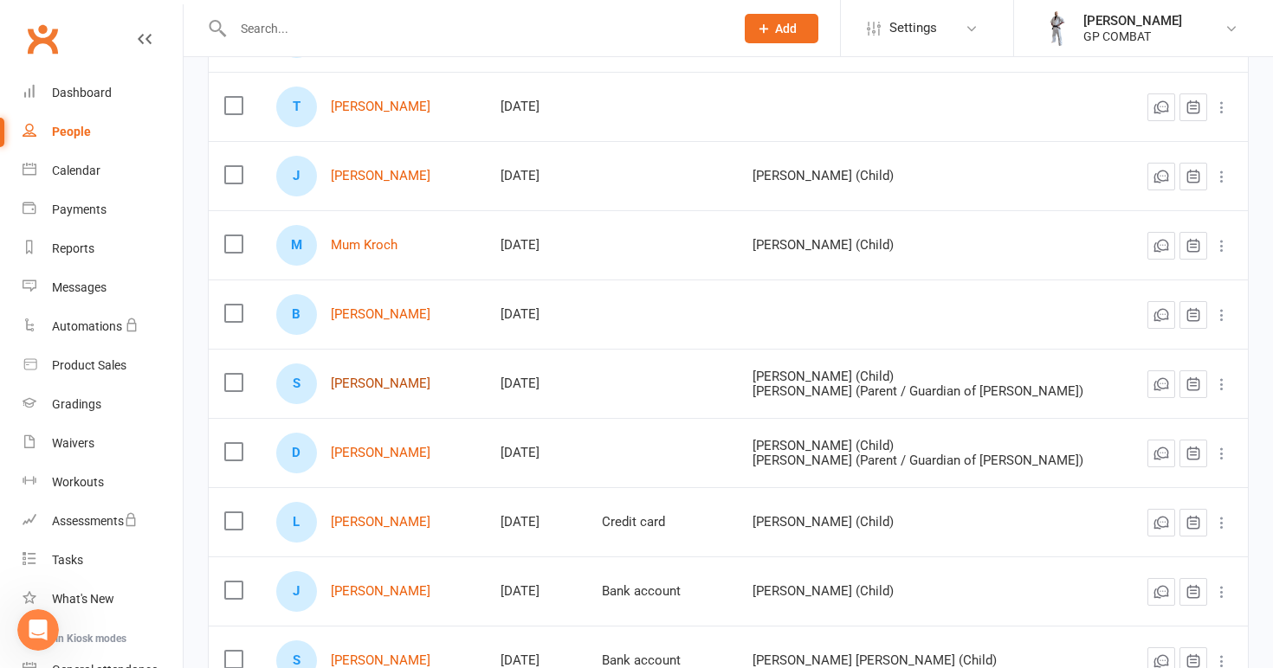
click at [396, 386] on link "[PERSON_NAME]" at bounding box center [381, 384] width 100 height 15
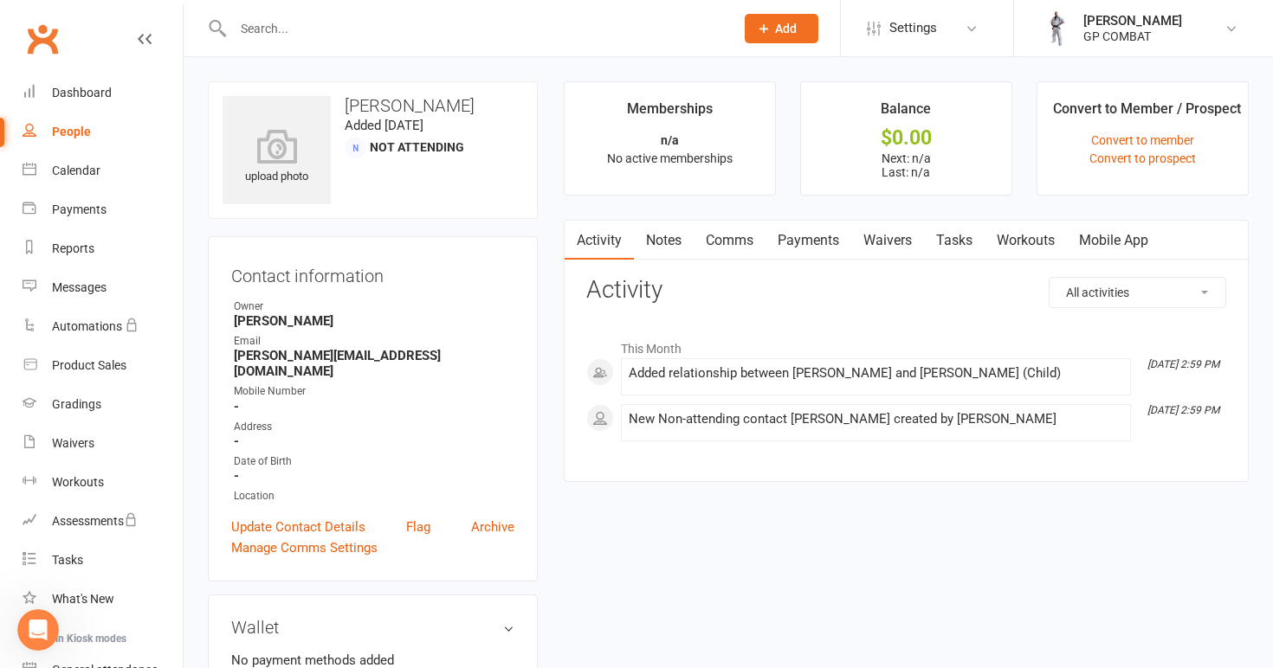
click at [899, 240] on link "Waivers" at bounding box center [887, 241] width 73 height 40
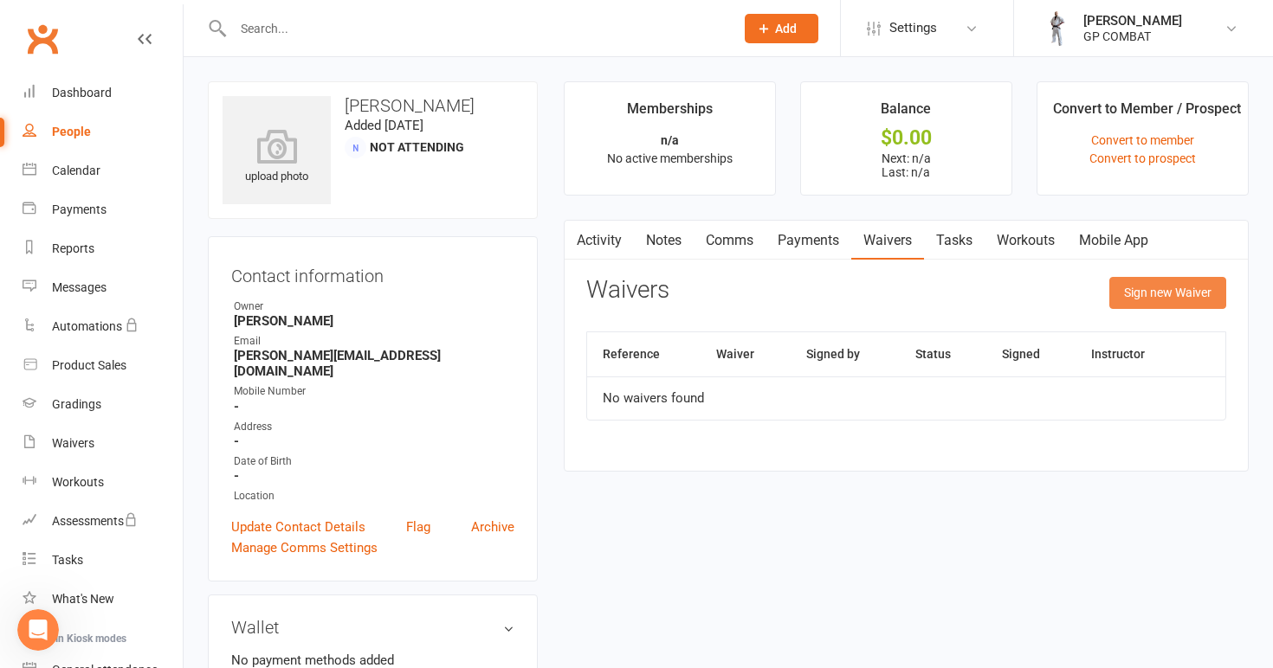
click at [1158, 292] on button "Sign new Waiver" at bounding box center [1167, 292] width 117 height 31
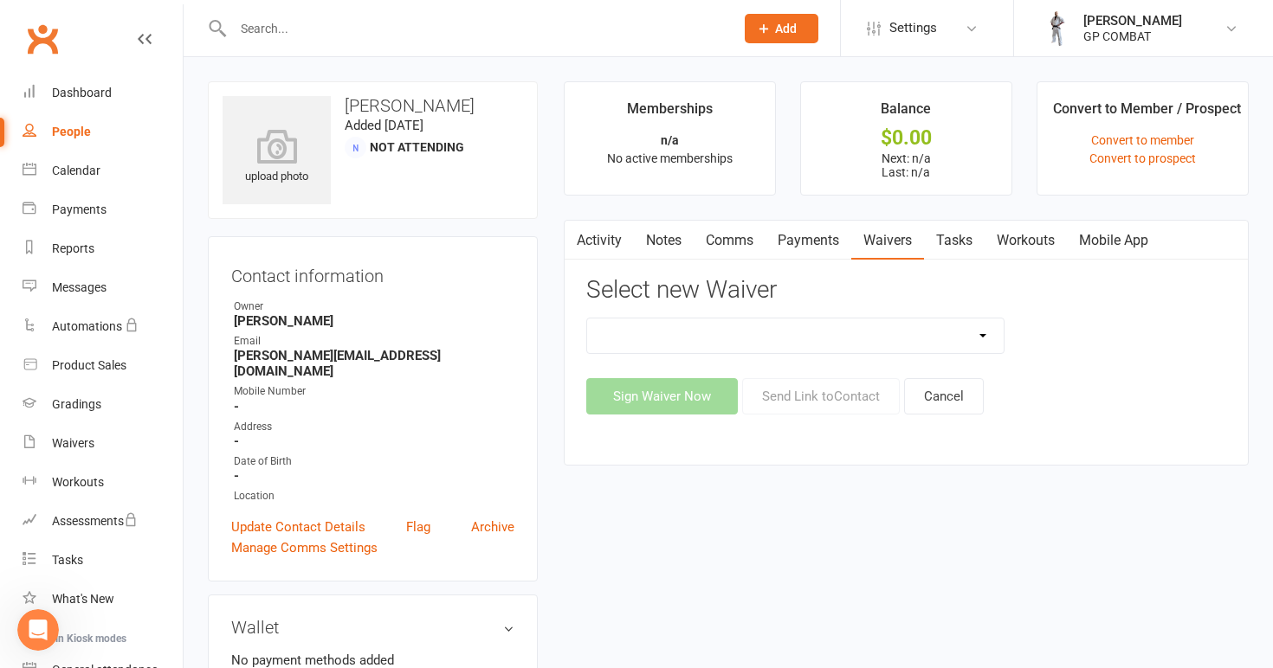
select select "14631"
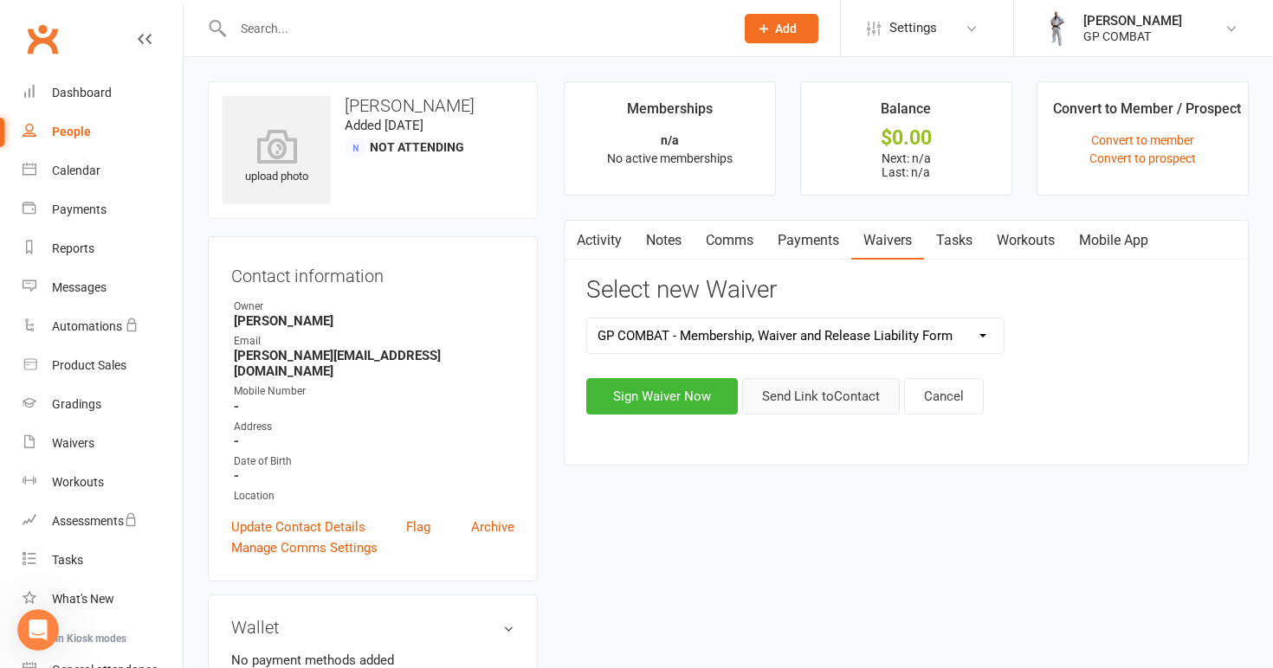
click at [859, 403] on button "Send Link to Contact" at bounding box center [821, 396] width 158 height 36
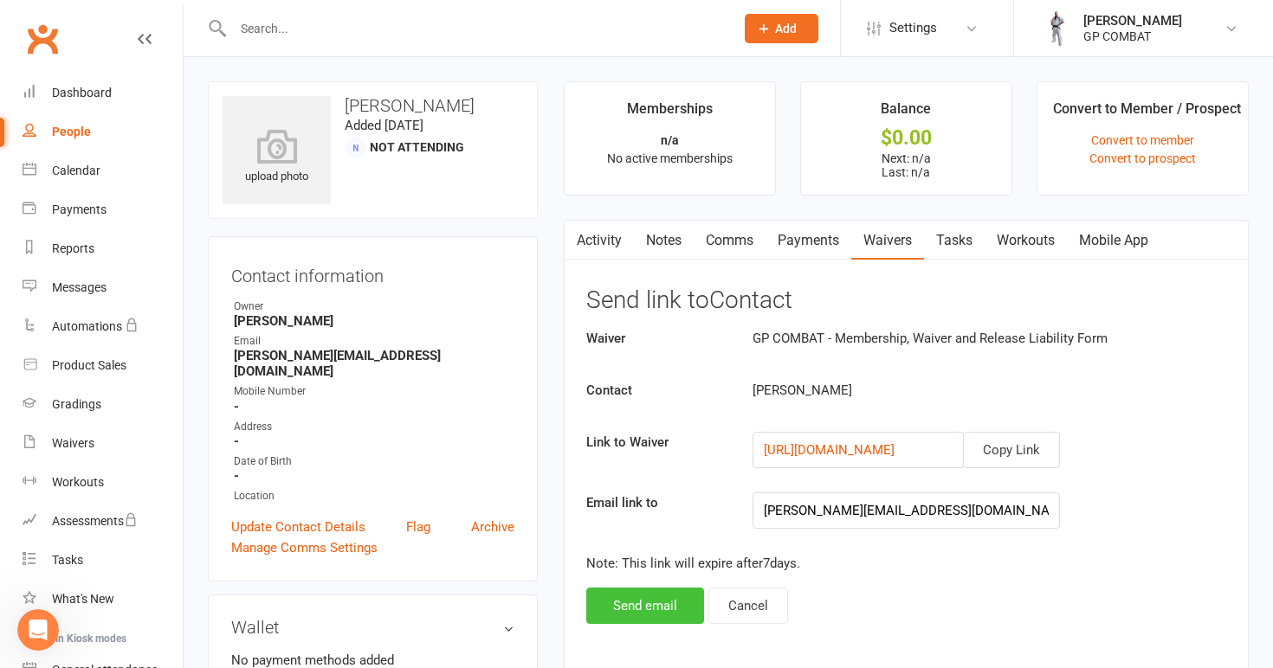
click at [660, 601] on button "Send email" at bounding box center [645, 606] width 118 height 36
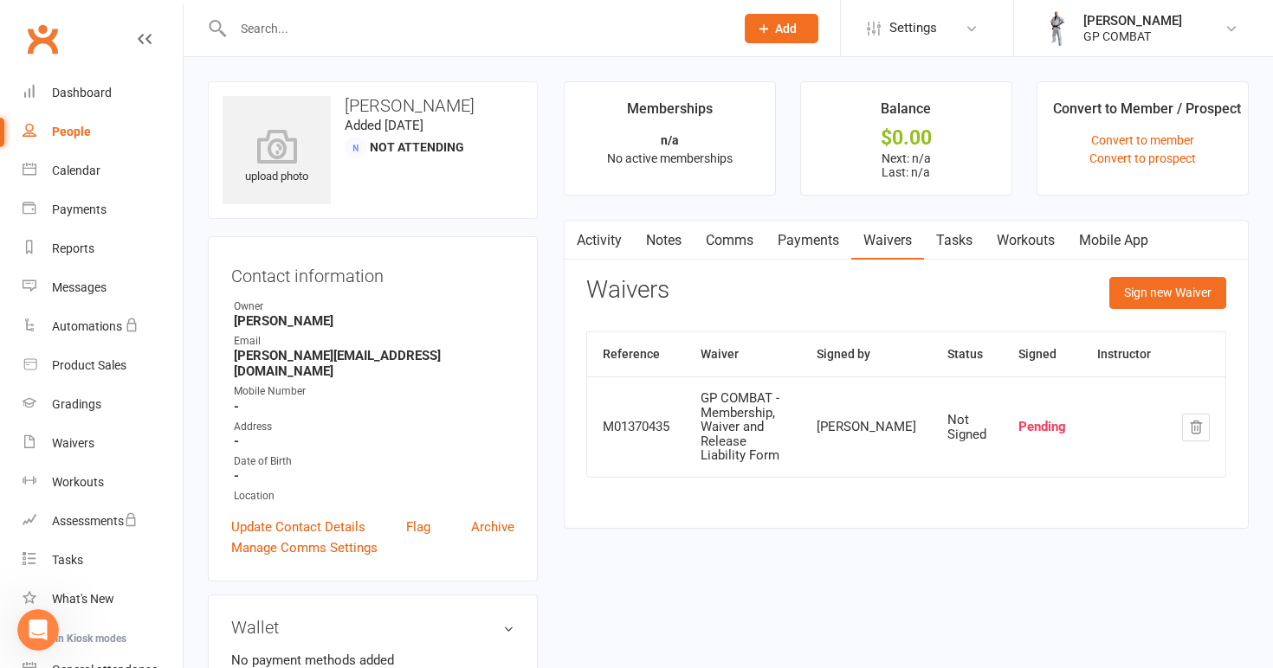
click at [86, 127] on div "People" at bounding box center [71, 132] width 39 height 14
select select "100"
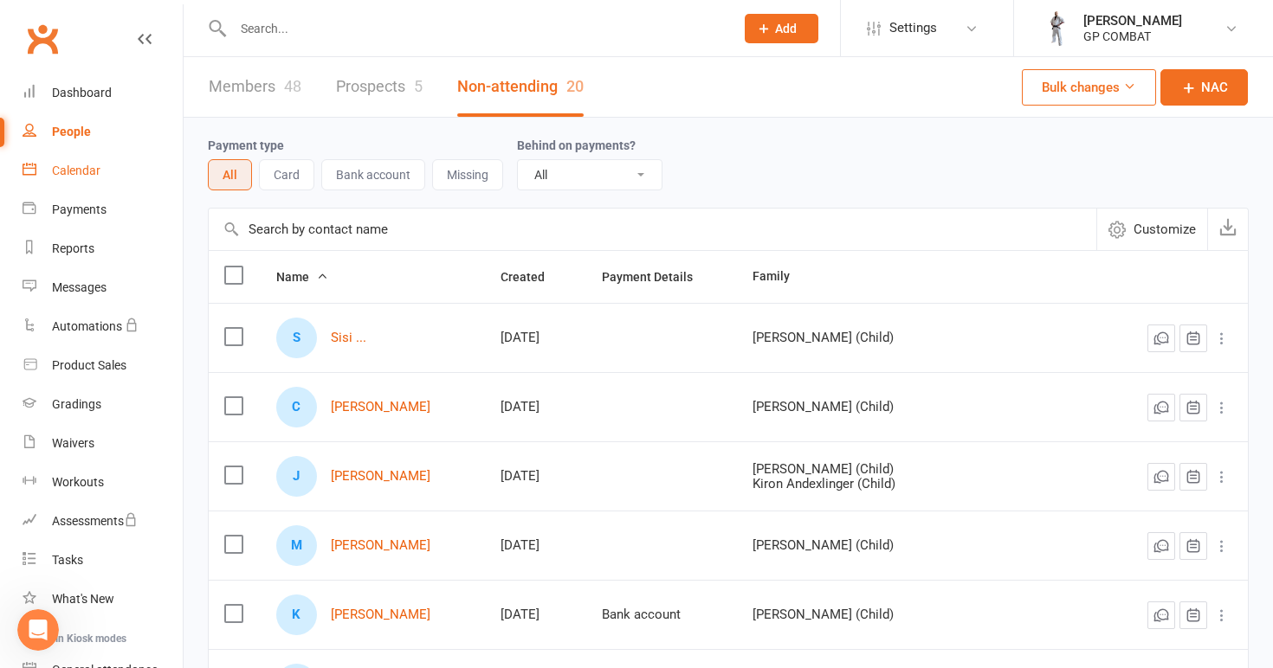
click at [81, 171] on div "Calendar" at bounding box center [76, 171] width 48 height 14
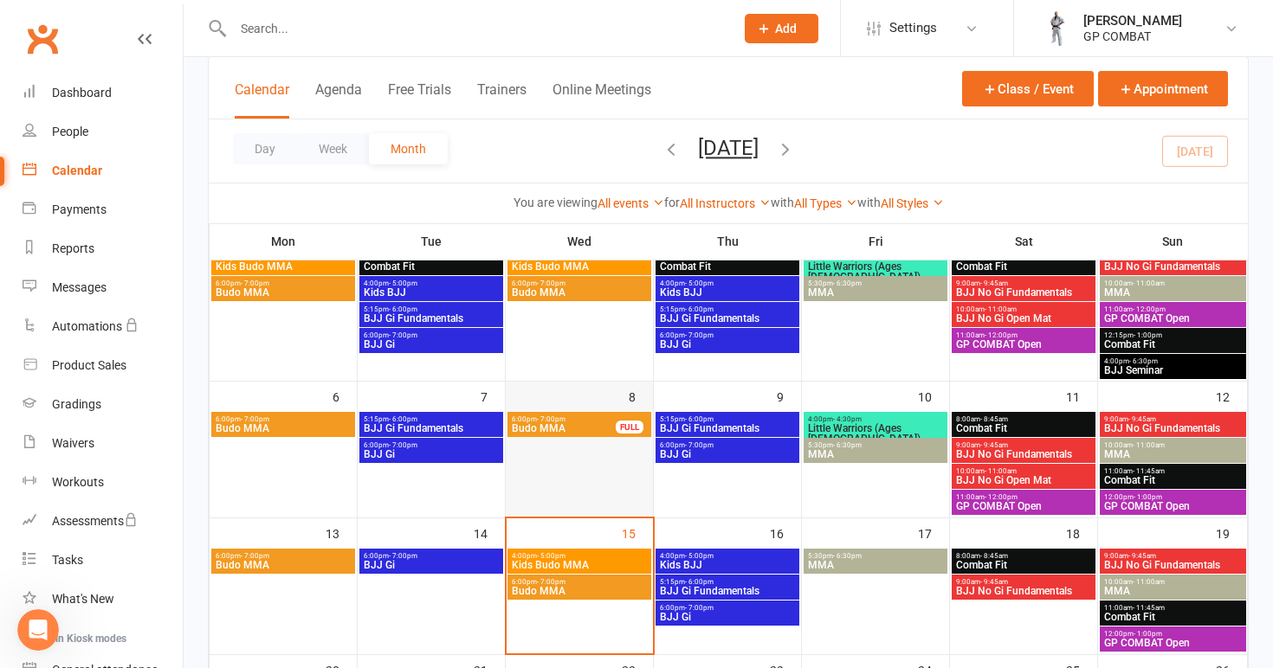
scroll to position [162, 0]
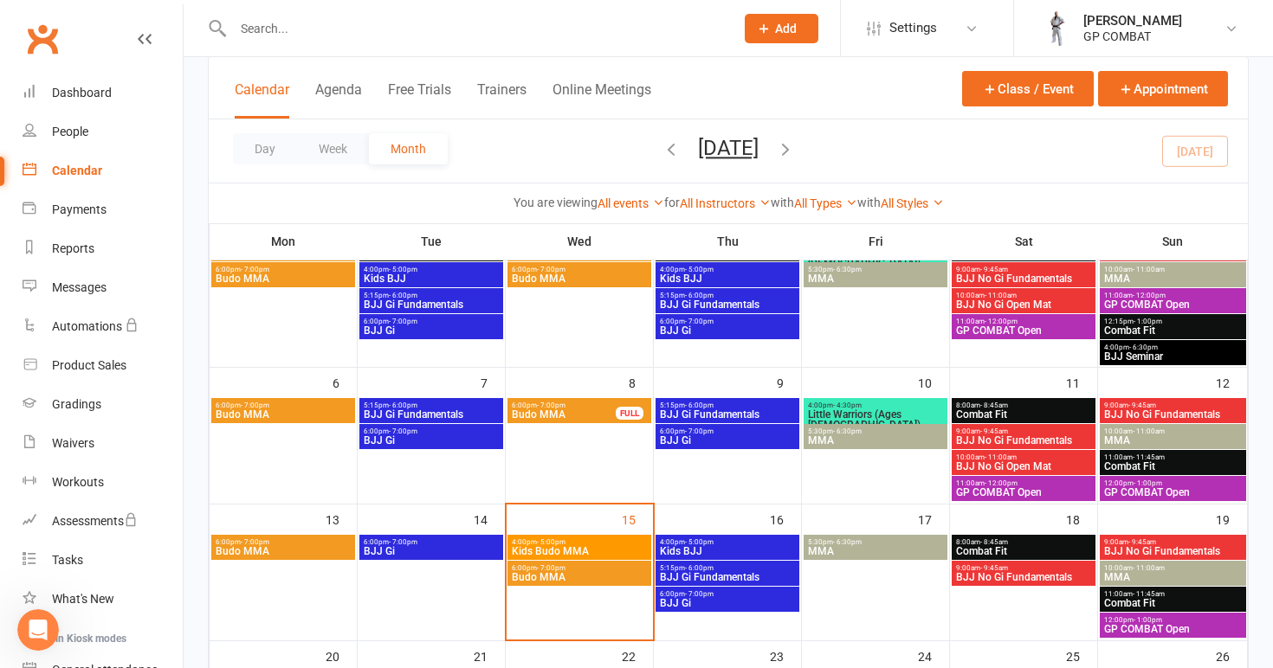
click at [578, 550] on span "Kids Budo MMA" at bounding box center [579, 551] width 137 height 10
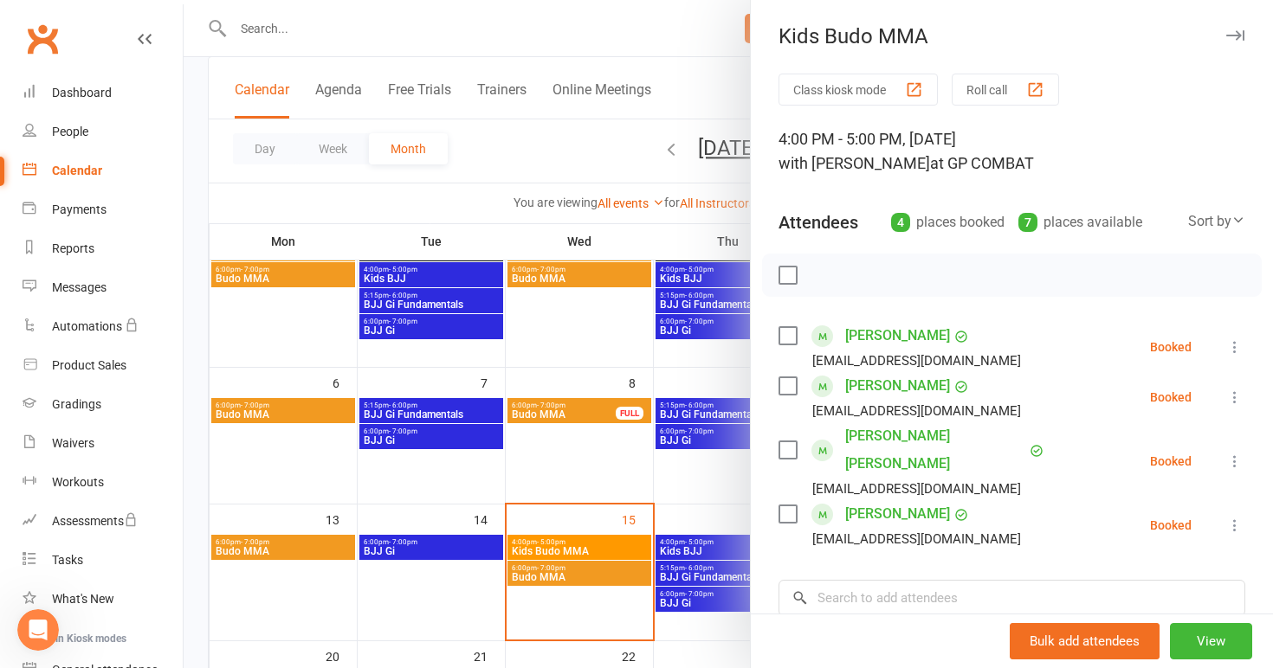
click at [580, 484] on div at bounding box center [728, 334] width 1089 height 668
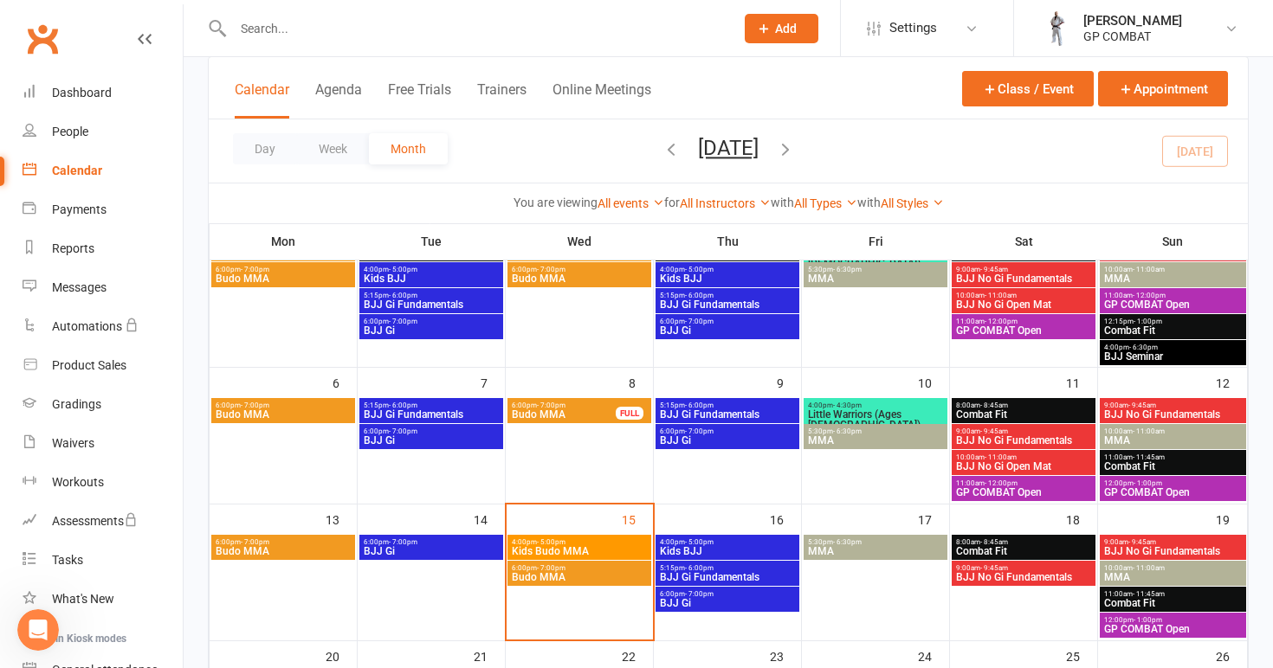
click at [584, 577] on span "Budo MMA" at bounding box center [579, 577] width 137 height 10
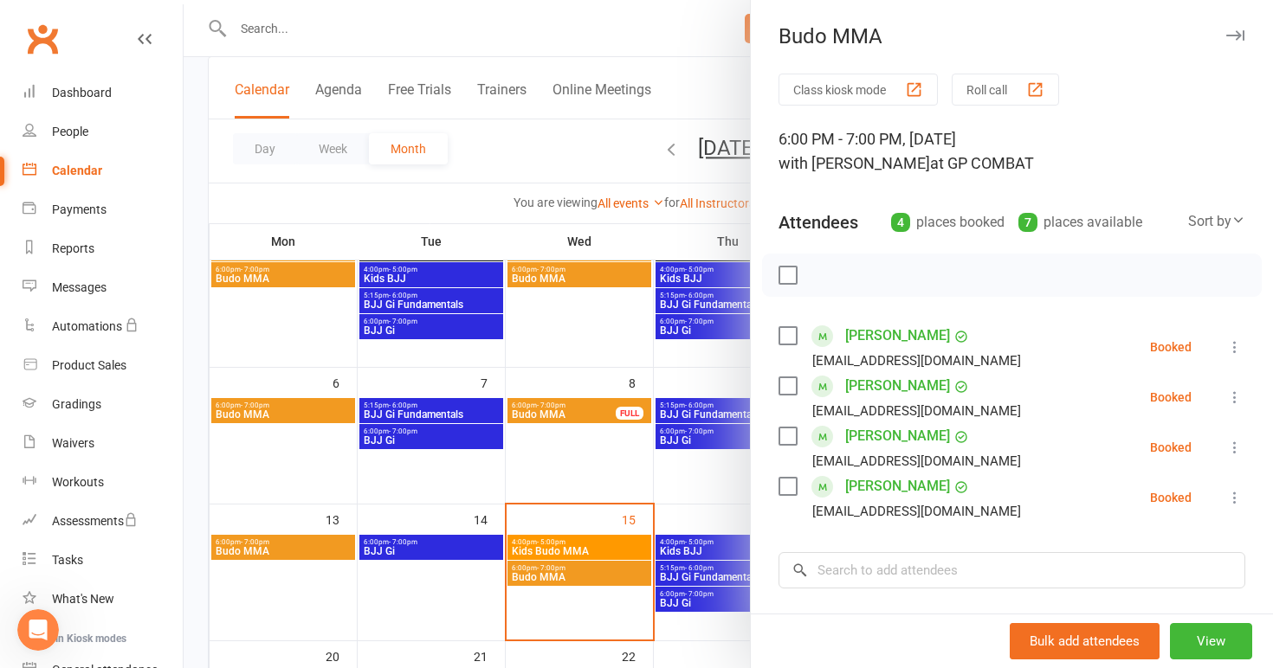
click at [690, 493] on div at bounding box center [728, 334] width 1089 height 668
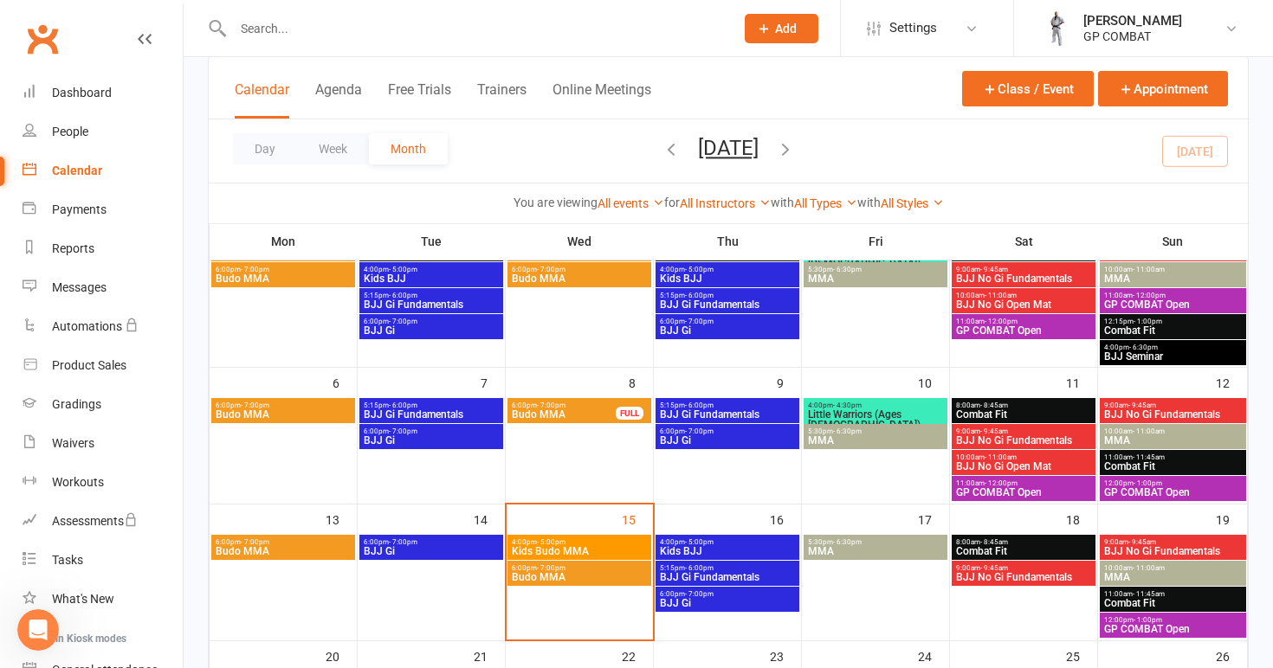
click at [720, 547] on span "Kids BJJ" at bounding box center [727, 551] width 137 height 10
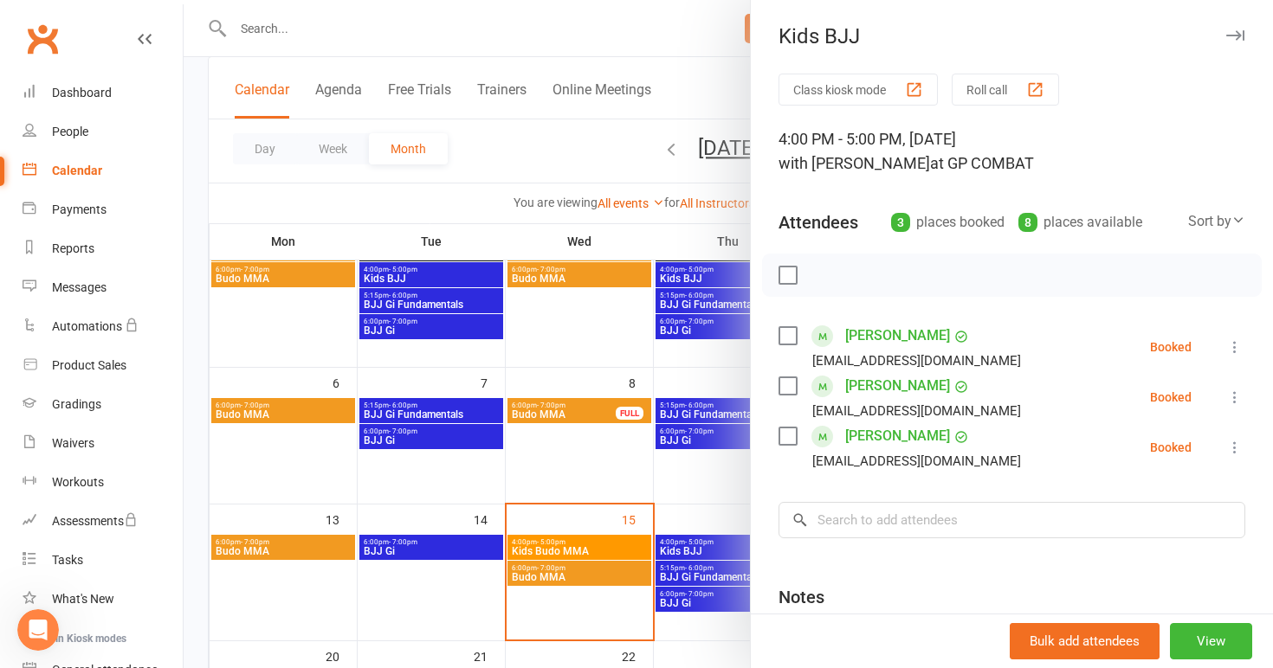
click at [699, 573] on div at bounding box center [728, 334] width 1089 height 668
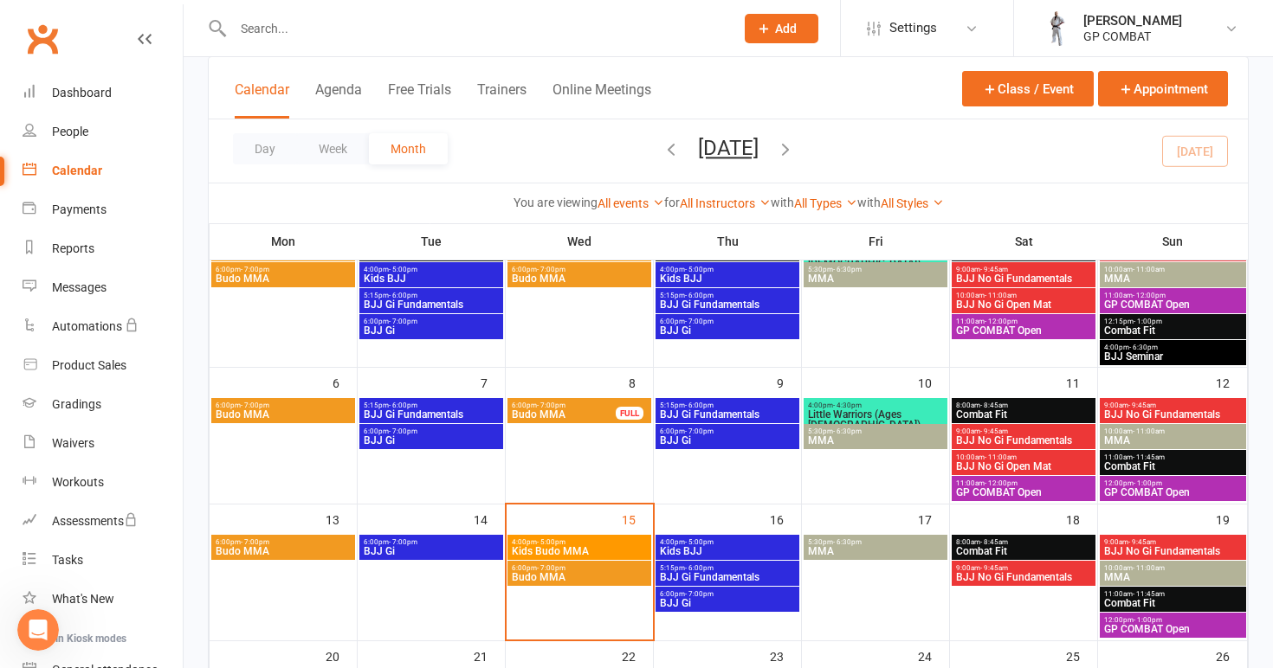
click at [699, 573] on span "BJJ Gi Fundamentals" at bounding box center [727, 577] width 137 height 10
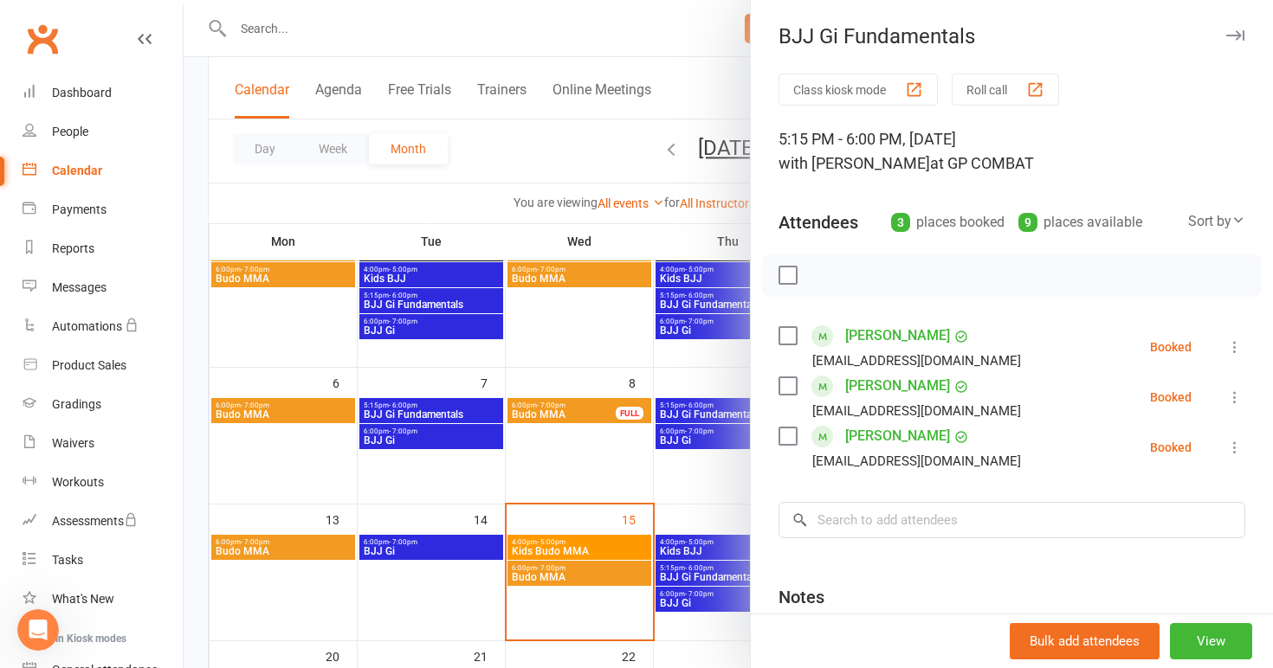
click at [689, 598] on div at bounding box center [728, 334] width 1089 height 668
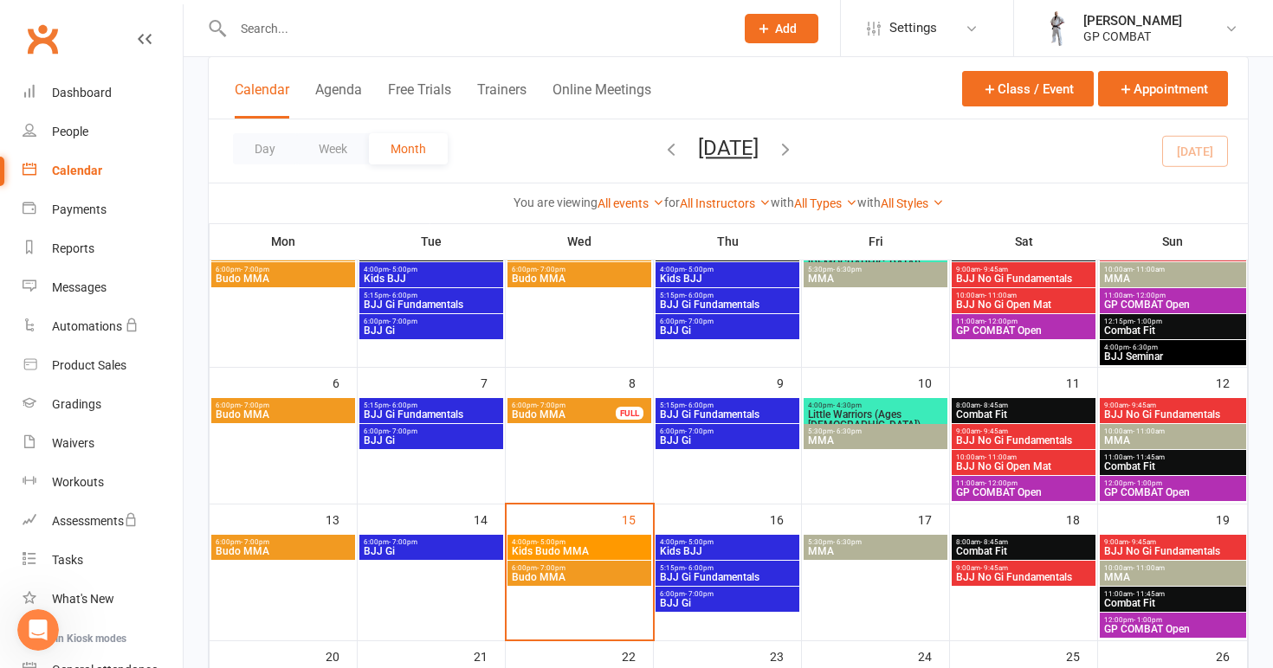
click at [689, 598] on span "BJJ Gi" at bounding box center [727, 603] width 137 height 10
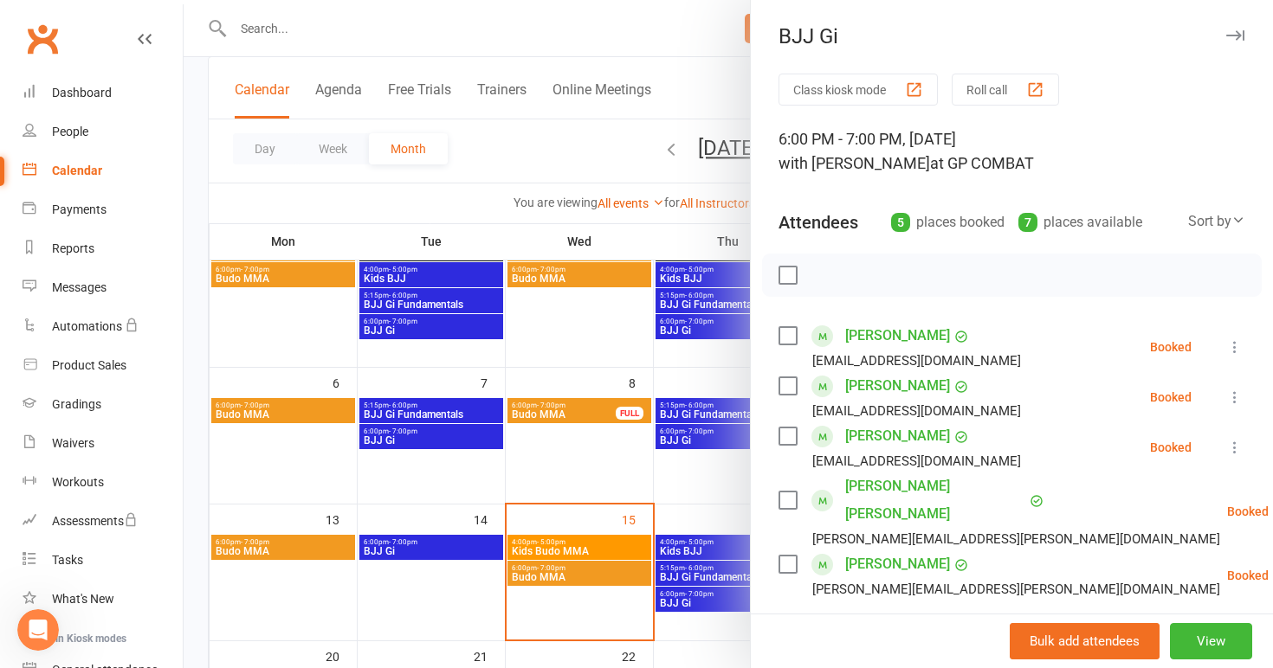
click at [475, 626] on div at bounding box center [728, 334] width 1089 height 668
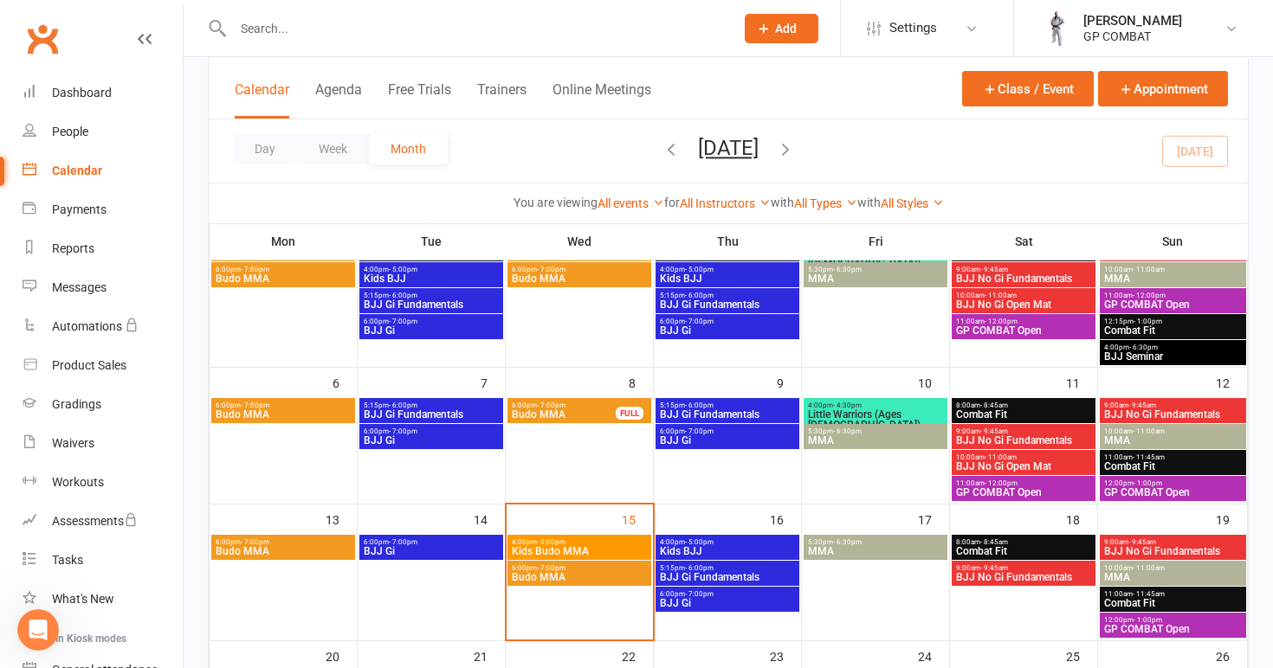
click at [978, 169] on div "Day Week Month [DATE] [DATE] Sun Mon Tue Wed Thu Fri Sat 28 29 30 01 02 03 04 0…" at bounding box center [728, 150] width 1039 height 63
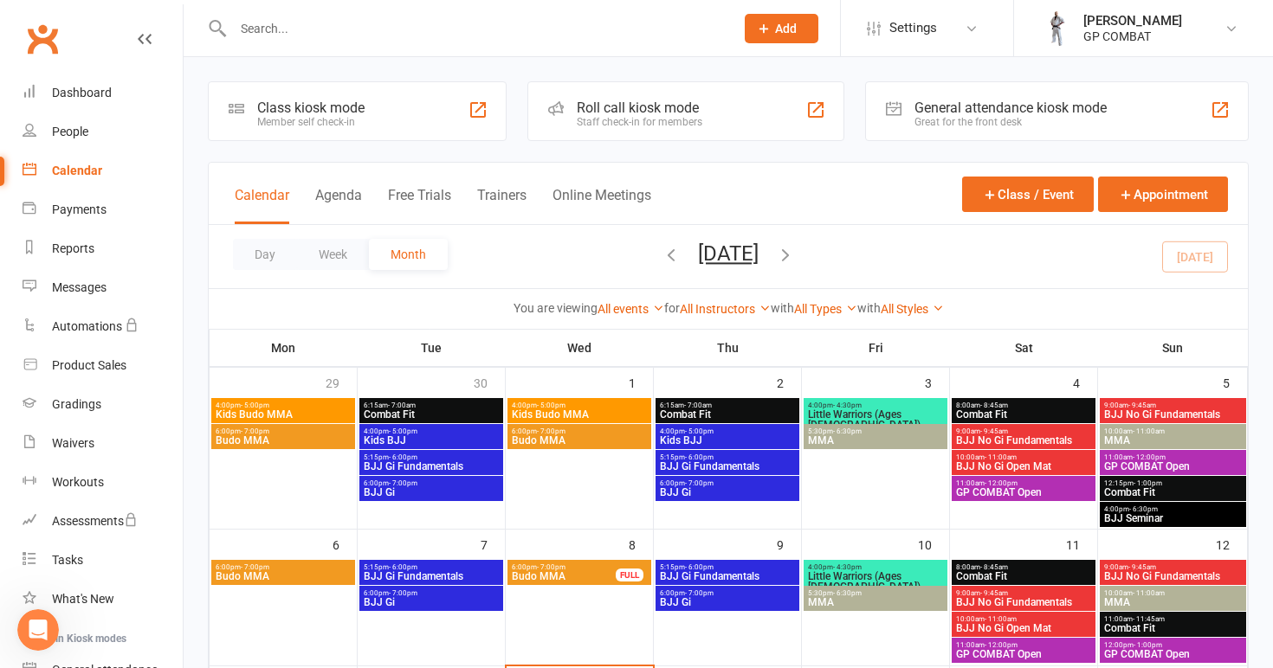
scroll to position [0, 0]
click at [93, 140] on link "People" at bounding box center [103, 132] width 160 height 39
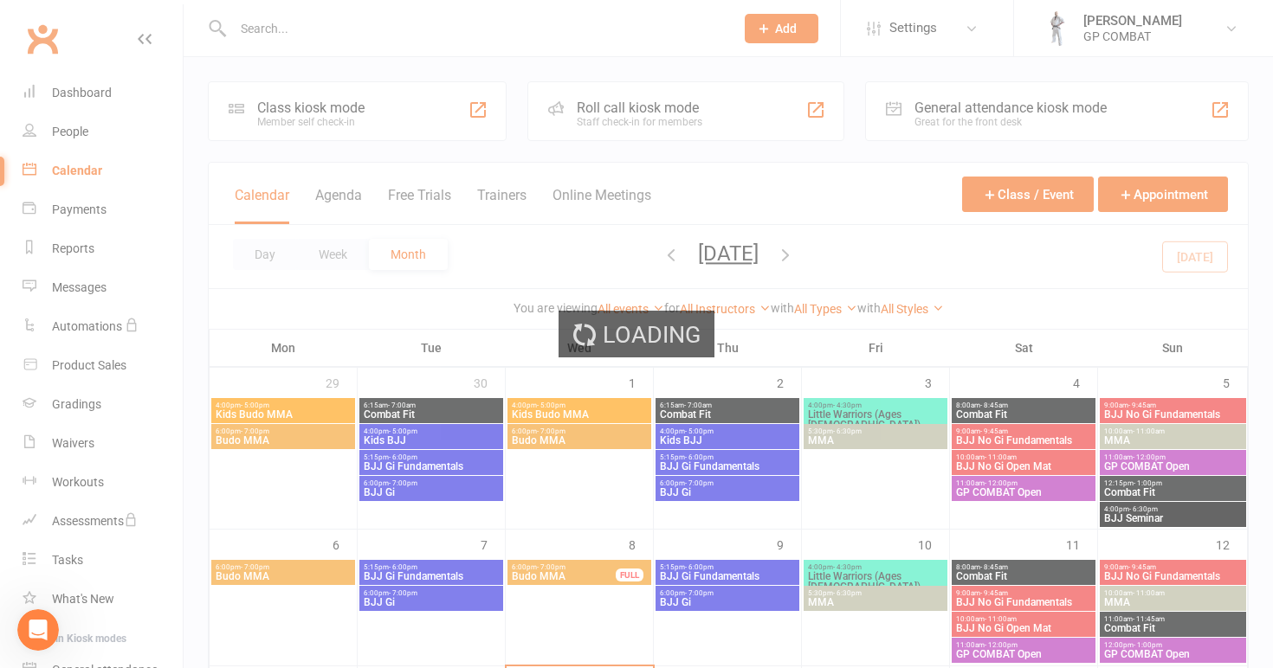
select select "100"
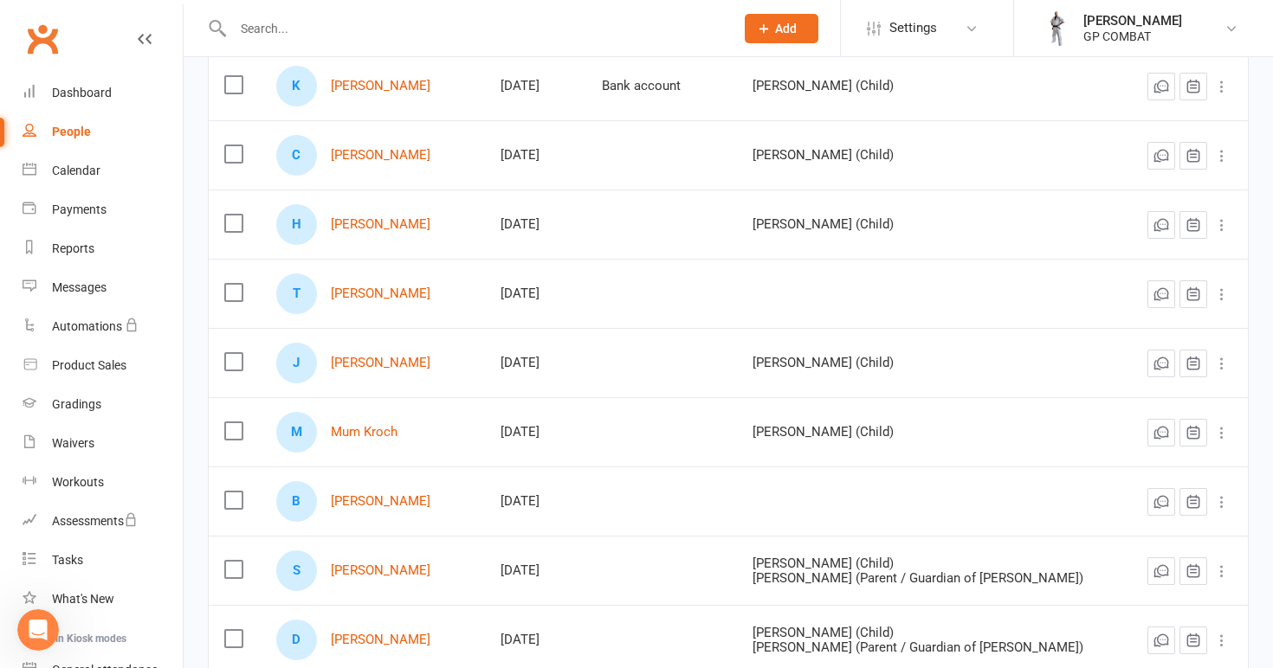
scroll to position [552, 0]
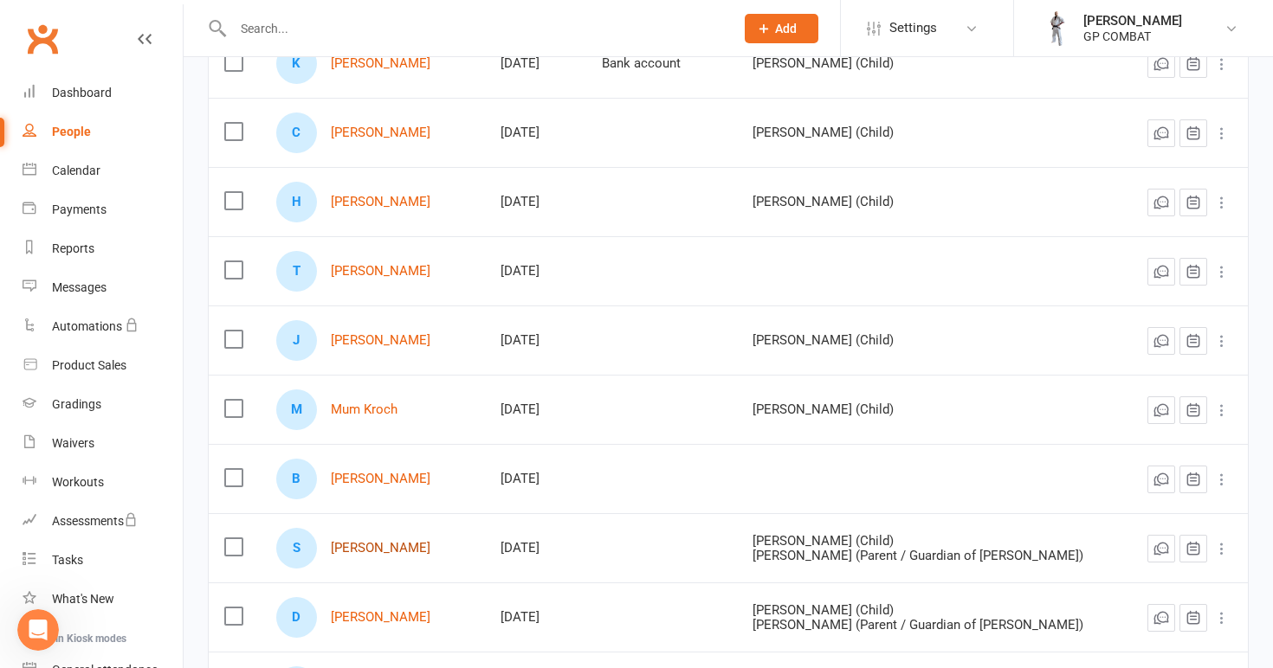
click at [367, 550] on link "[PERSON_NAME]" at bounding box center [381, 548] width 100 height 15
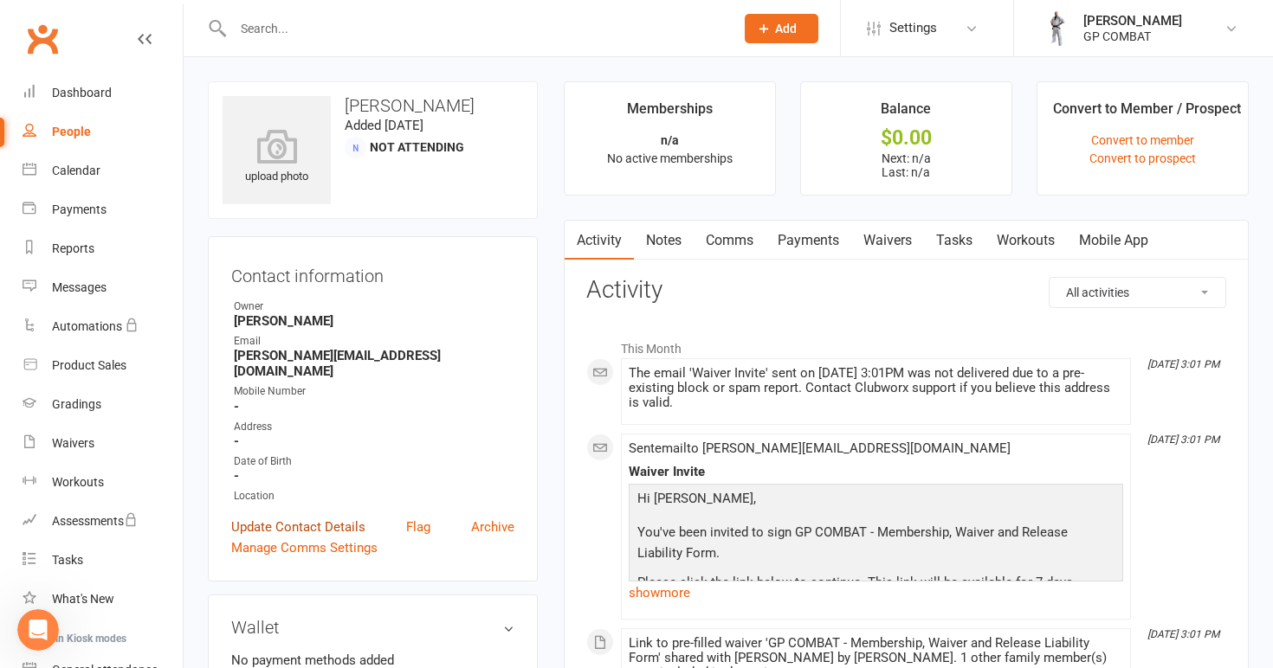
click at [318, 517] on link "Update Contact Details" at bounding box center [298, 527] width 134 height 21
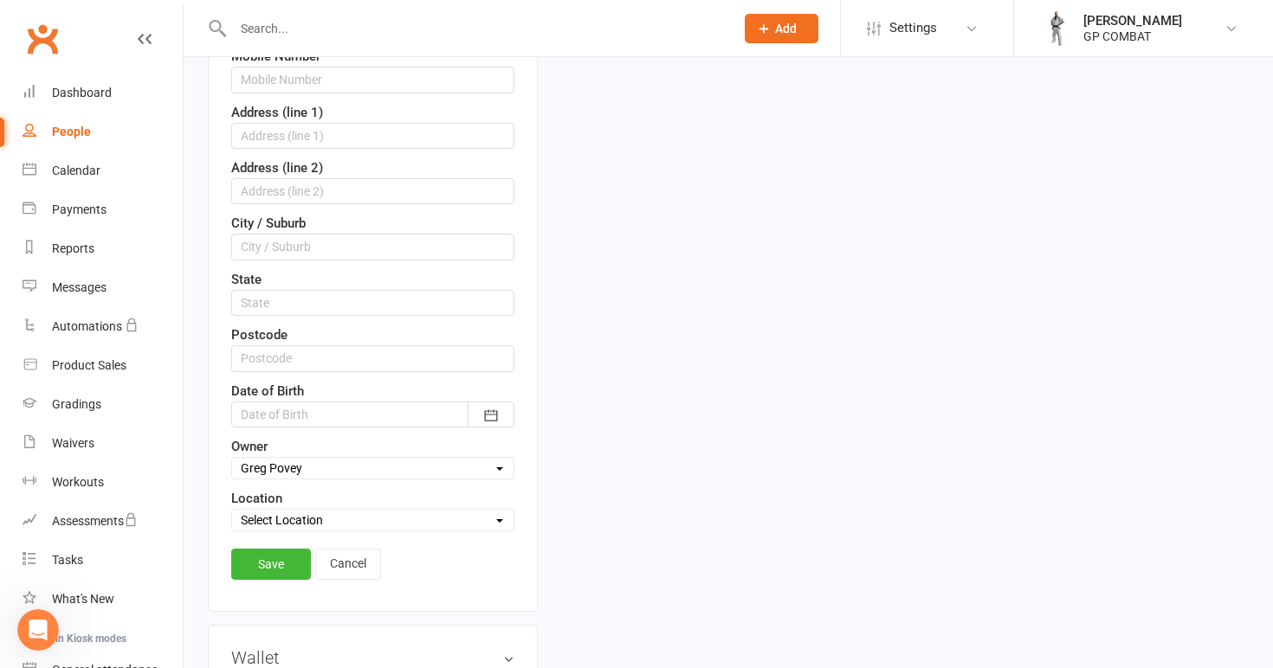
scroll to position [432, 0]
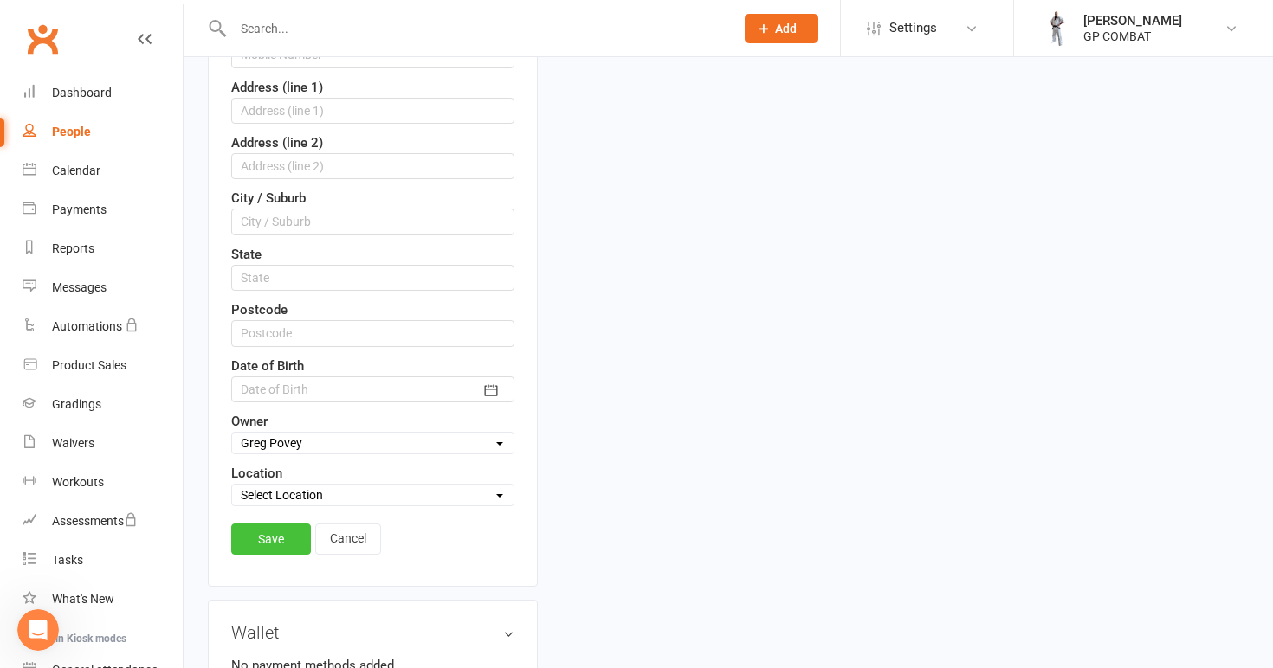
type input "[PERSON_NAME][EMAIL_ADDRESS][PERSON_NAME][DOMAIN_NAME]"
click at [277, 531] on link "Save" at bounding box center [271, 539] width 80 height 31
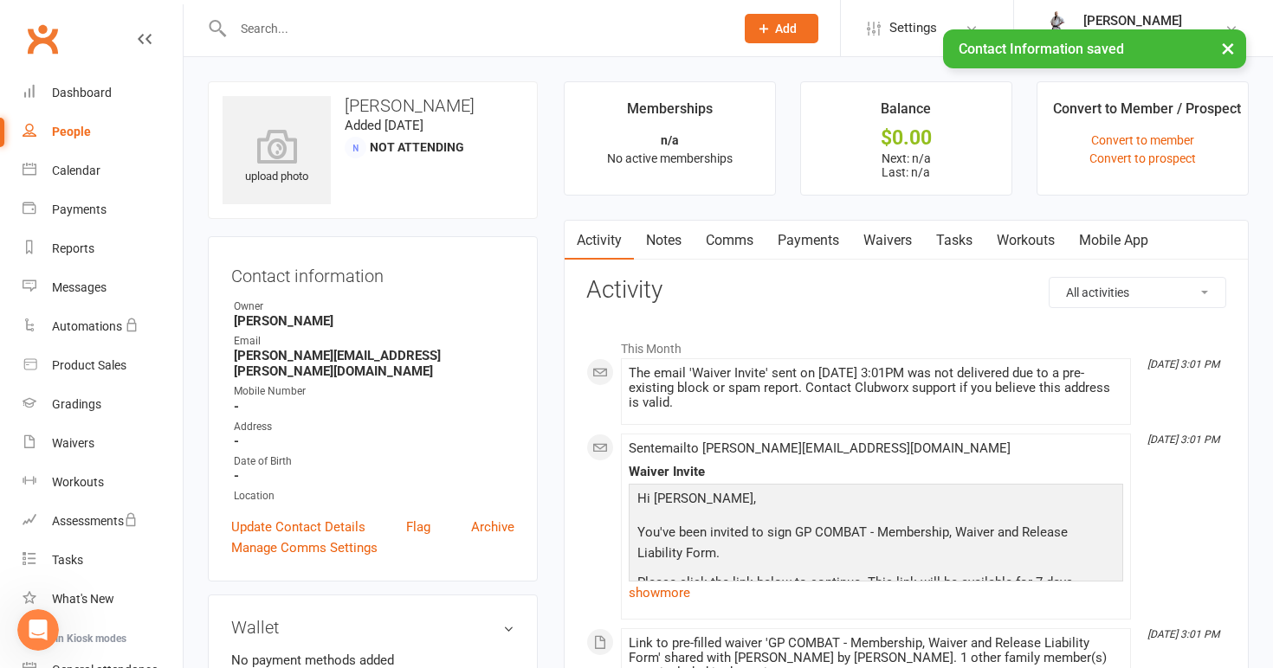
scroll to position [0, 0]
click at [888, 237] on link "Waivers" at bounding box center [887, 241] width 73 height 40
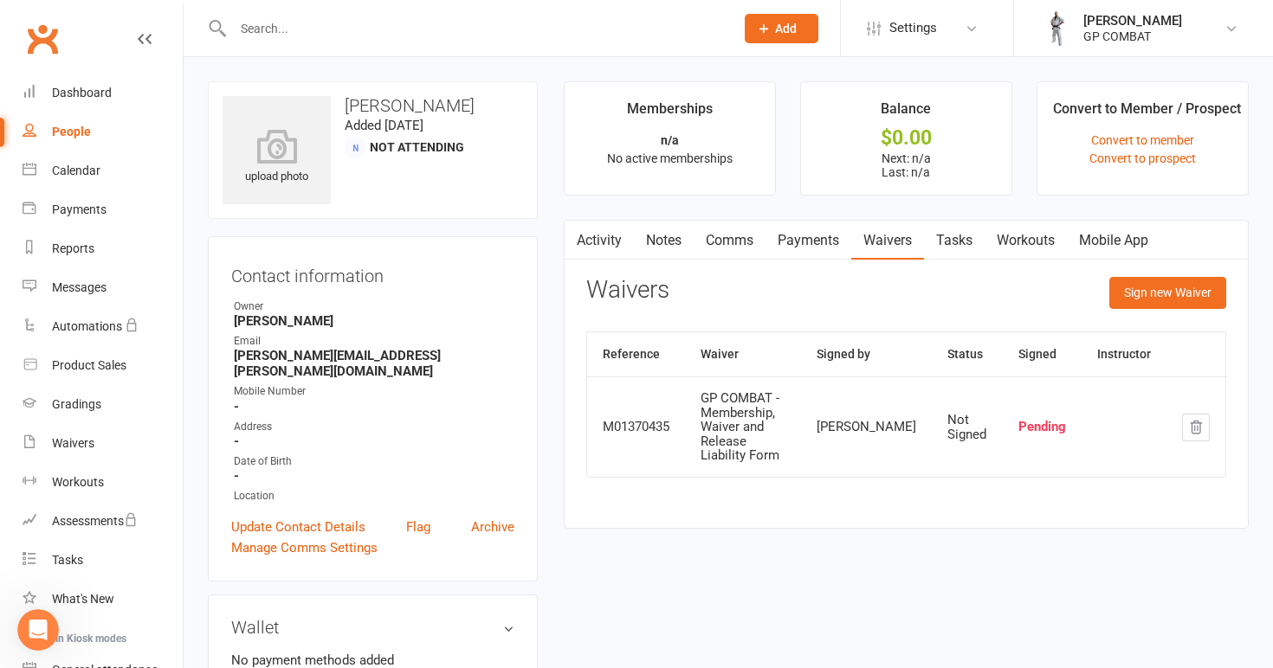
click at [1195, 427] on icon "button" at bounding box center [1196, 427] width 11 height 12
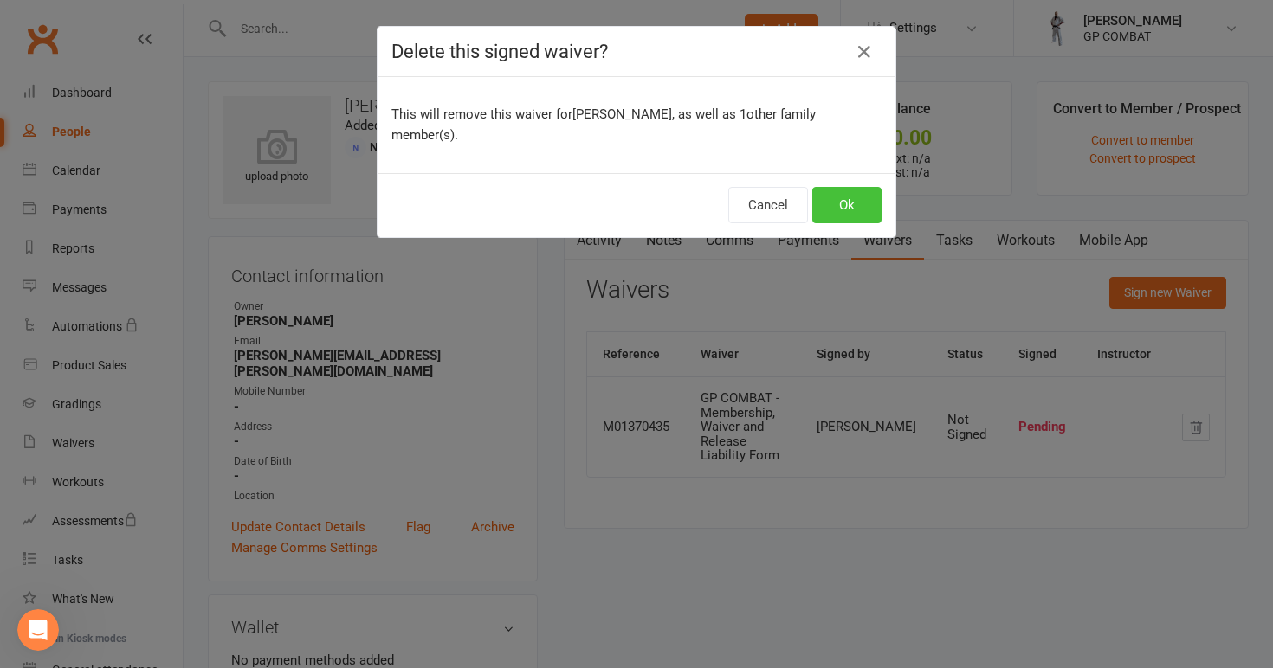
click at [853, 191] on button "Ok" at bounding box center [846, 205] width 69 height 36
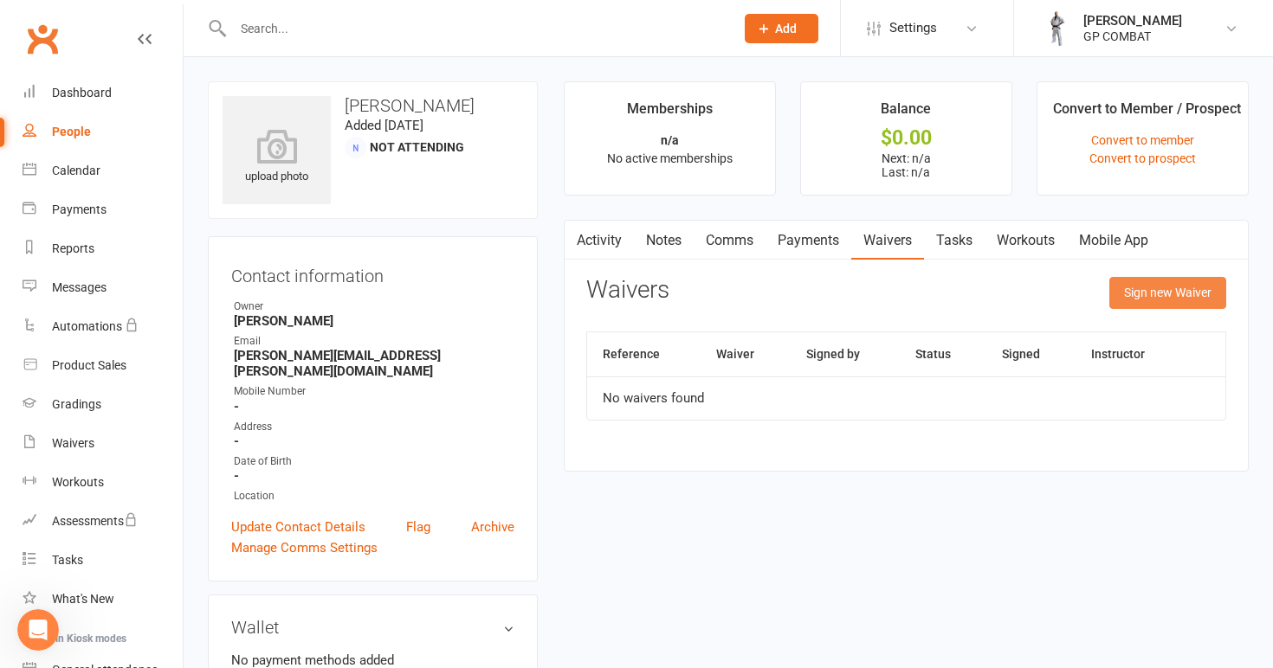
click at [1159, 293] on button "Sign new Waiver" at bounding box center [1167, 292] width 117 height 31
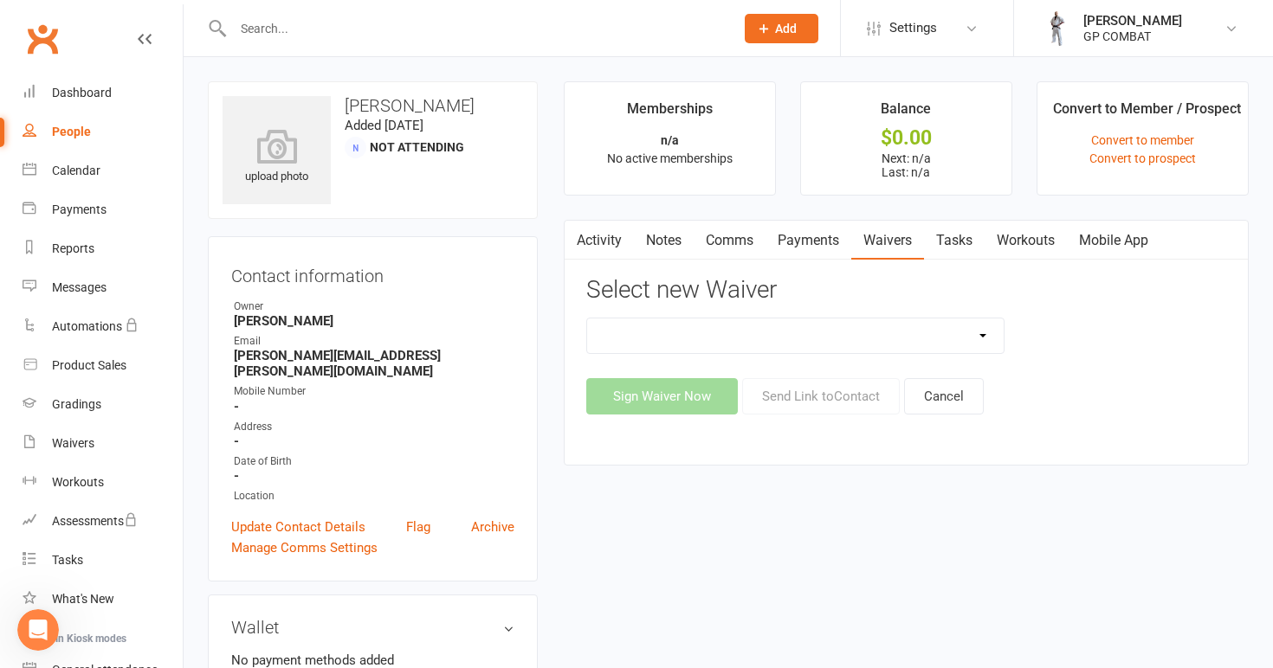
select select "14631"
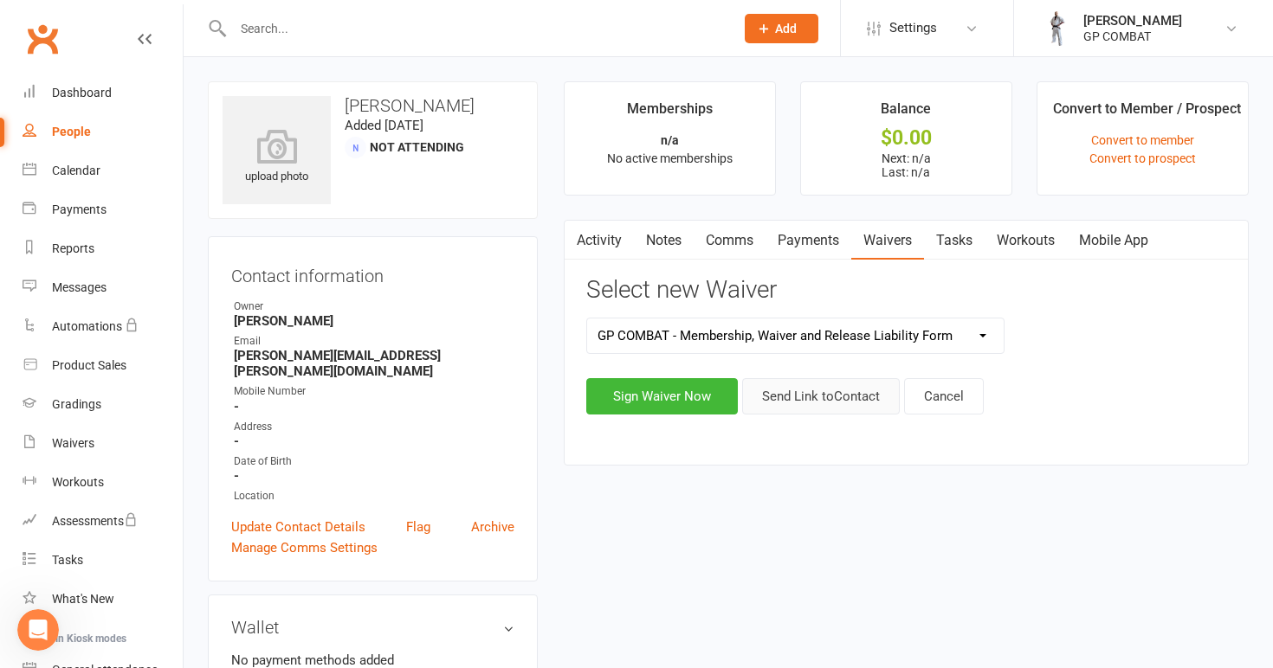
click at [824, 387] on button "Send Link to Contact" at bounding box center [821, 396] width 158 height 36
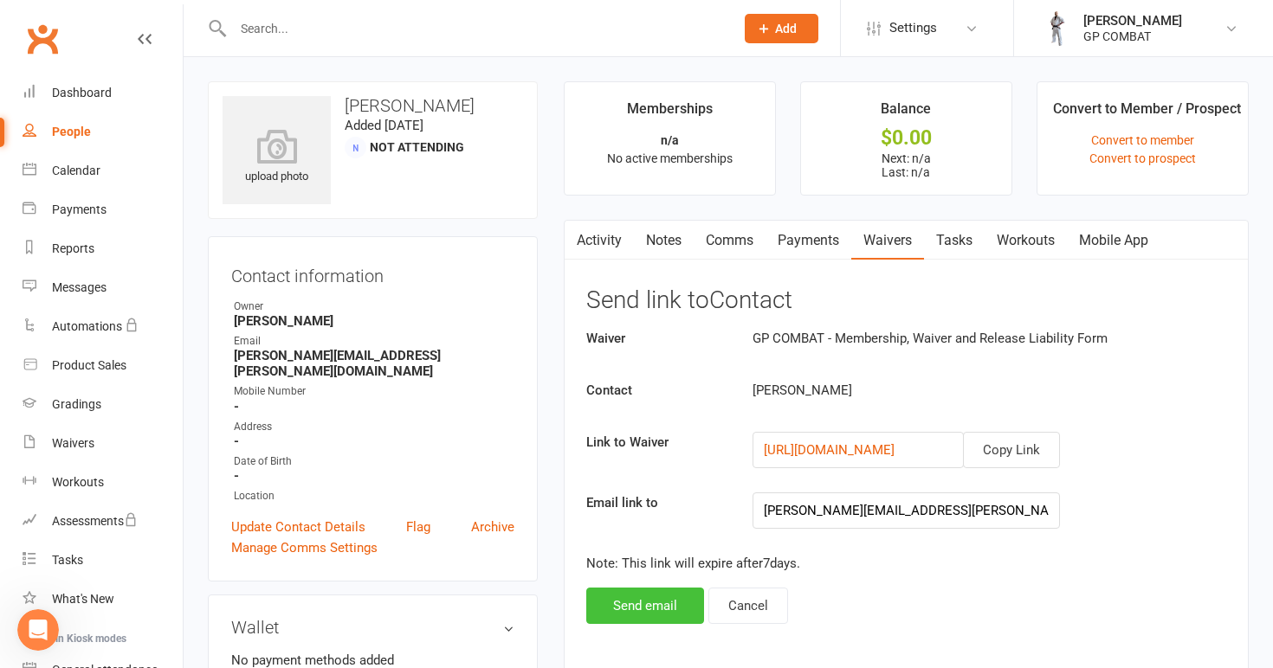
click at [651, 612] on button "Send email" at bounding box center [645, 606] width 118 height 36
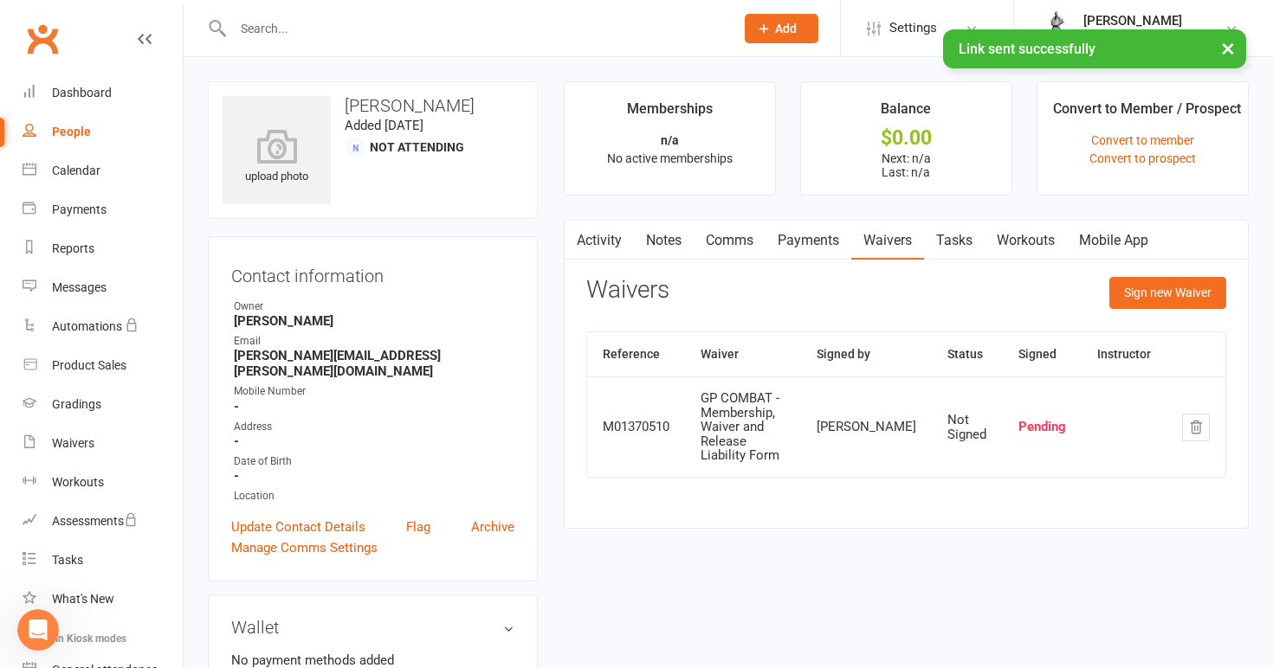
click at [1112, 237] on link "Mobile App" at bounding box center [1114, 241] width 94 height 40
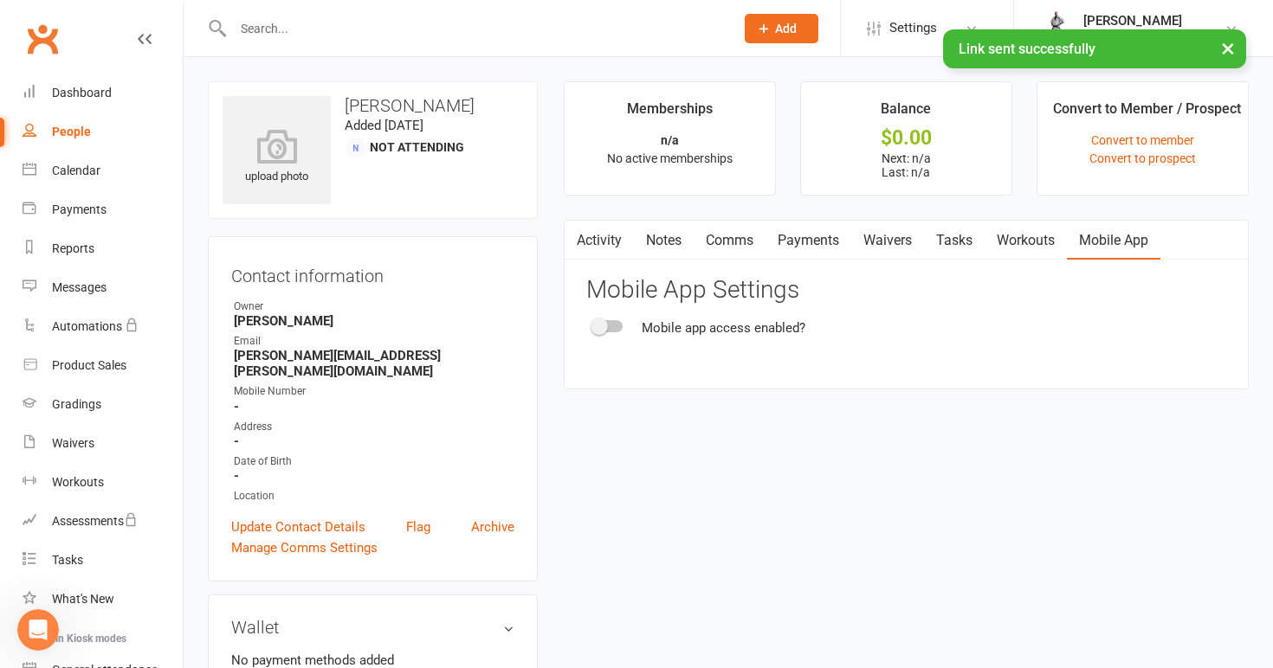
click at [617, 327] on div at bounding box center [607, 326] width 29 height 12
click at [593, 324] on input "checkbox" at bounding box center [593, 324] width 0 height 0
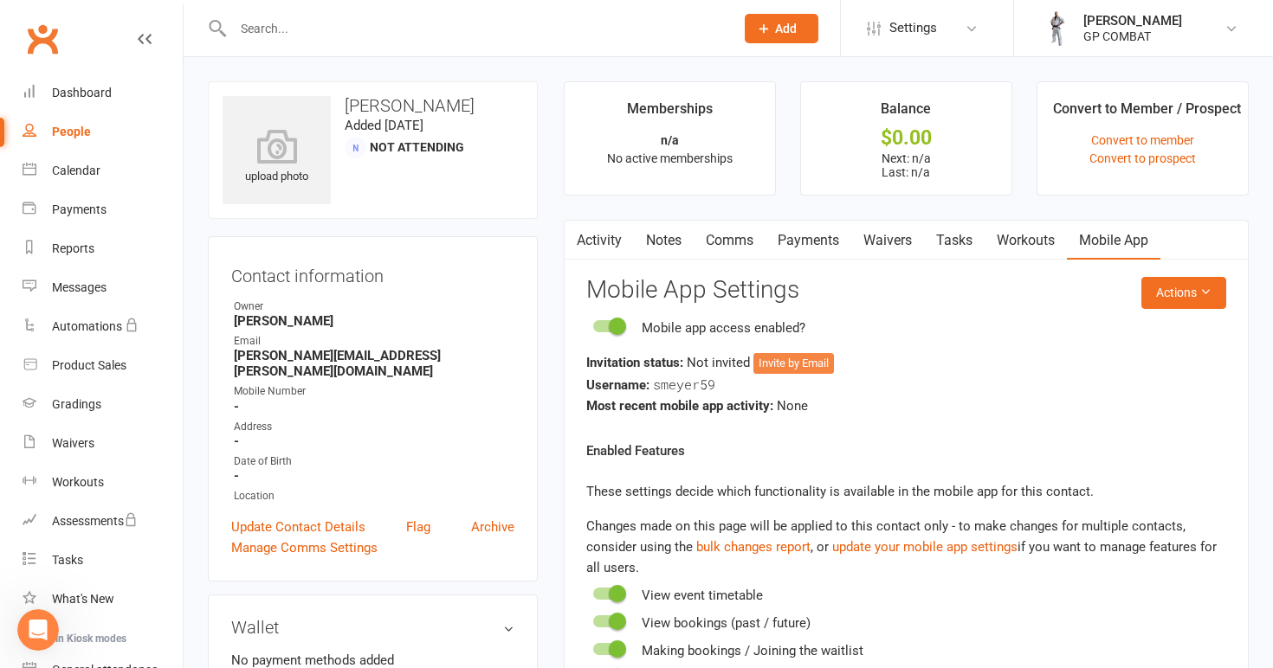
click at [801, 361] on button "Invite by Email" at bounding box center [793, 363] width 81 height 21
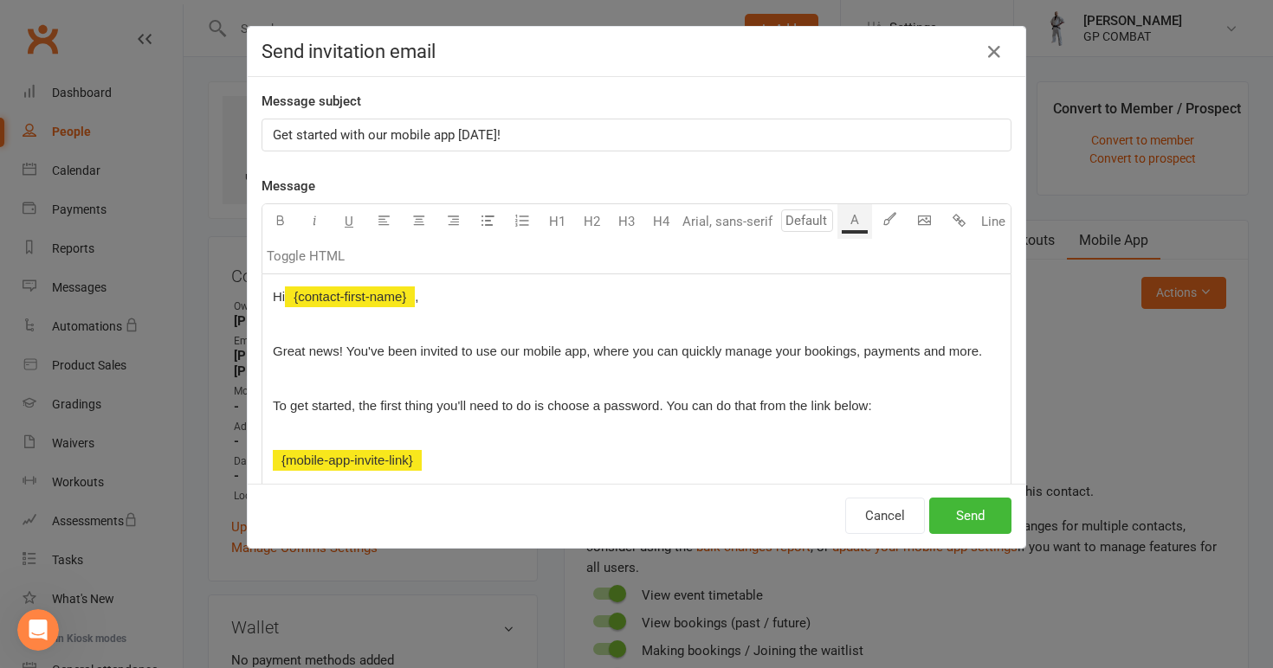
click at [992, 358] on p "Great news! You've been invited to use our mobile app, where you can quickly ma…" at bounding box center [636, 351] width 727 height 21
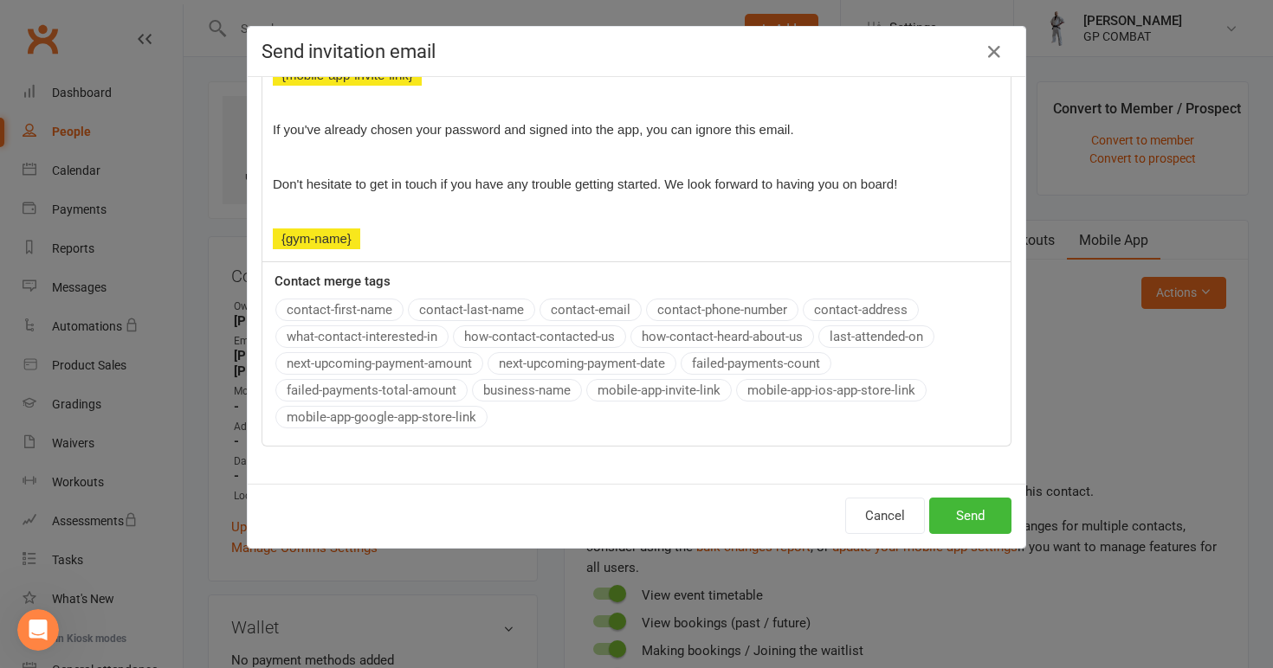
scroll to position [152, 0]
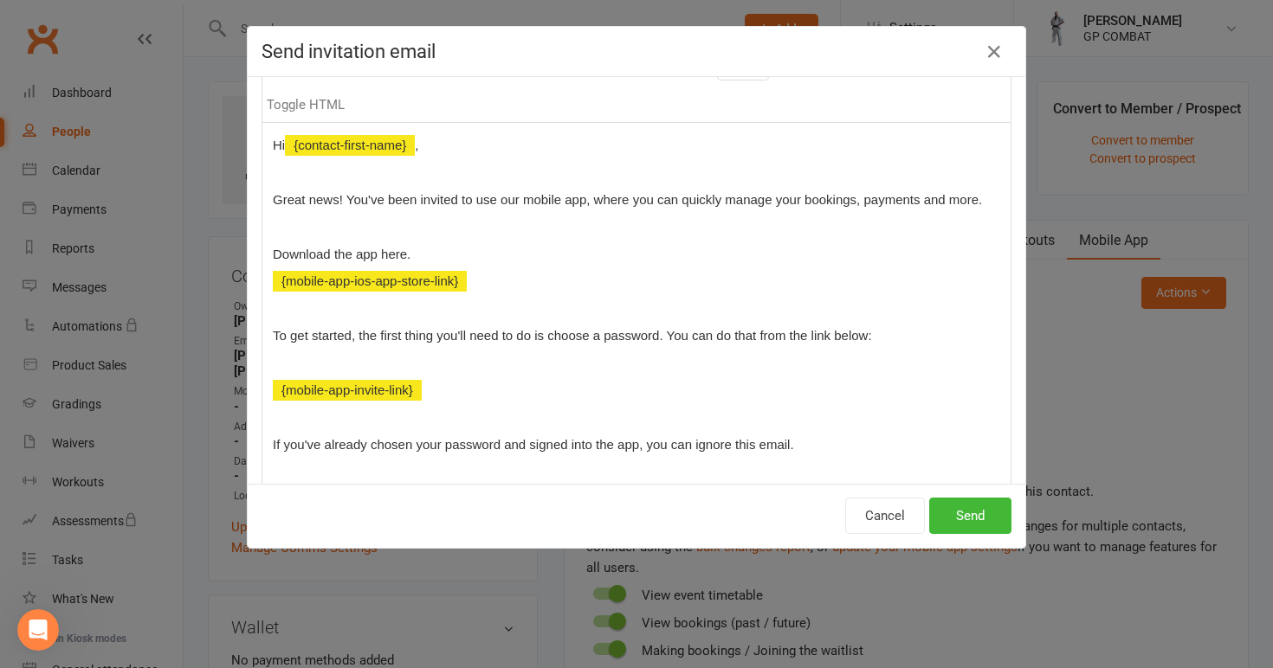
click at [834, 394] on div "Message U H1 H2 H3 H4 Font A Line Toggle HTML Hi ﻿ {contact-first-name} , Great…" at bounding box center [637, 393] width 750 height 738
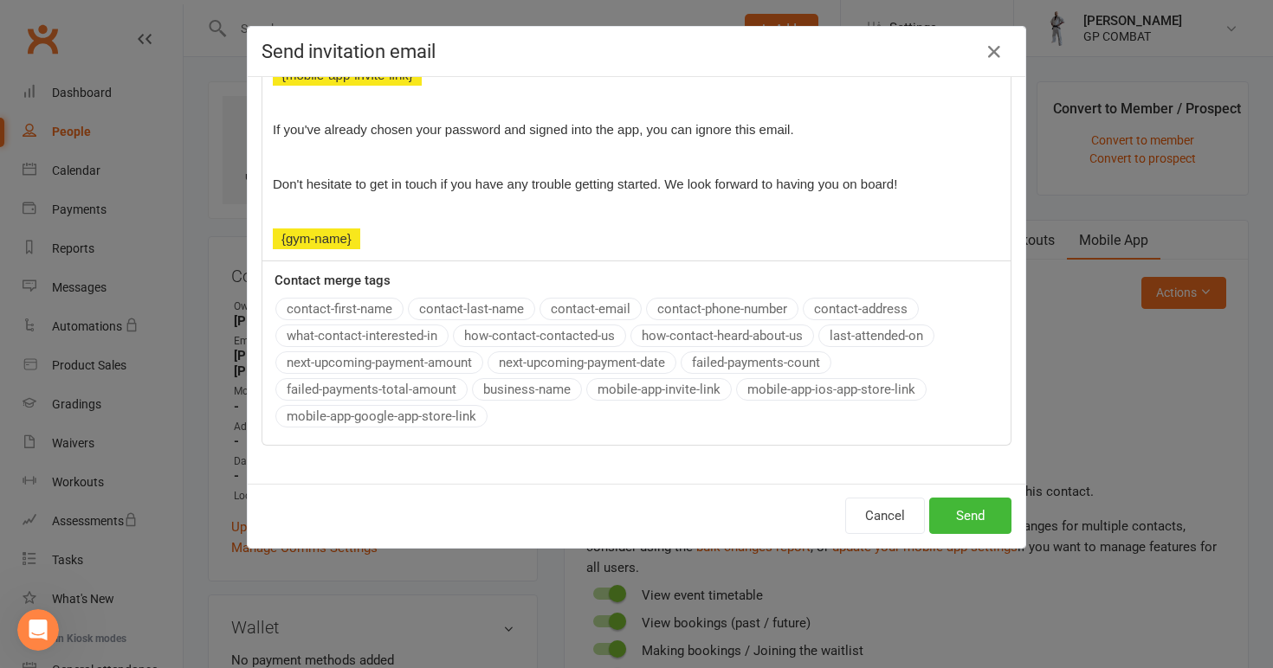
click at [385, 418] on div "Message U H1 H2 H3 H4 Font A Line Toggle HTML Hi ﻿ {contact-first-name} , Great…" at bounding box center [637, 63] width 750 height 765
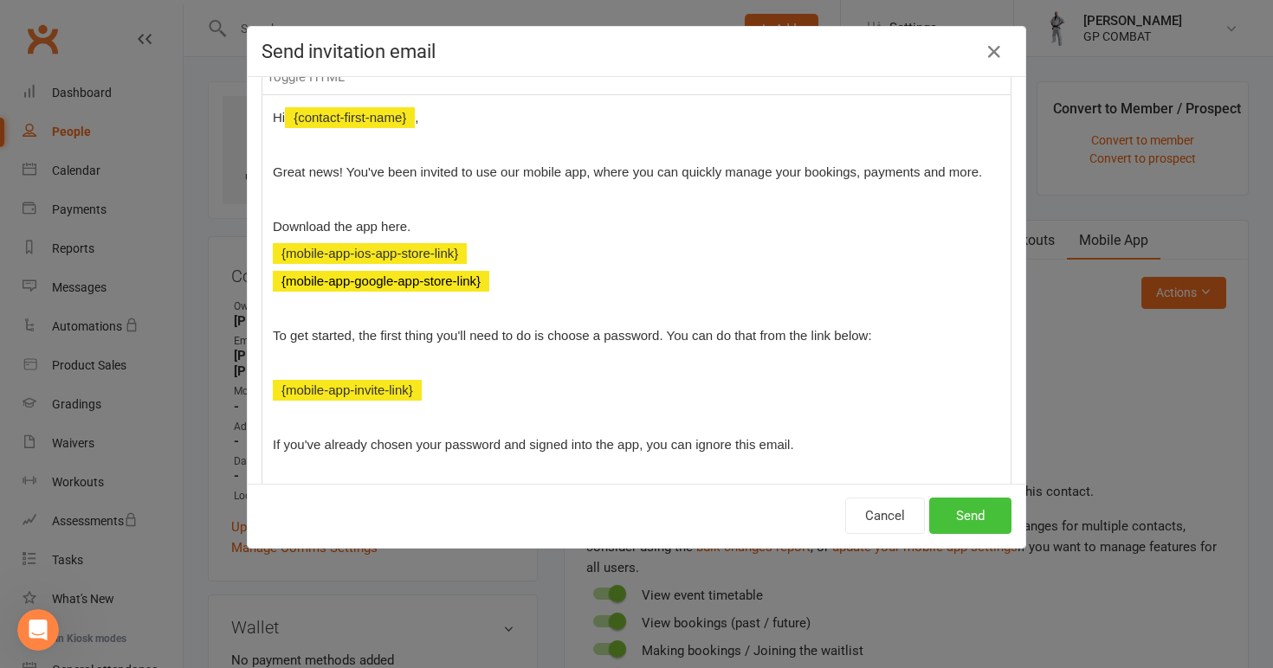
click at [978, 511] on button "Send" at bounding box center [970, 516] width 82 height 36
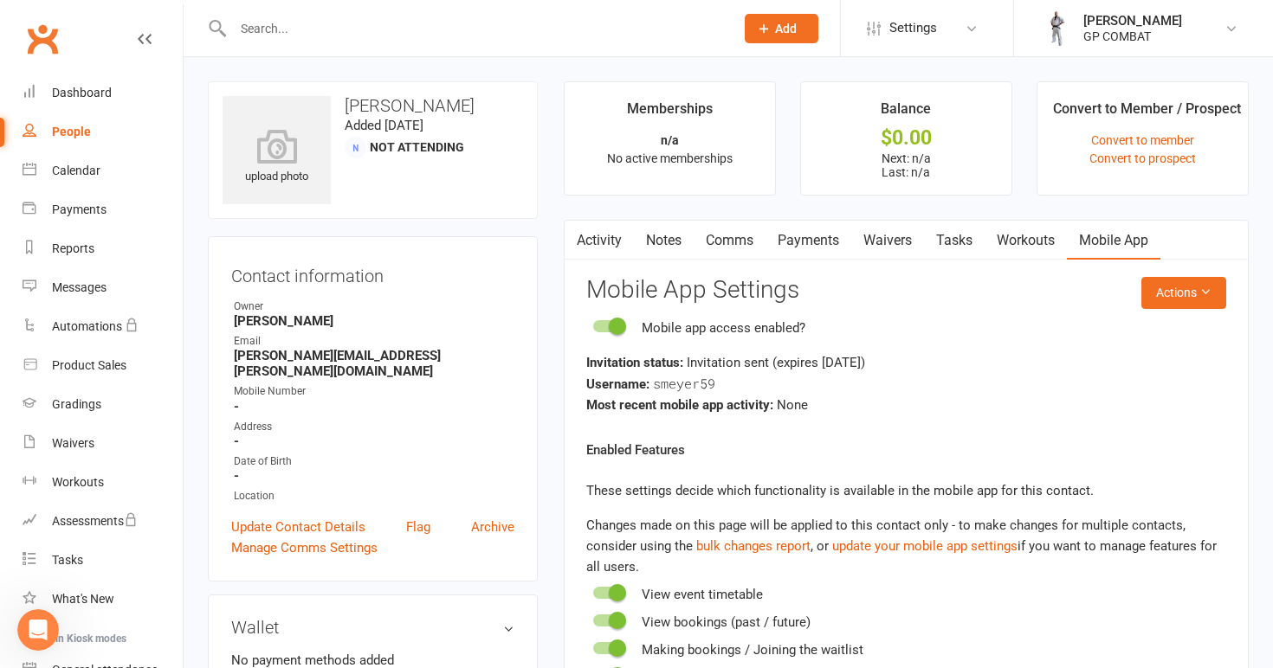
click at [78, 139] on link "People" at bounding box center [103, 132] width 160 height 39
select select "100"
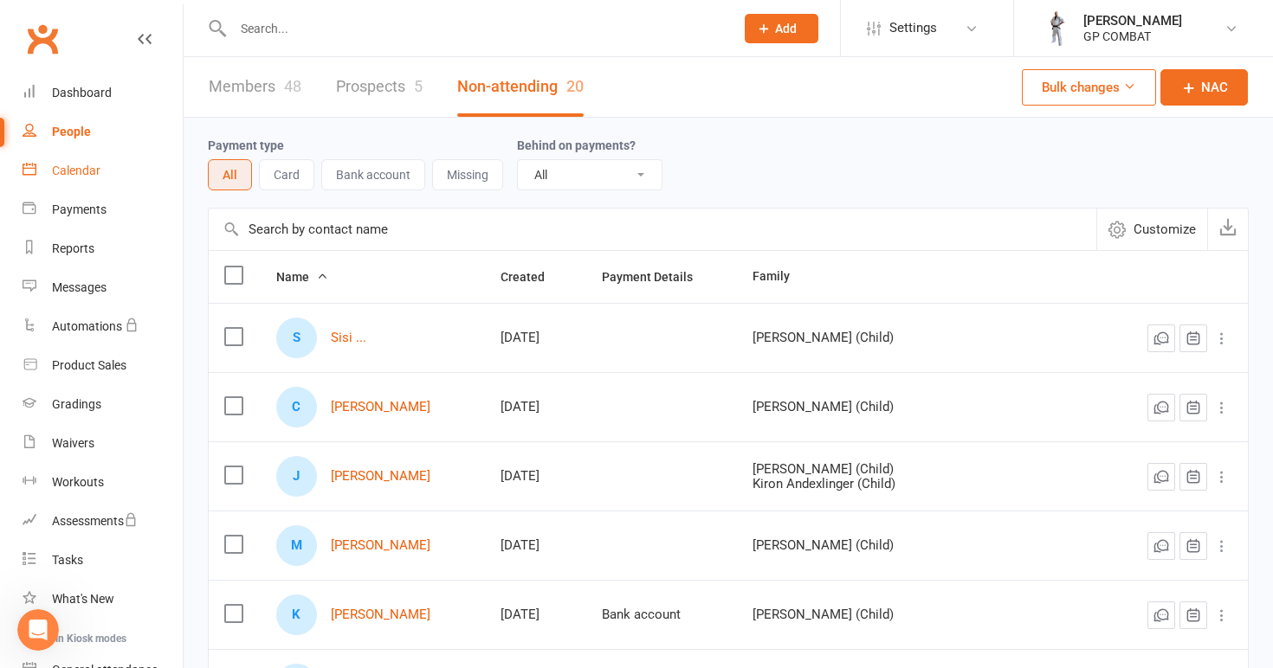
click at [88, 165] on div "Calendar" at bounding box center [76, 171] width 48 height 14
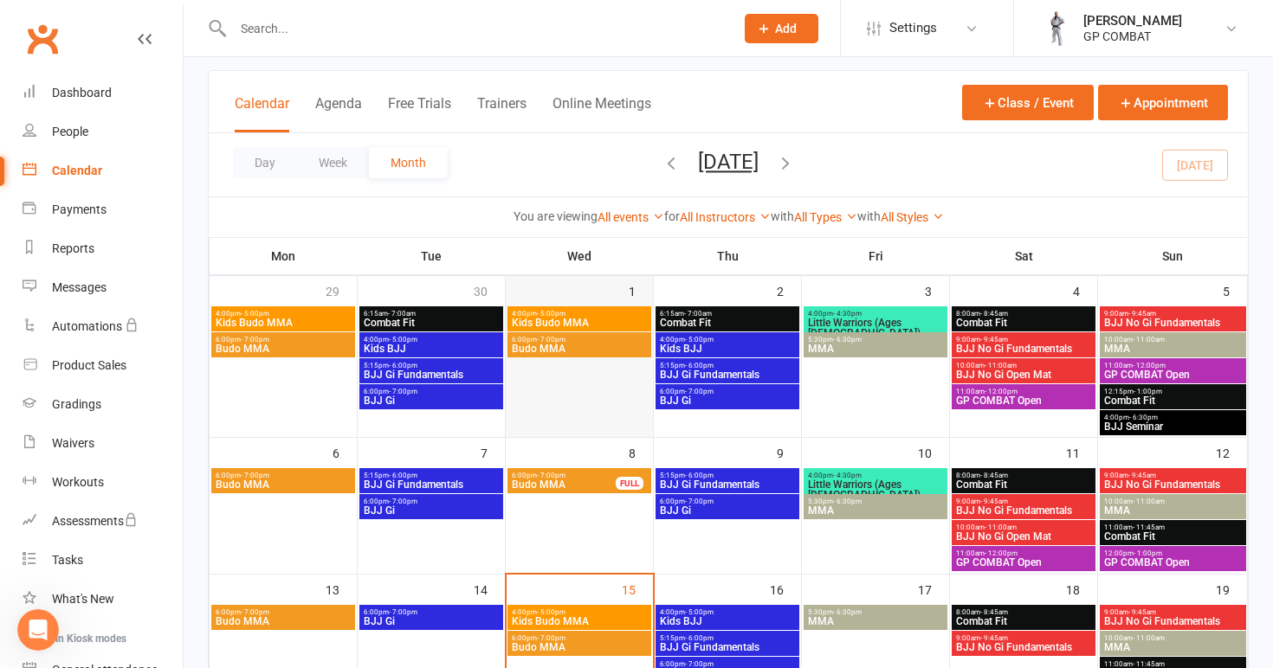
scroll to position [223, 0]
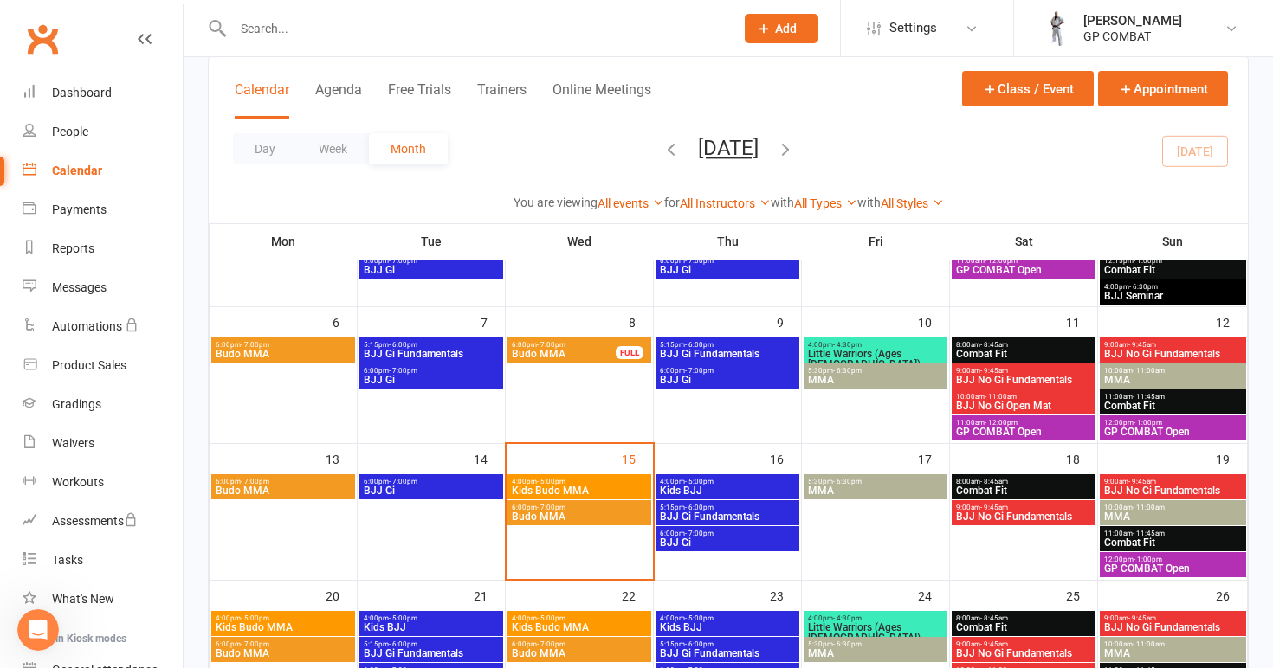
click at [595, 489] on span "Kids Budo MMA" at bounding box center [579, 491] width 137 height 10
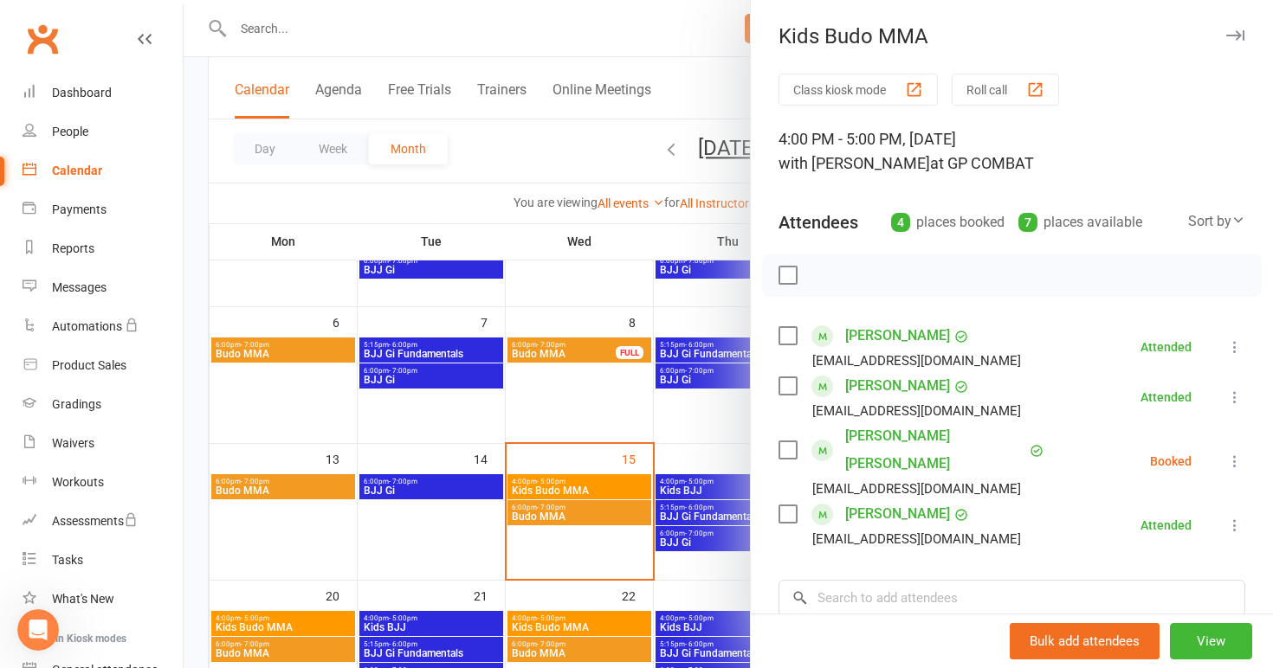
click at [611, 172] on div at bounding box center [728, 334] width 1089 height 668
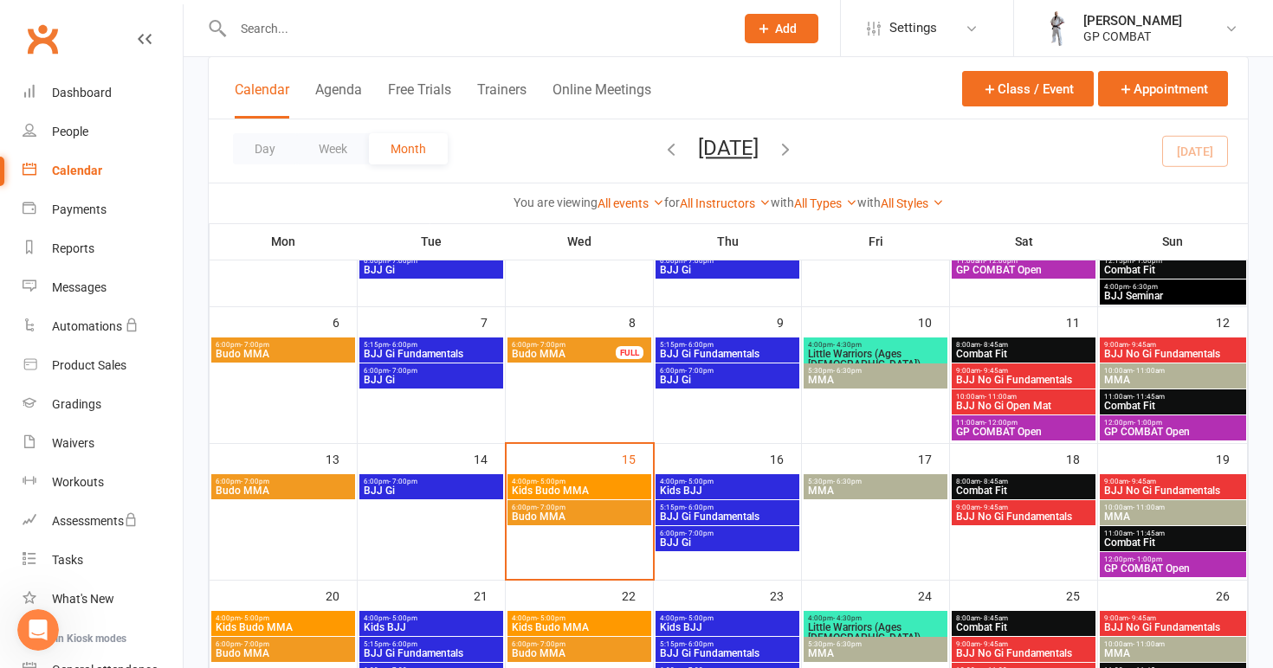
drag, startPoint x: 865, startPoint y: 12, endPoint x: 675, endPoint y: 27, distance: 190.2
click at [675, 27] on input "text" at bounding box center [475, 28] width 494 height 24
